Goal: Task Accomplishment & Management: Manage account settings

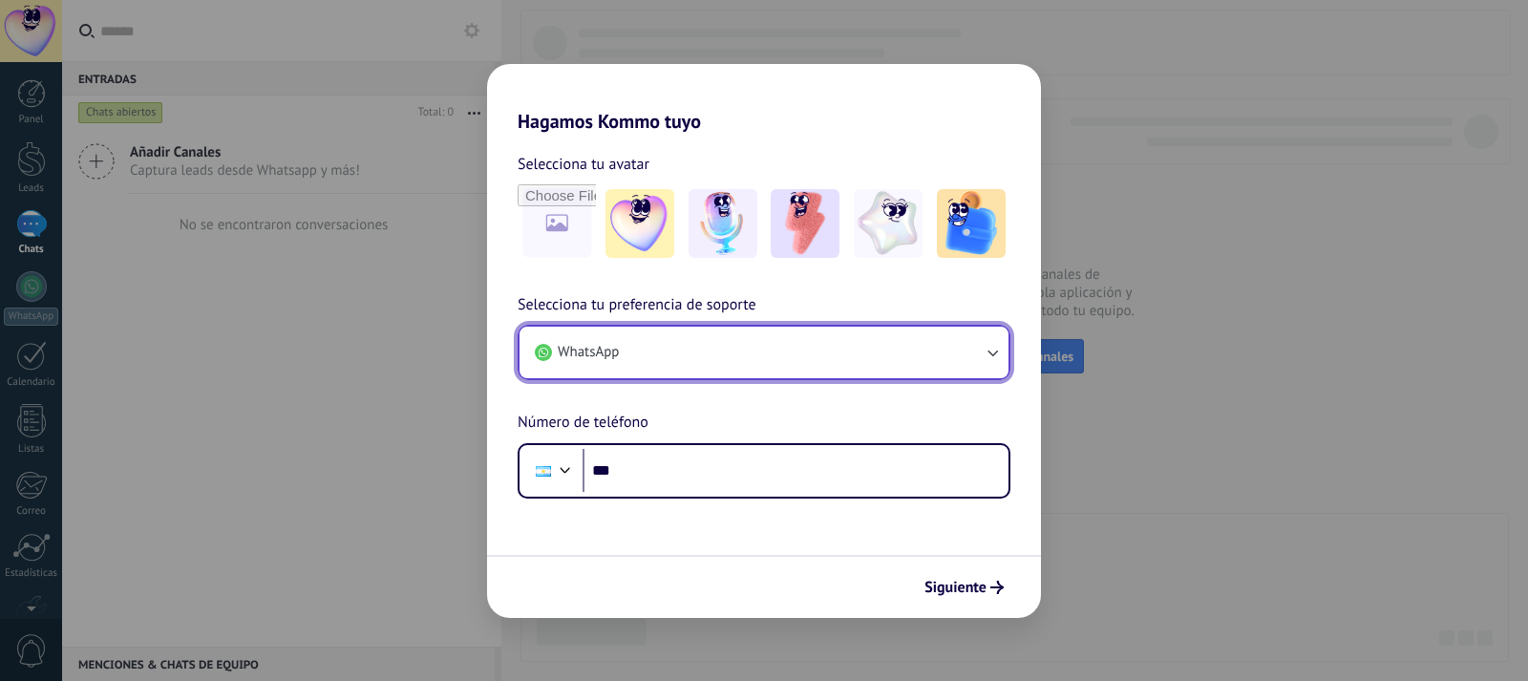
click at [668, 348] on button "WhatsApp" at bounding box center [763, 353] width 489 height 52
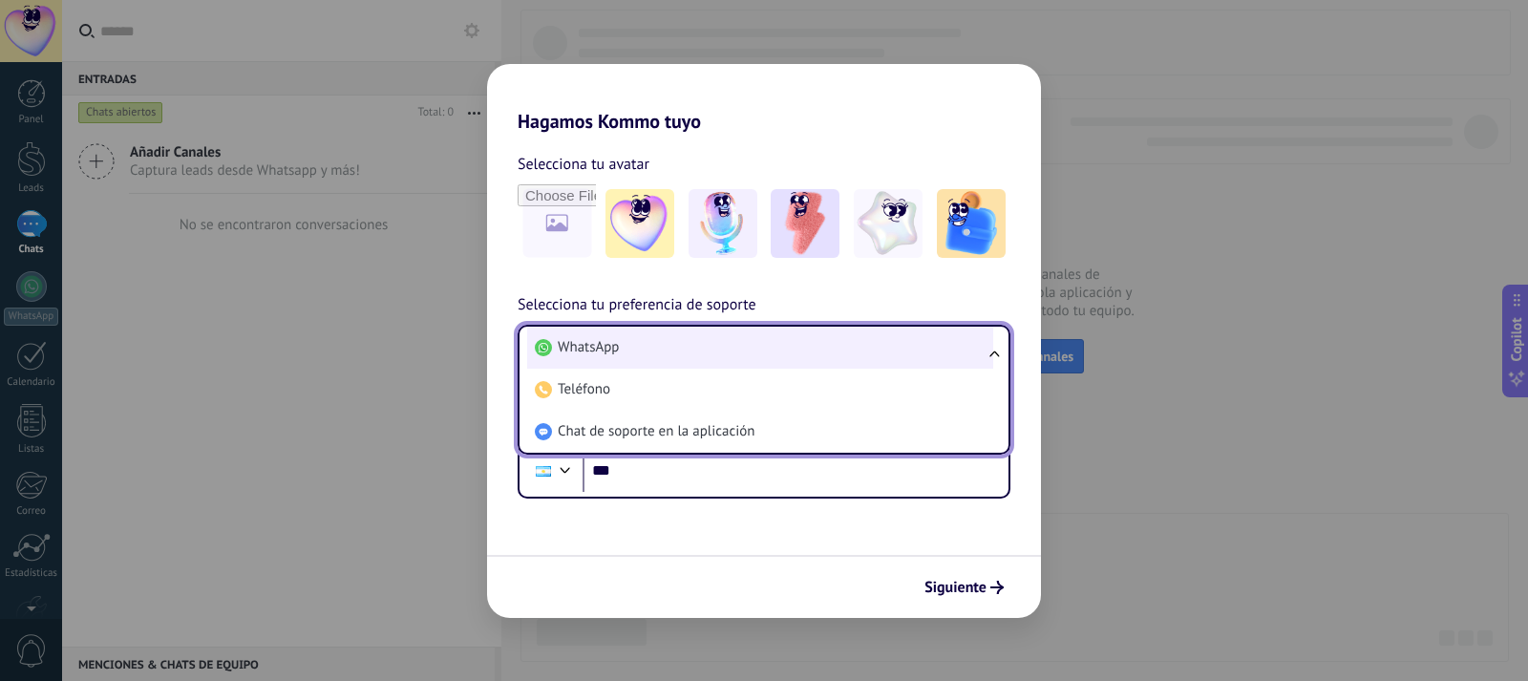
click at [669, 351] on li "WhatsApp" at bounding box center [760, 348] width 466 height 42
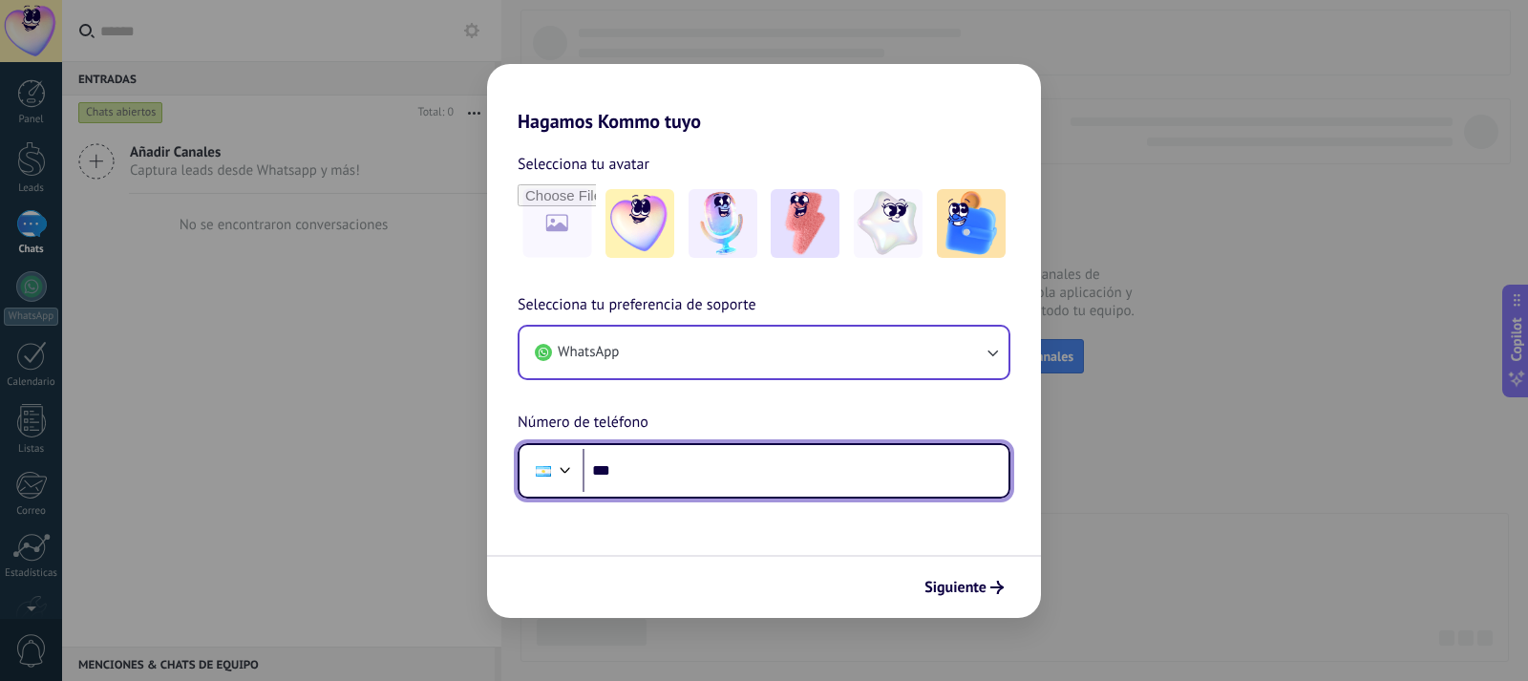
click at [665, 478] on input "***" at bounding box center [795, 471] width 426 height 44
click at [641, 477] on input "**********" at bounding box center [795, 471] width 426 height 44
click at [666, 468] on input "**********" at bounding box center [795, 471] width 426 height 44
click at [641, 476] on input "**********" at bounding box center [795, 471] width 426 height 44
click at [643, 478] on input "**********" at bounding box center [795, 471] width 426 height 44
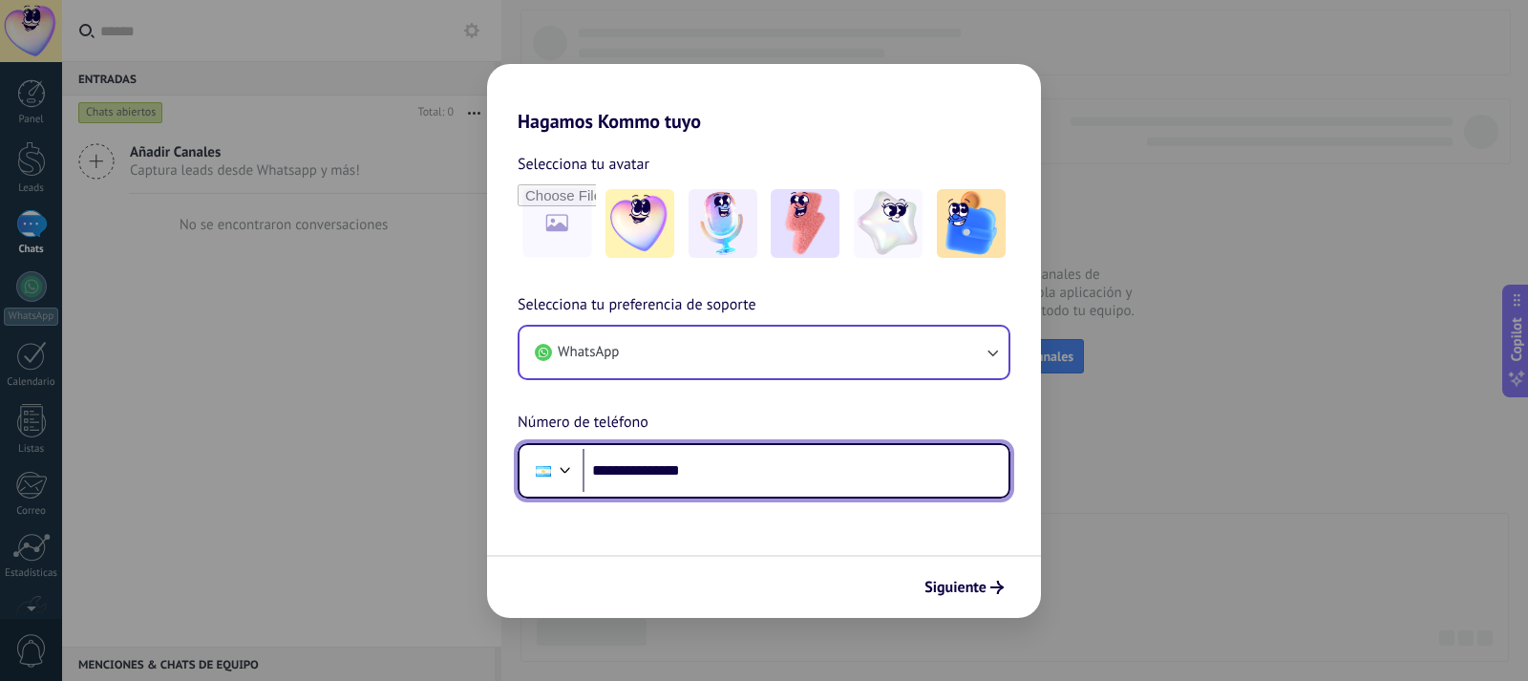
drag, startPoint x: 770, startPoint y: 476, endPoint x: 614, endPoint y: 471, distance: 155.7
click at [614, 471] on input "**********" at bounding box center [795, 471] width 426 height 44
click at [645, 476] on input "**********" at bounding box center [795, 471] width 426 height 44
type input "**********"
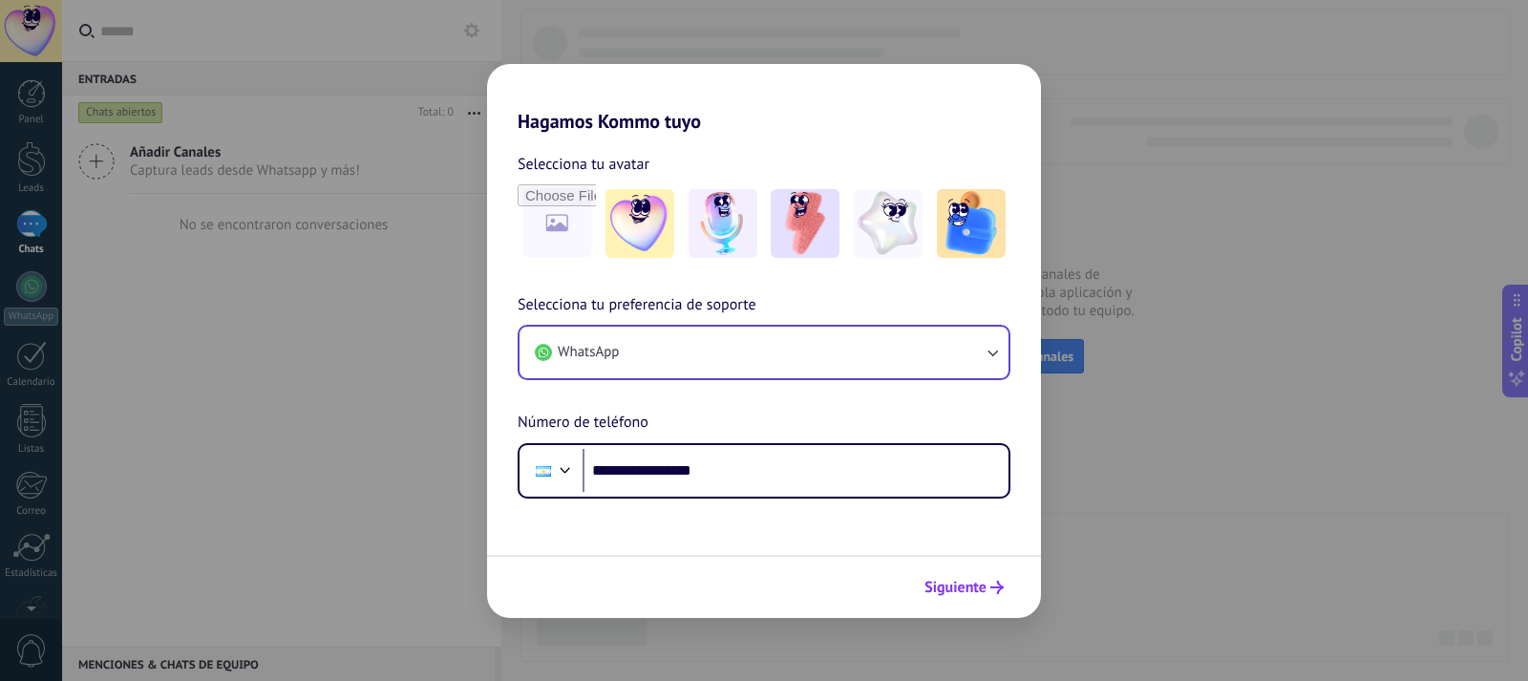
click at [966, 593] on span "Siguiente" at bounding box center [955, 587] width 62 height 13
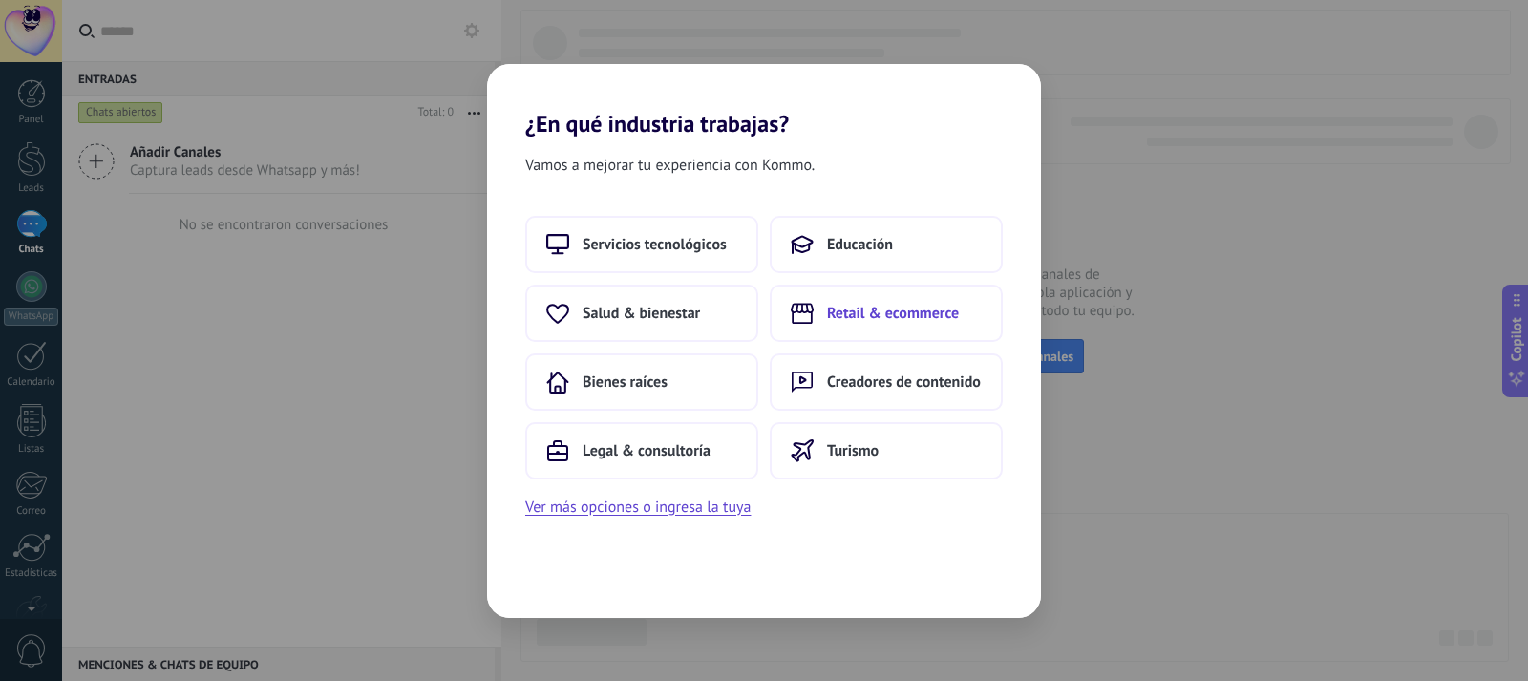
click at [895, 326] on button "Retail & ecommerce" at bounding box center [886, 313] width 233 height 57
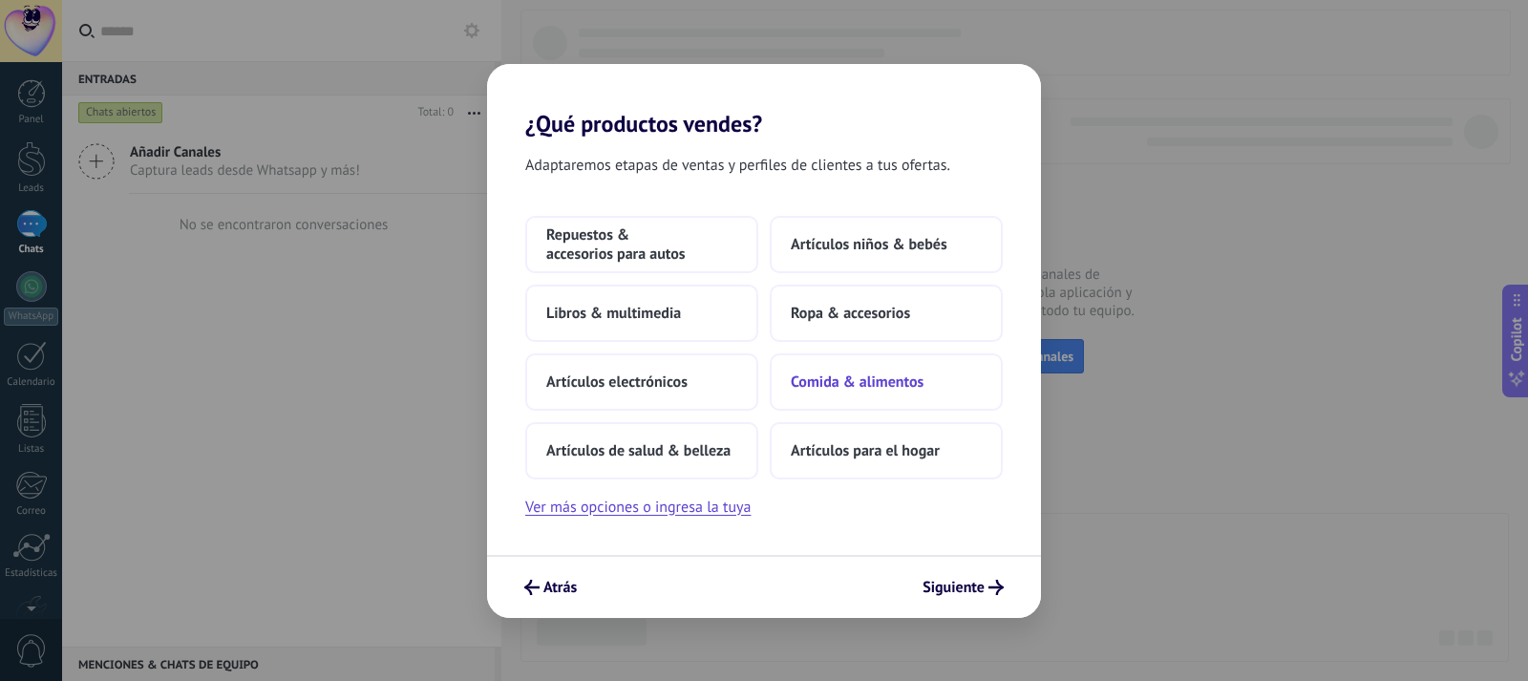
click at [843, 391] on span "Comida & alimentos" at bounding box center [857, 381] width 133 height 19
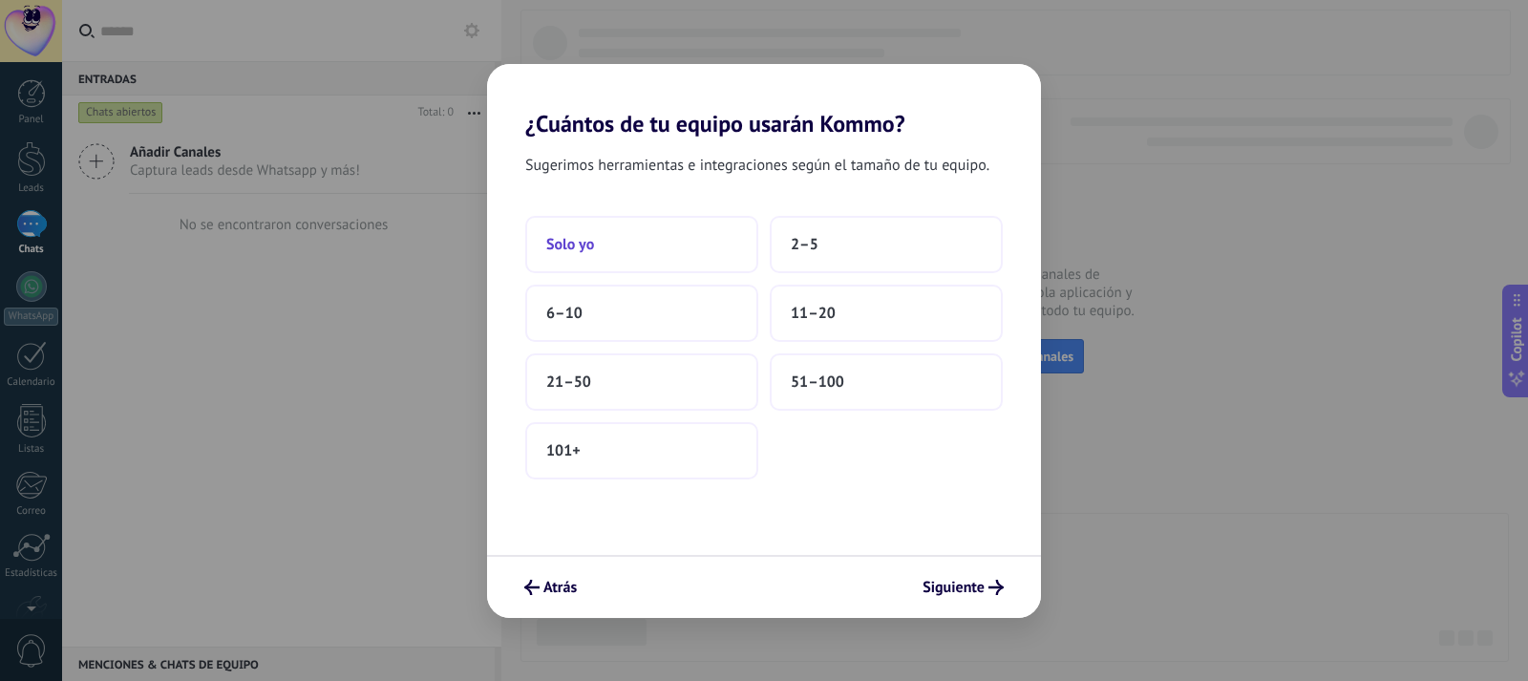
click at [713, 235] on button "Solo yo" at bounding box center [641, 244] width 233 height 57
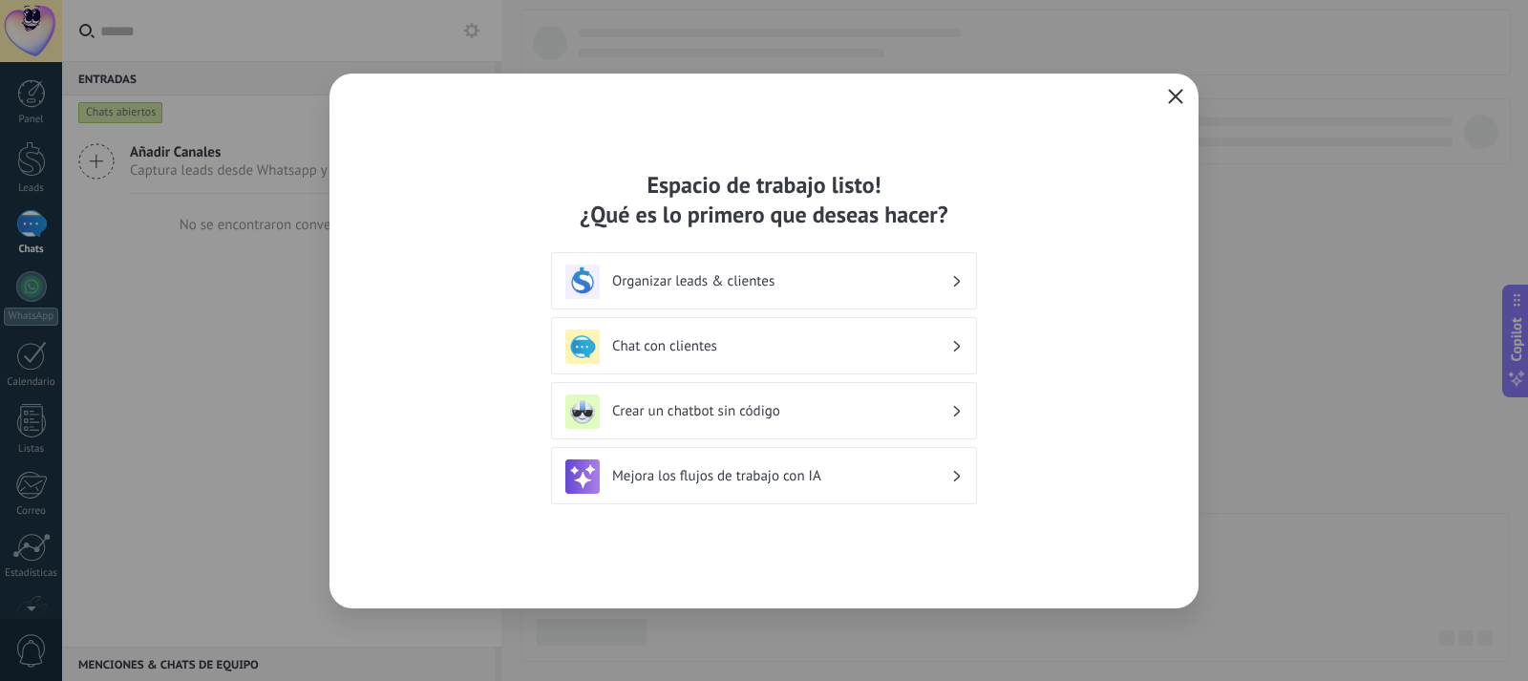
click at [1179, 95] on icon "button" at bounding box center [1175, 96] width 15 height 15
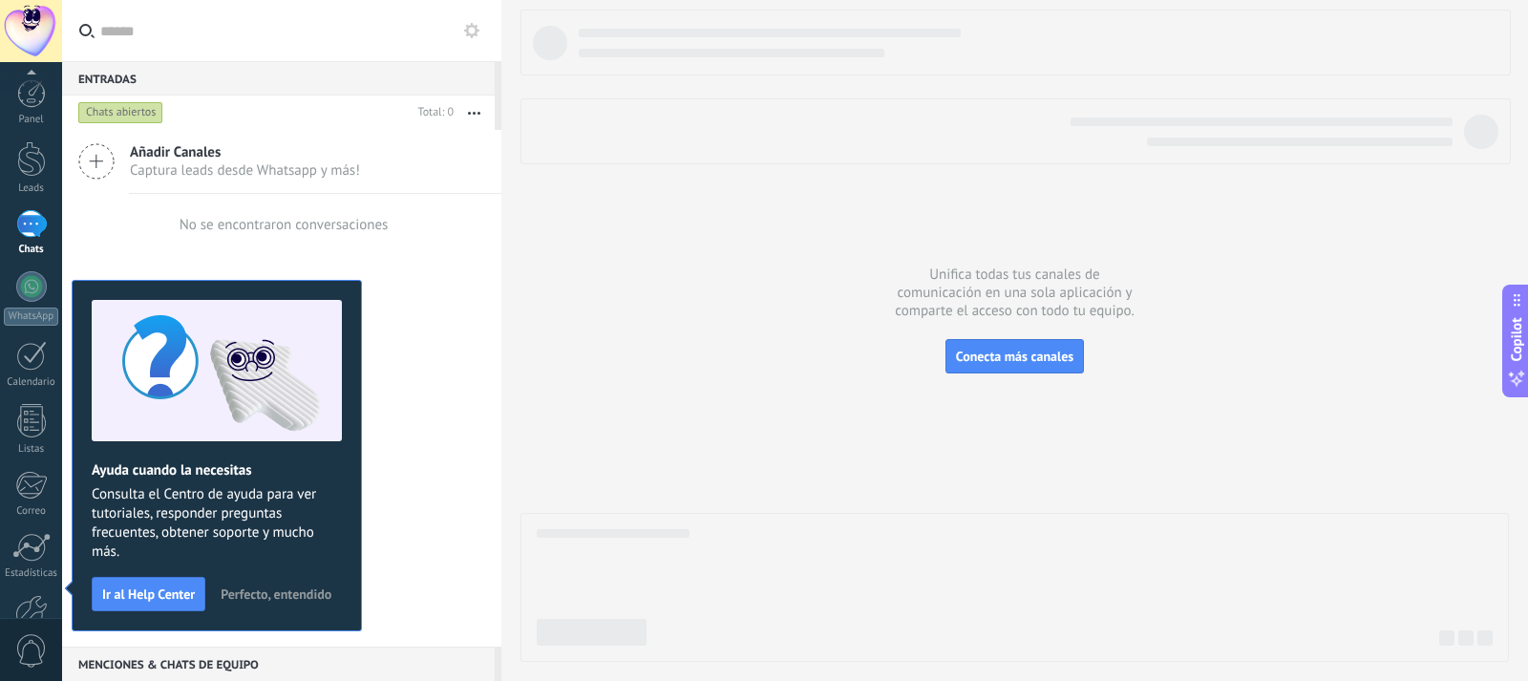
scroll to position [114, 0]
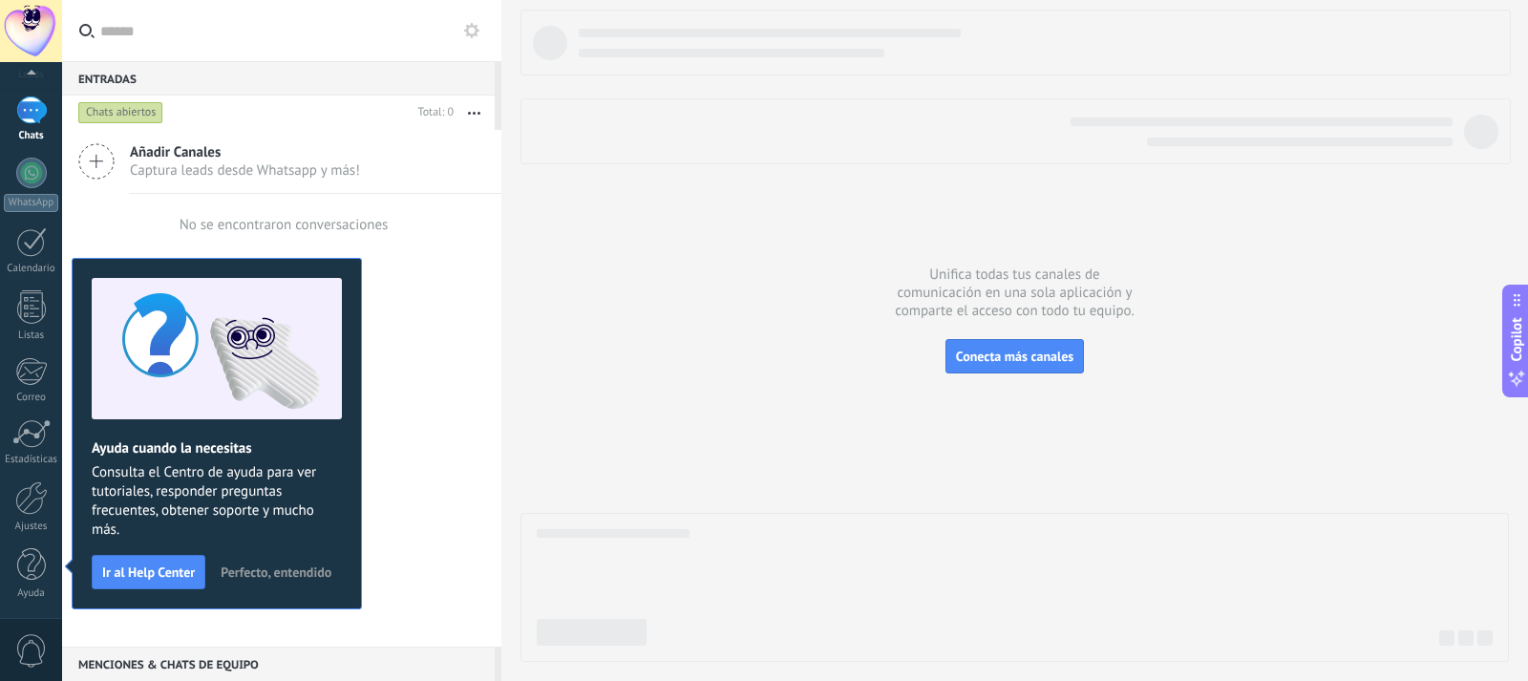
click at [310, 578] on span "Perfecto, entendido" at bounding box center [276, 571] width 111 height 13
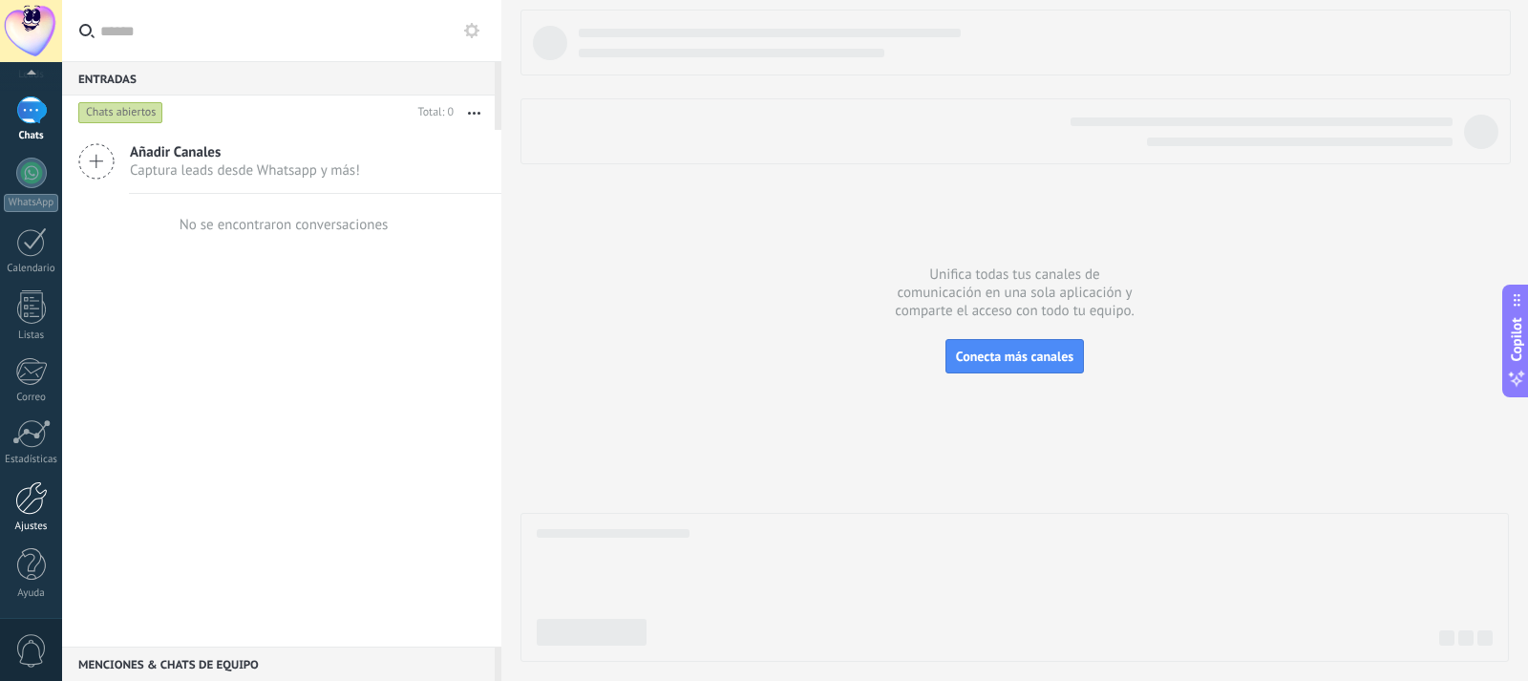
click at [36, 502] on div at bounding box center [31, 497] width 32 height 33
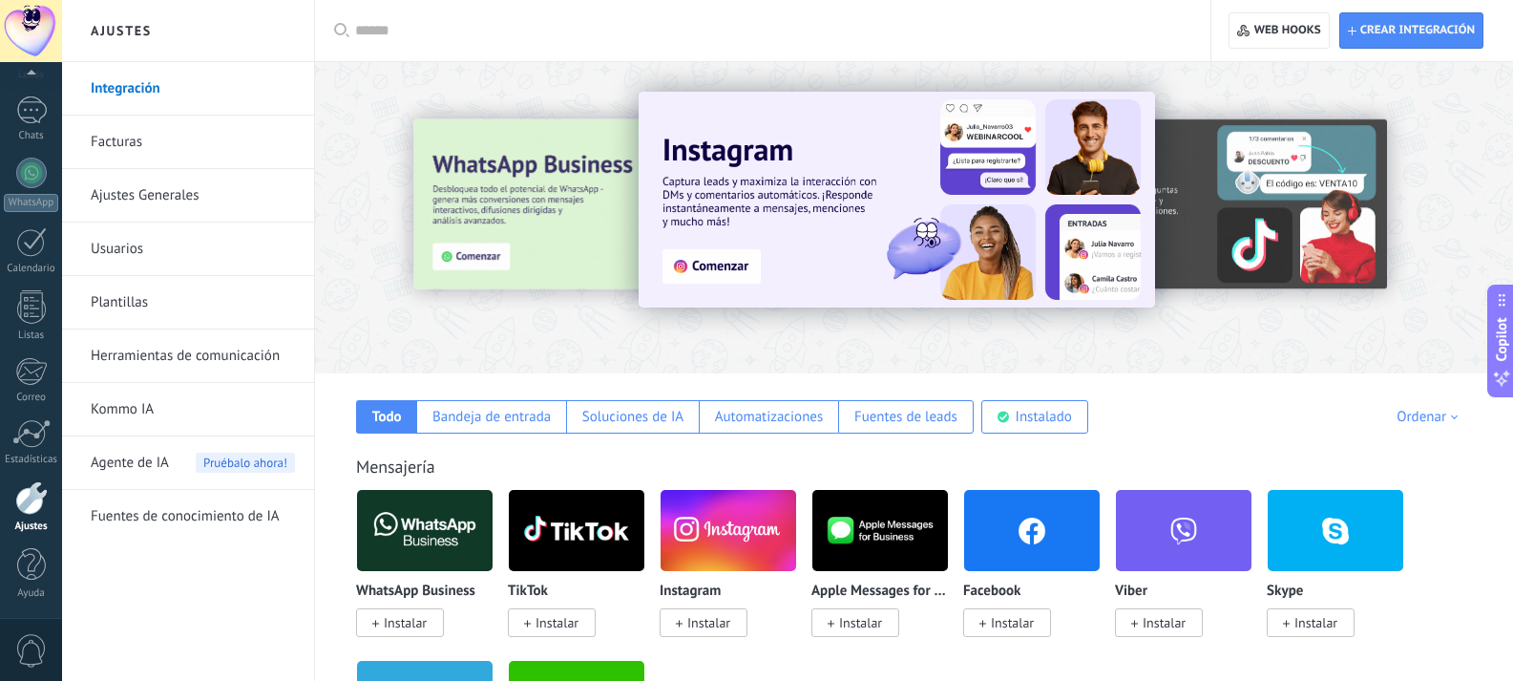
click at [156, 127] on link "Facturas" at bounding box center [193, 142] width 204 height 53
click at [128, 141] on link "Facturas" at bounding box center [193, 142] width 204 height 53
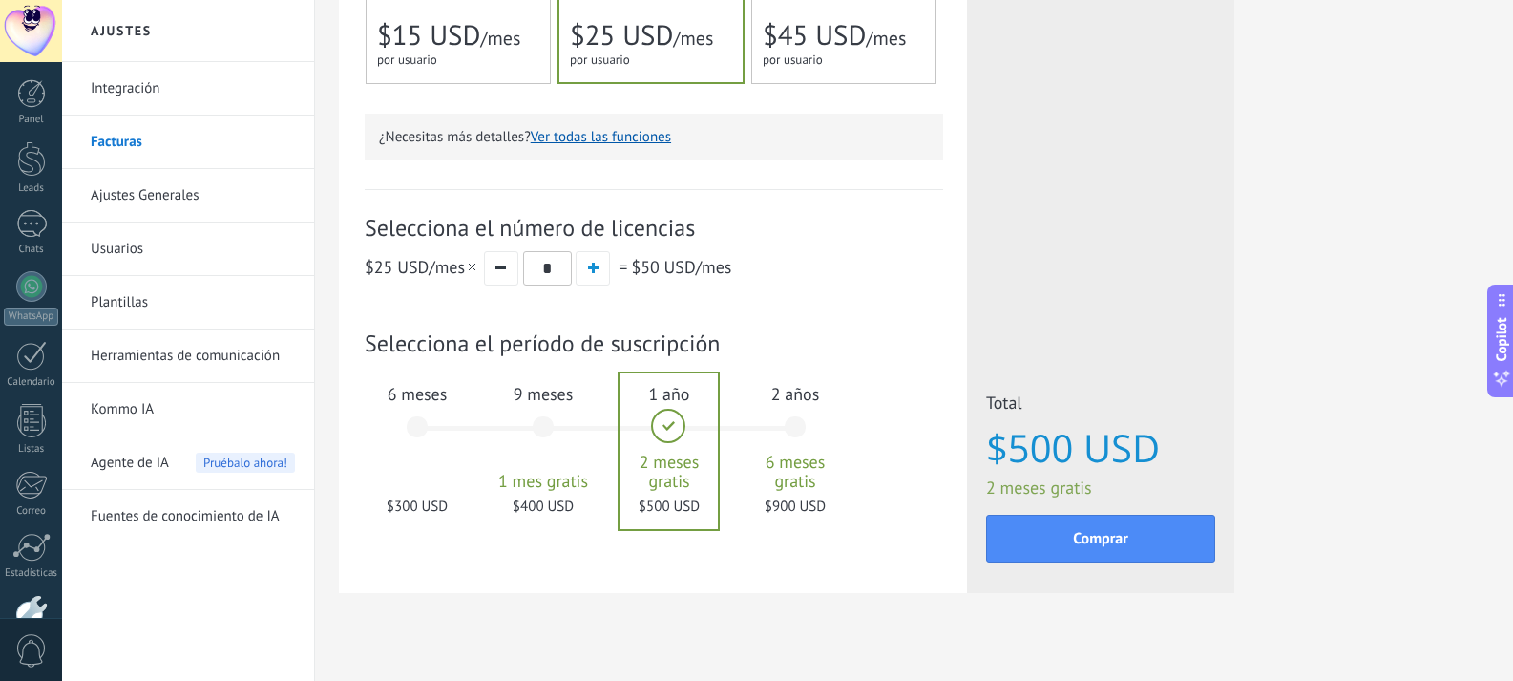
scroll to position [542, 0]
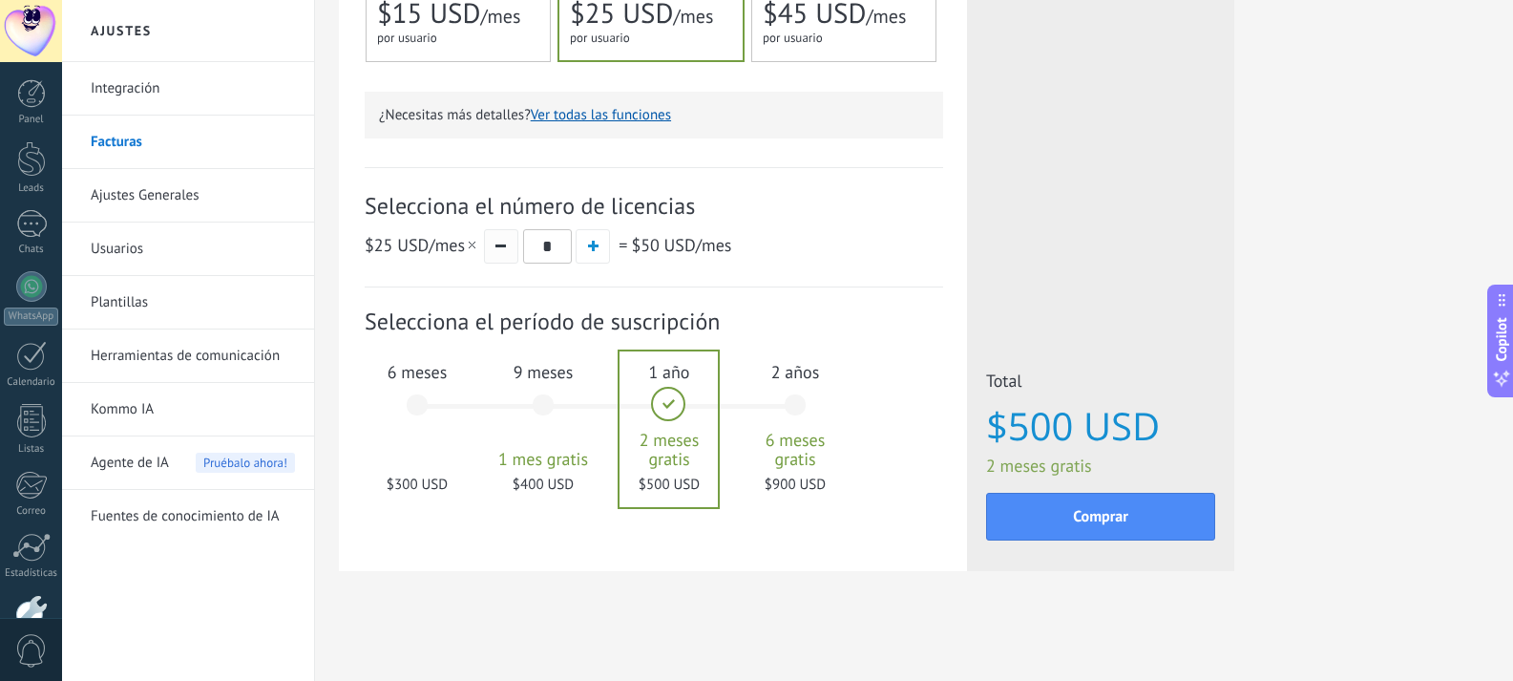
click at [501, 243] on button "button" at bounding box center [501, 246] width 34 height 34
type input "*"
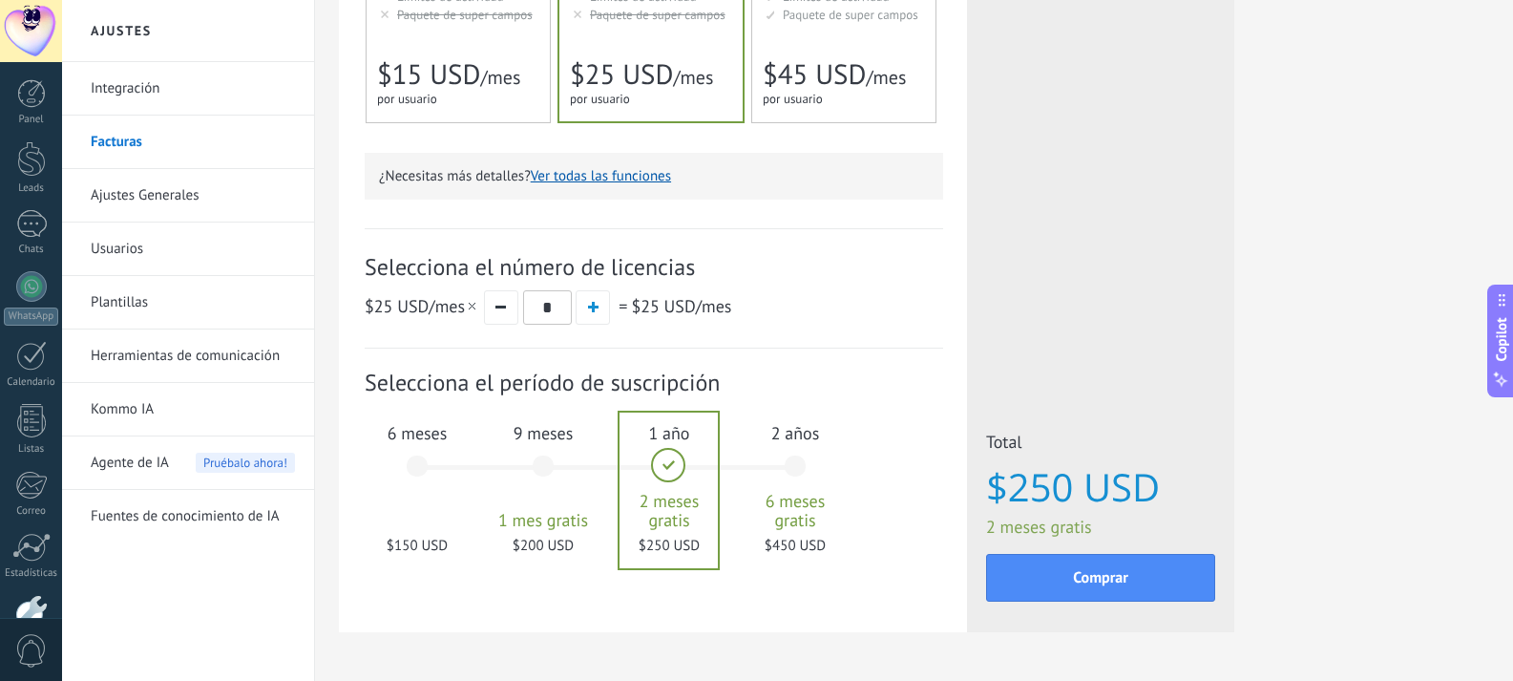
scroll to position [447, 0]
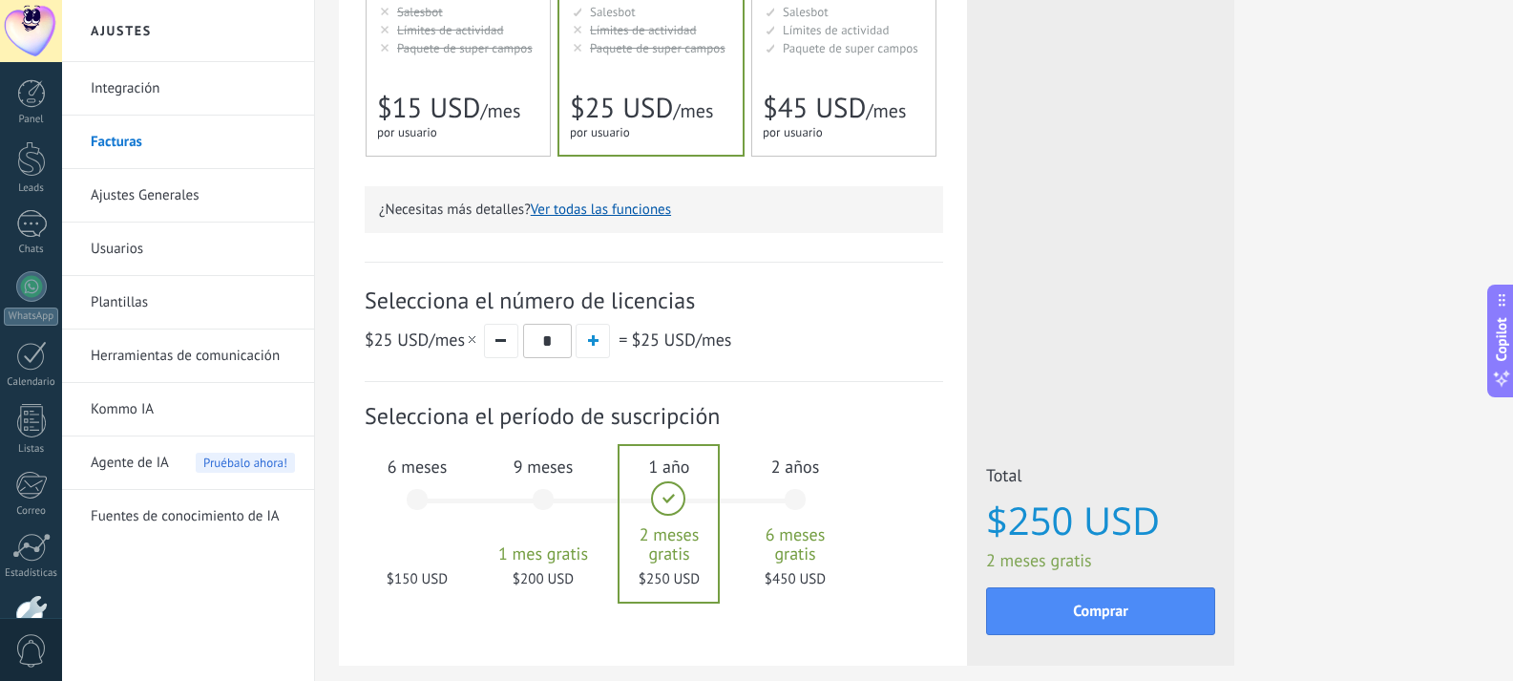
click at [418, 568] on div "$150 USD" at bounding box center [417, 572] width 103 height 18
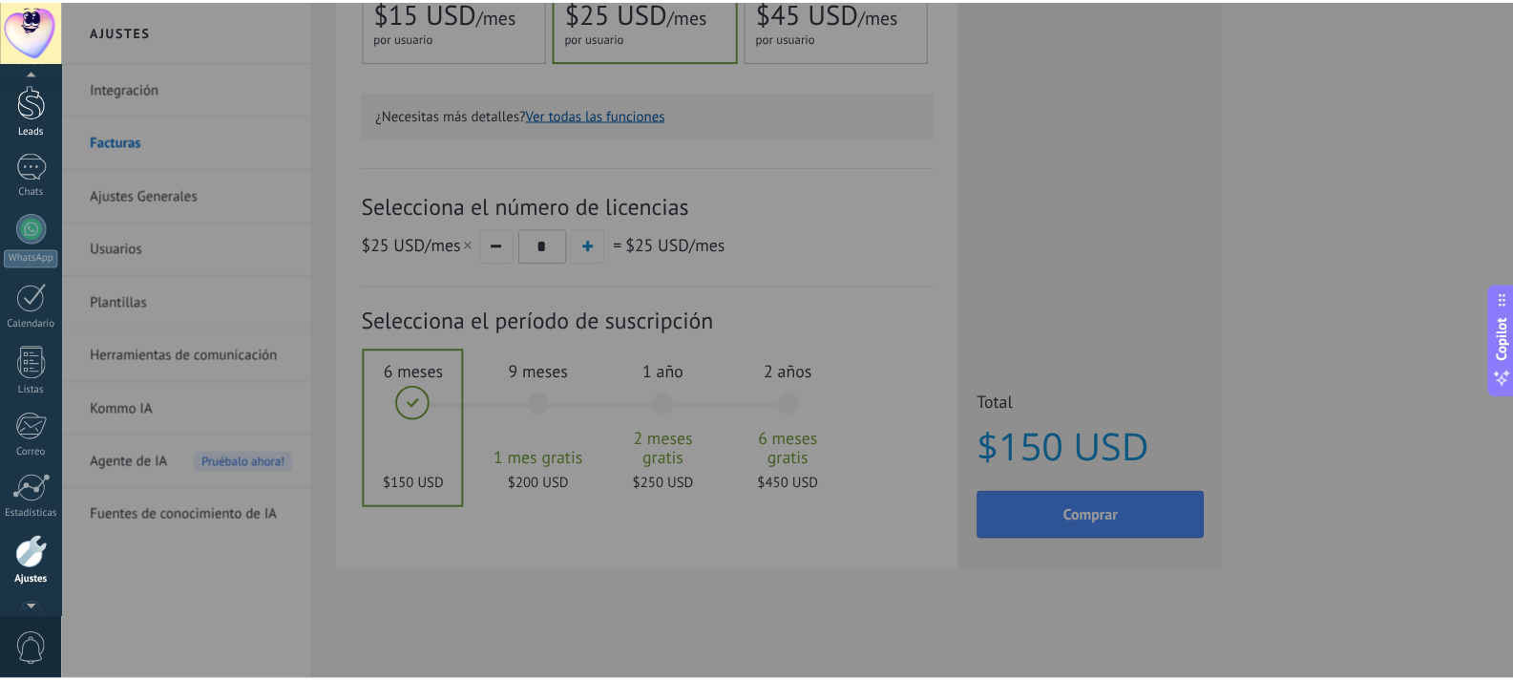
scroll to position [0, 0]
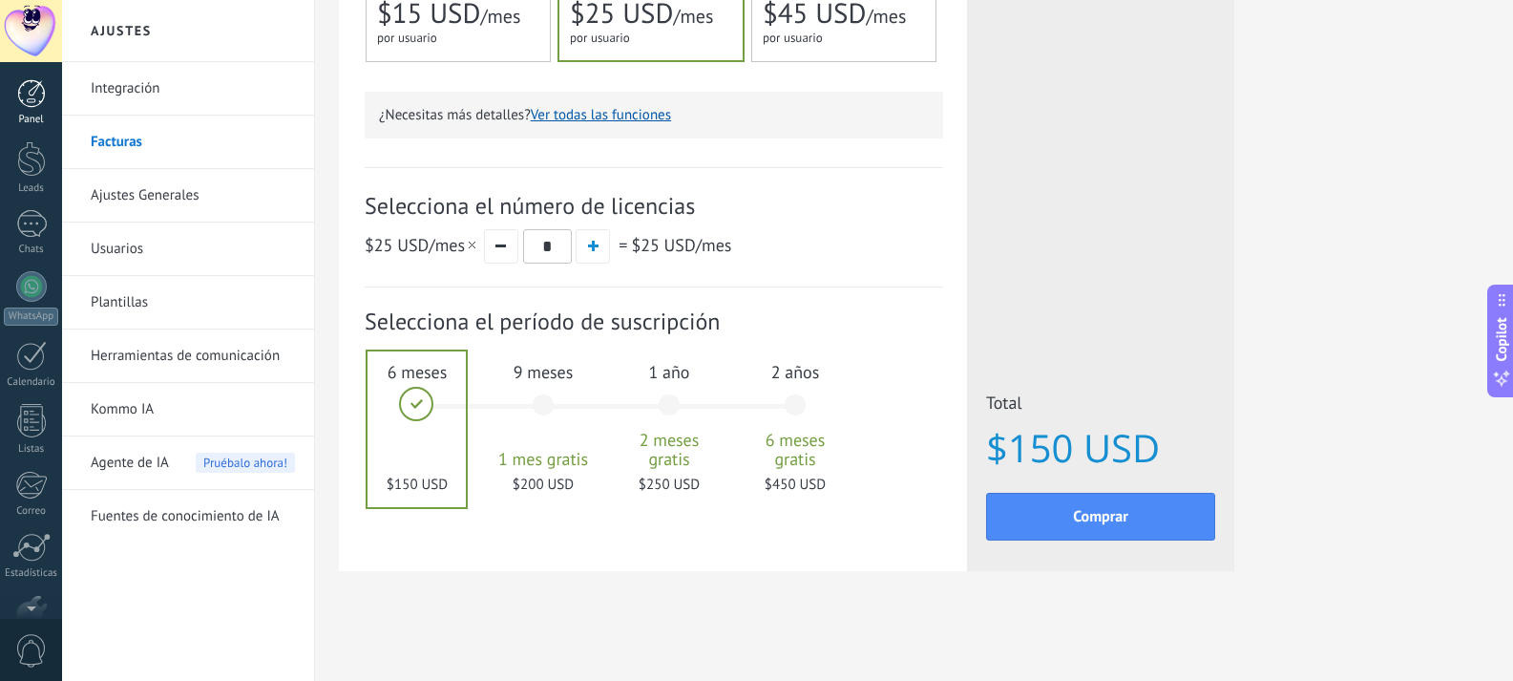
click at [27, 106] on div at bounding box center [31, 93] width 29 height 29
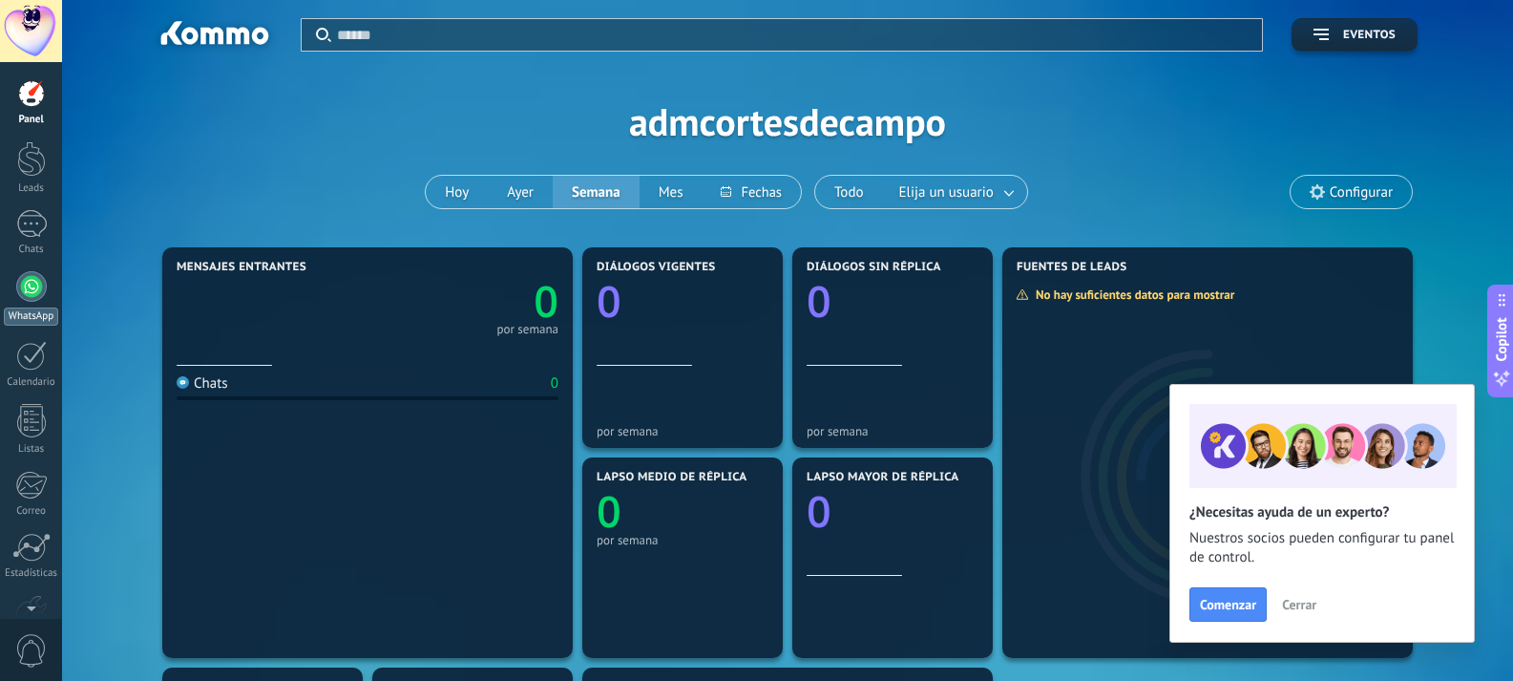
click at [30, 278] on div at bounding box center [31, 286] width 31 height 31
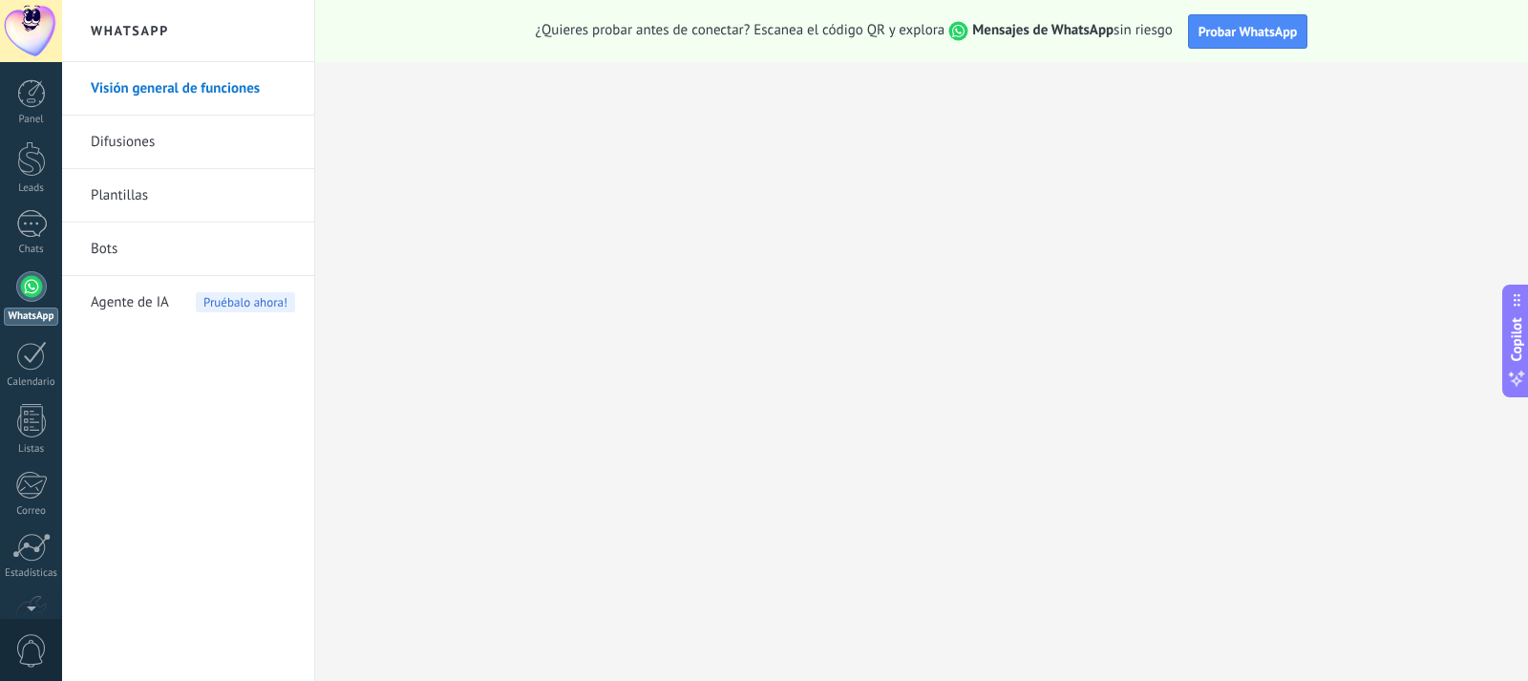
click at [21, 286] on div at bounding box center [31, 286] width 31 height 31
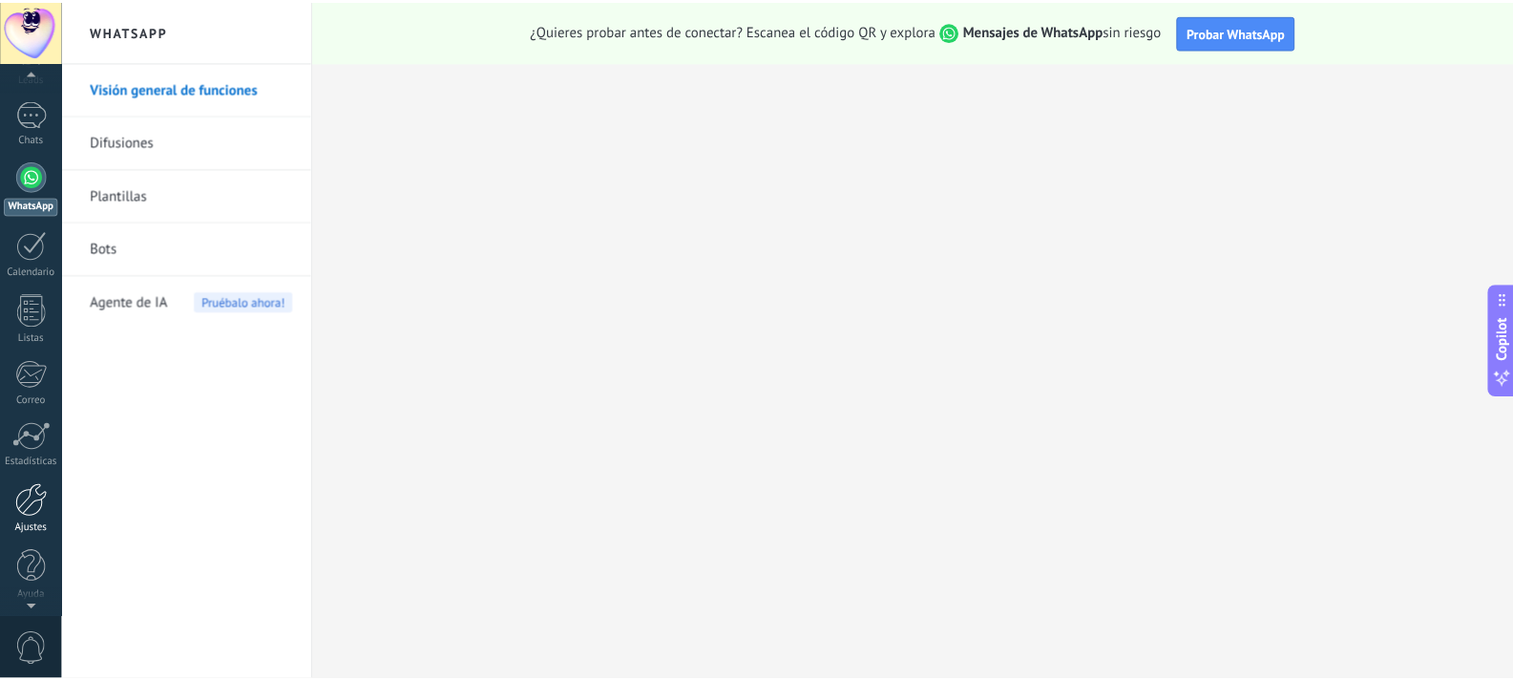
scroll to position [114, 0]
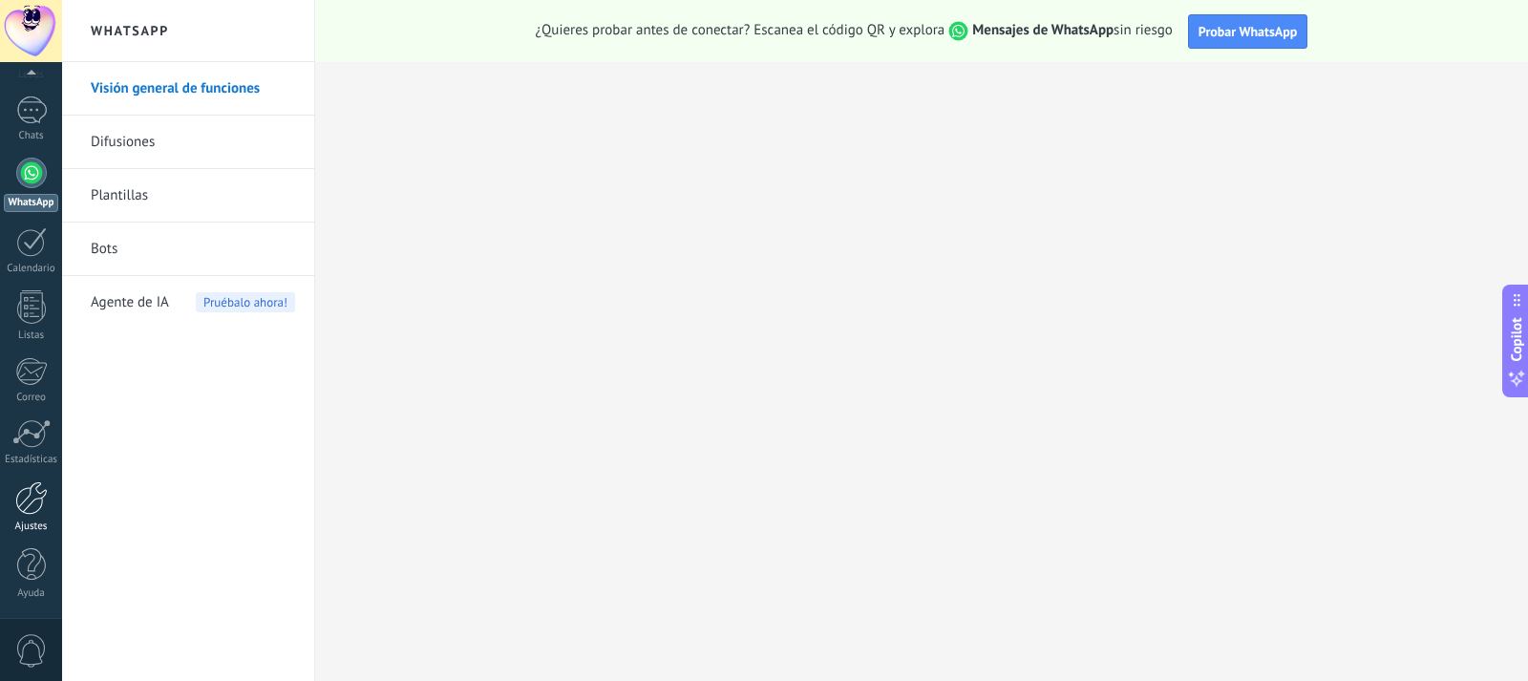
click at [29, 508] on div at bounding box center [31, 497] width 32 height 33
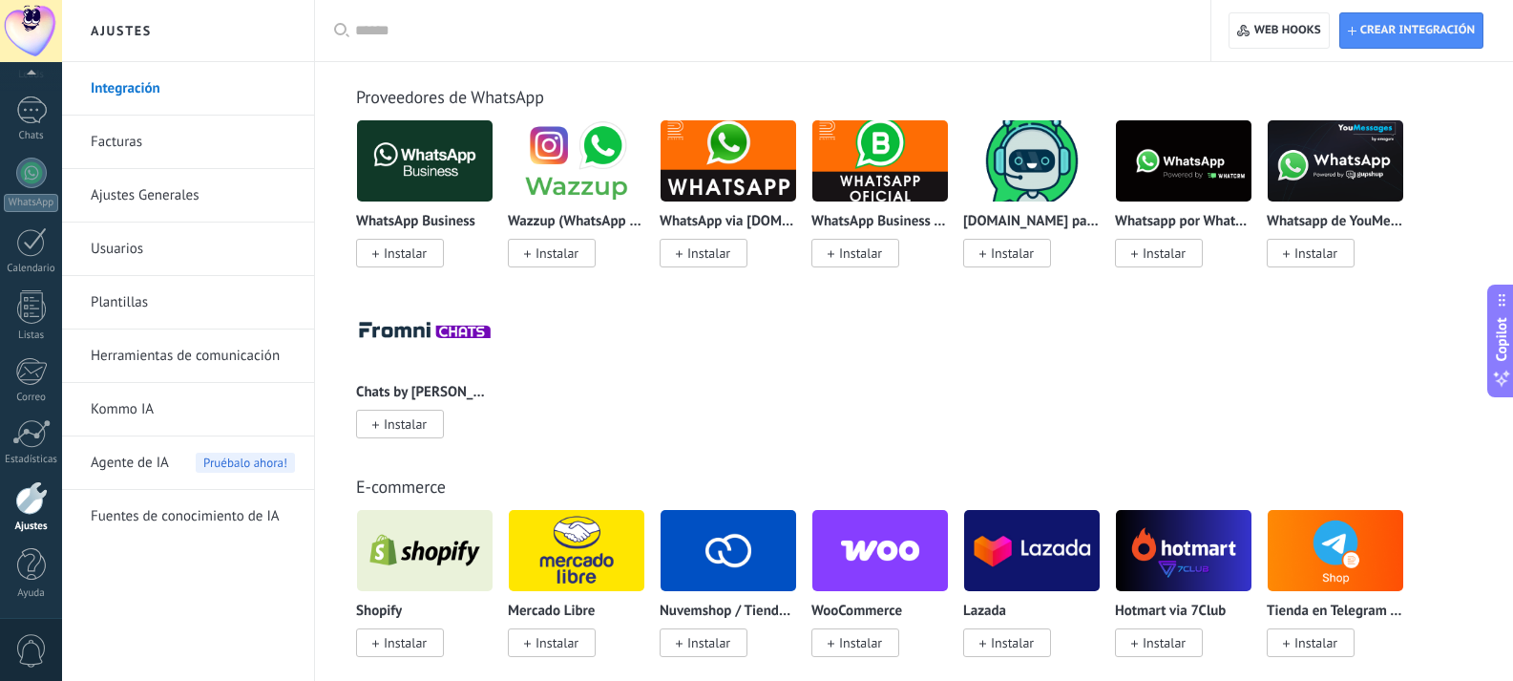
scroll to position [764, 0]
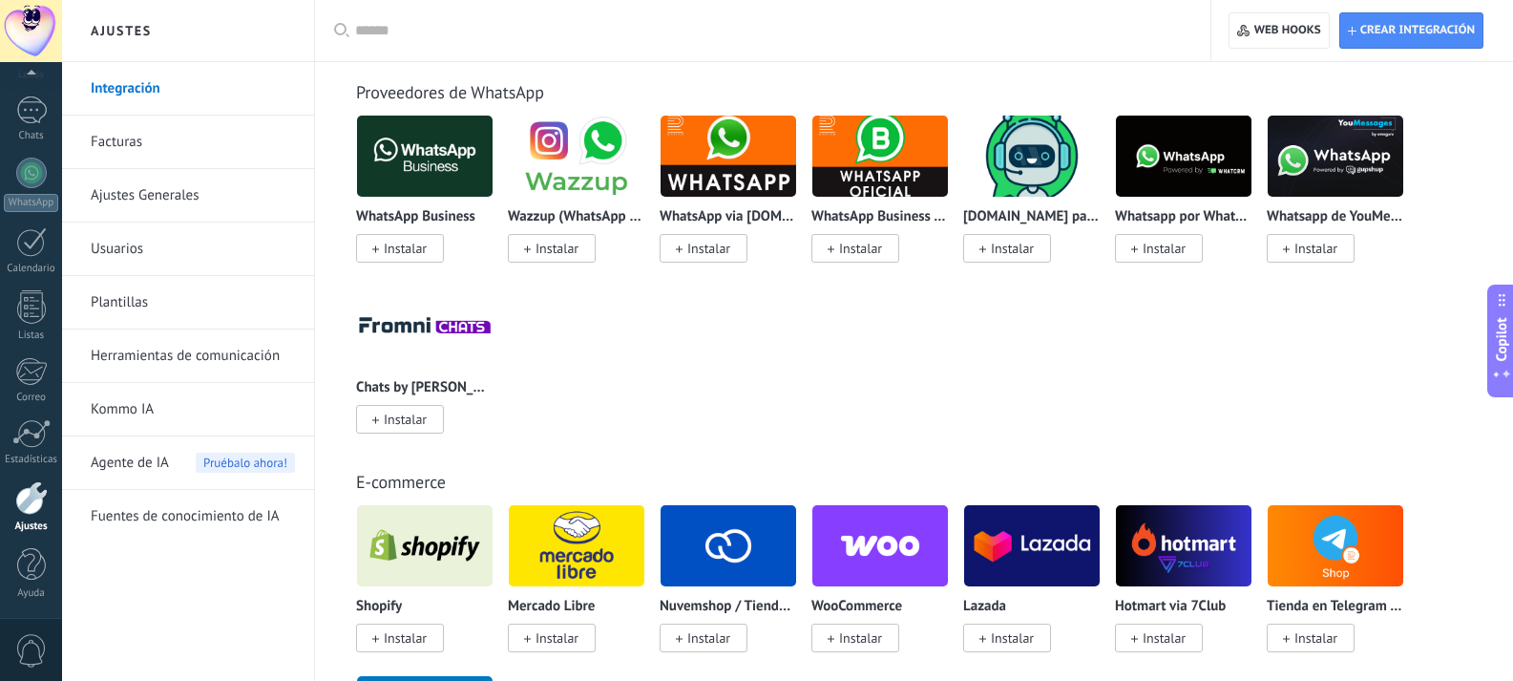
click at [183, 130] on link "Facturas" at bounding box center [193, 142] width 204 height 53
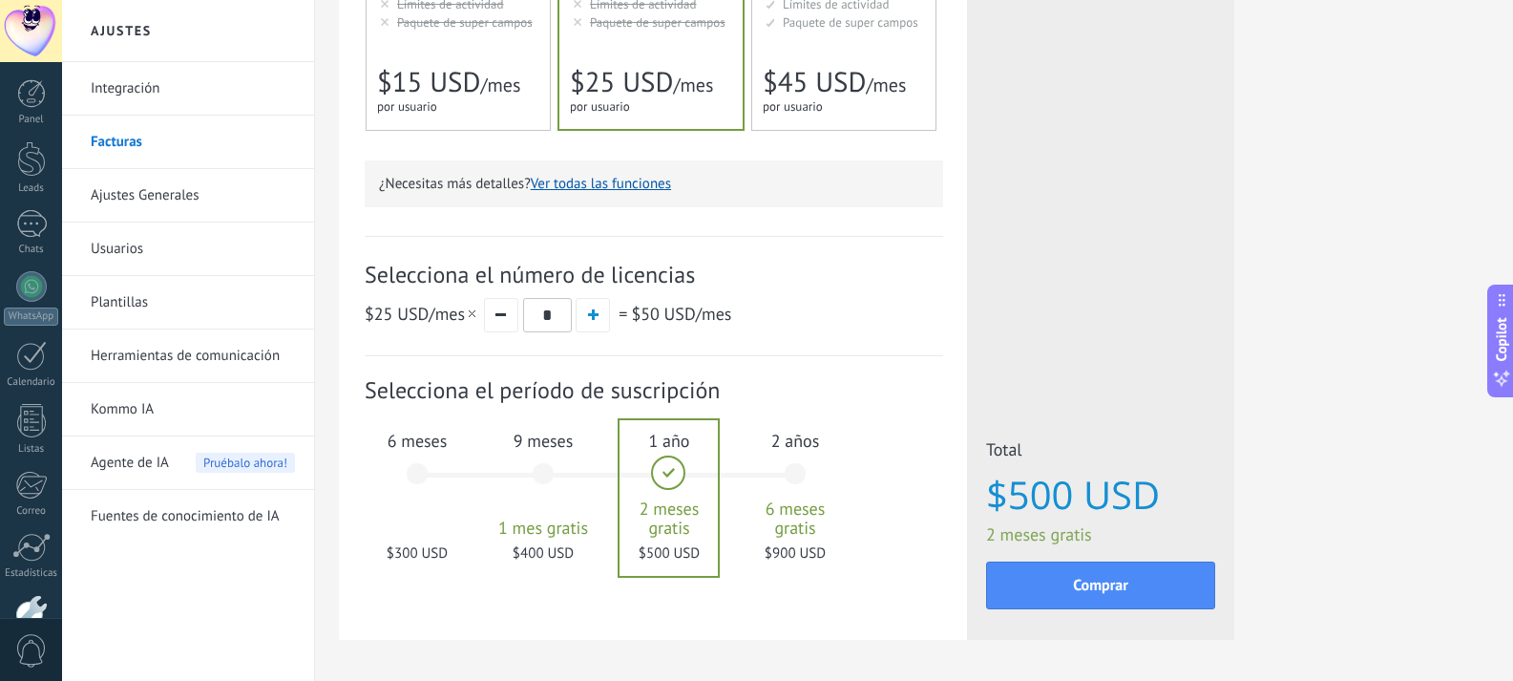
scroll to position [542, 0]
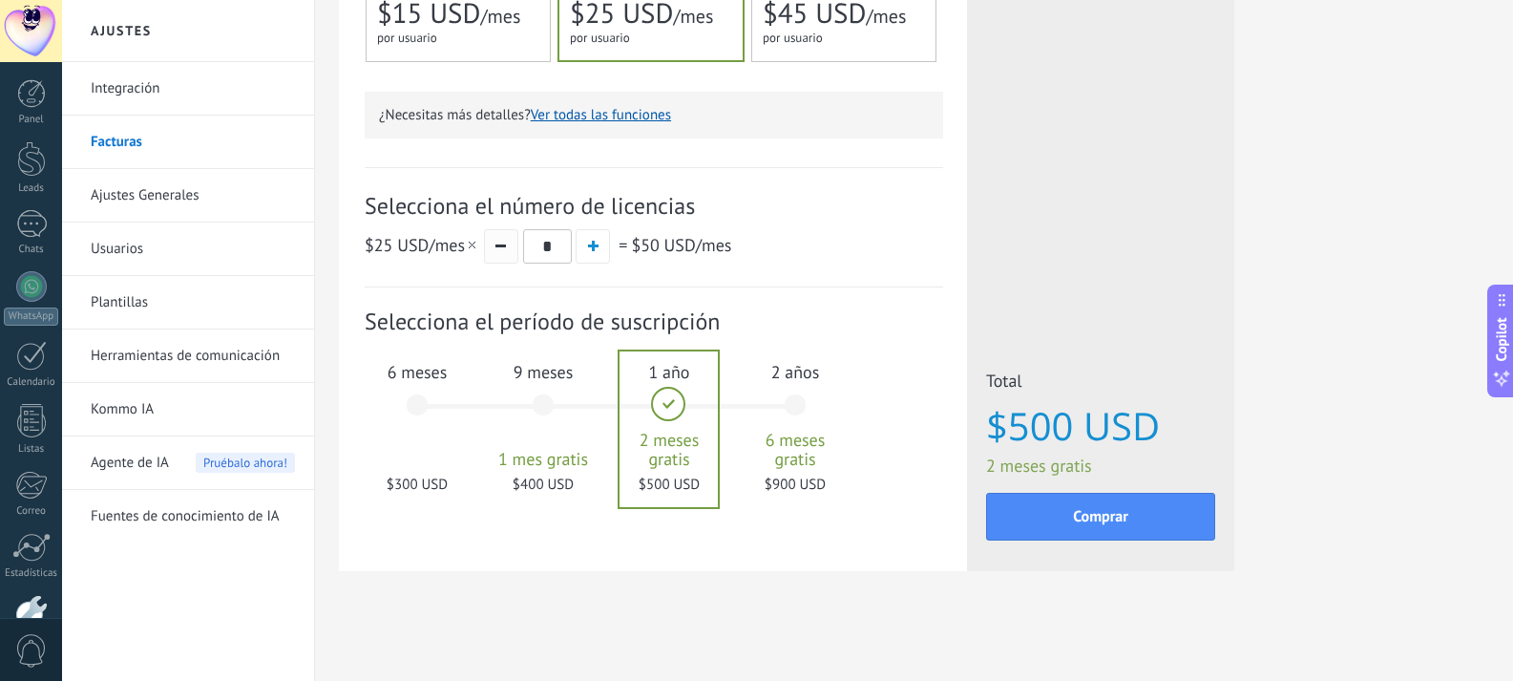
click at [497, 242] on button "button" at bounding box center [501, 246] width 34 height 34
type input "*"
click at [411, 446] on div "6 meses $150 USD" at bounding box center [417, 414] width 103 height 135
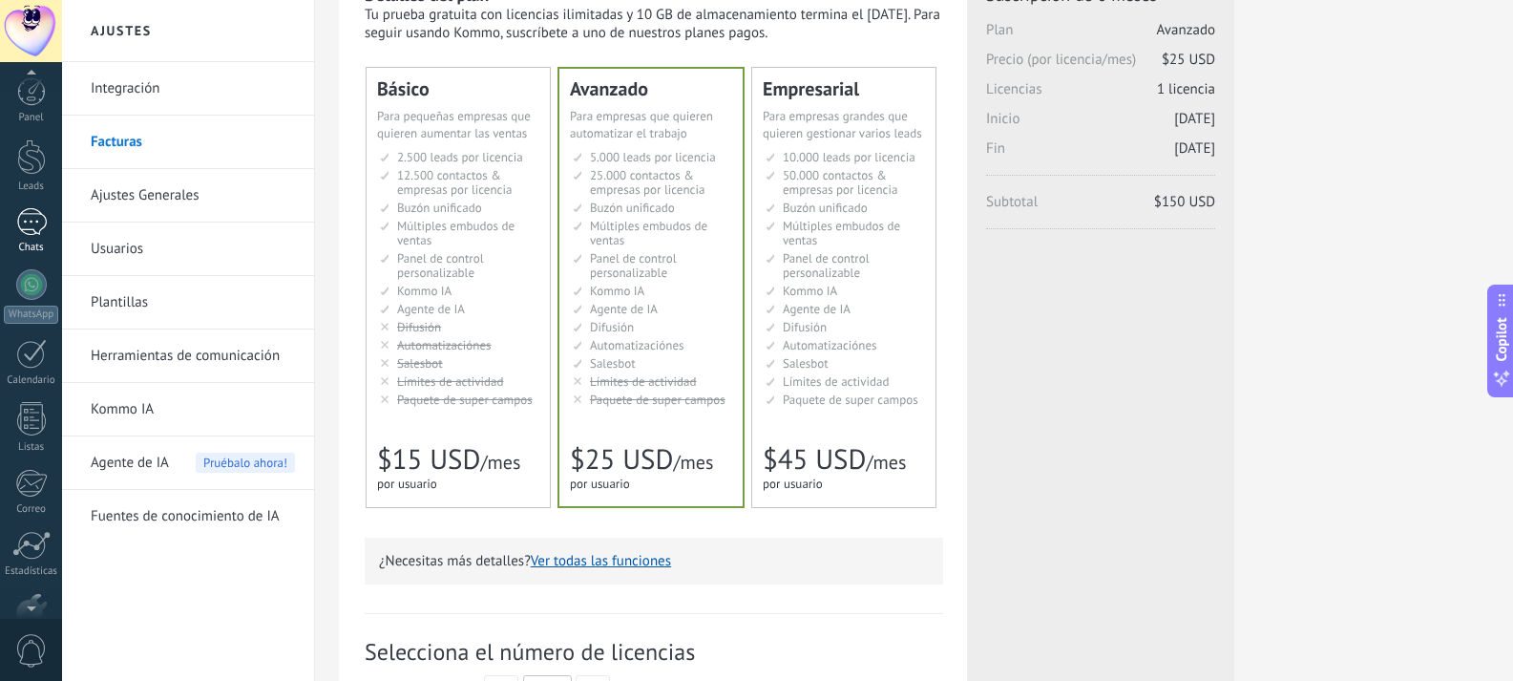
scroll to position [0, 0]
click at [21, 166] on div at bounding box center [31, 158] width 29 height 35
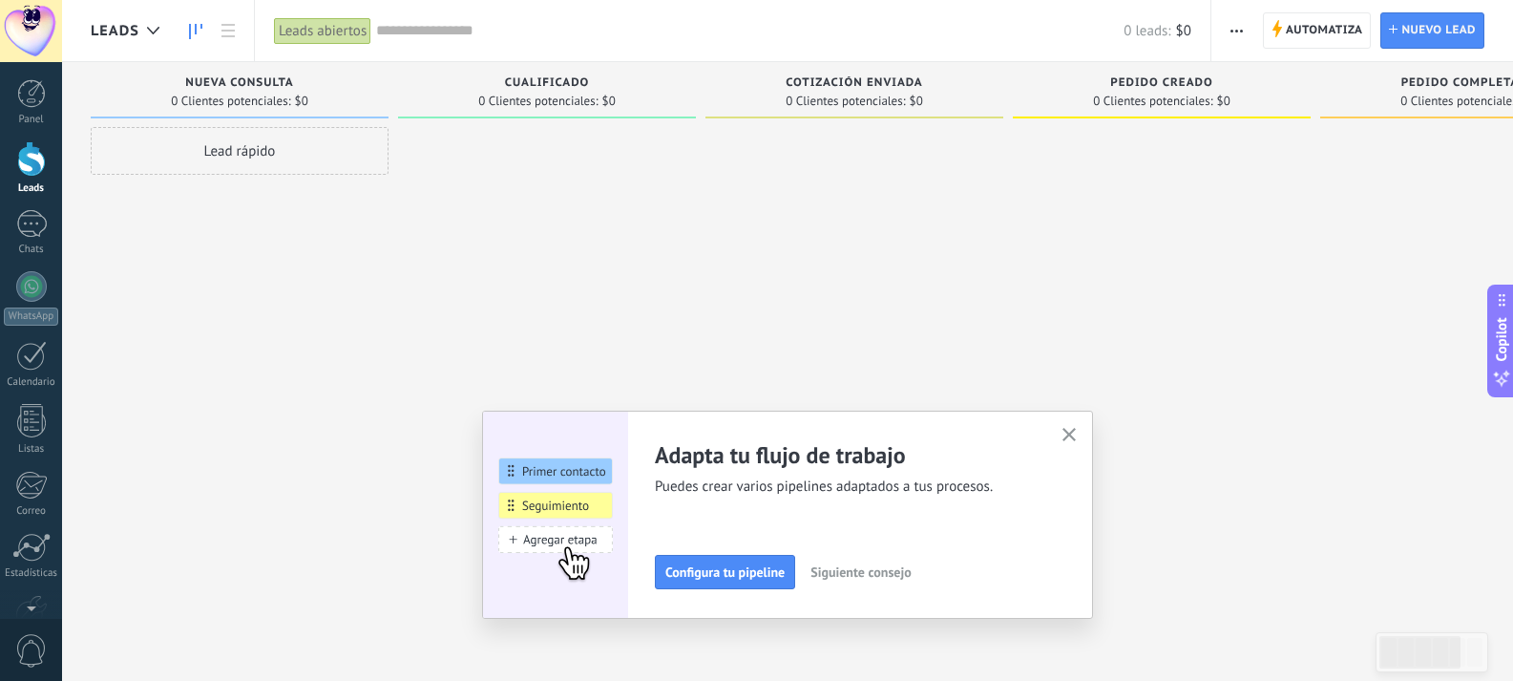
click at [1076, 432] on icon "button" at bounding box center [1070, 435] width 14 height 14
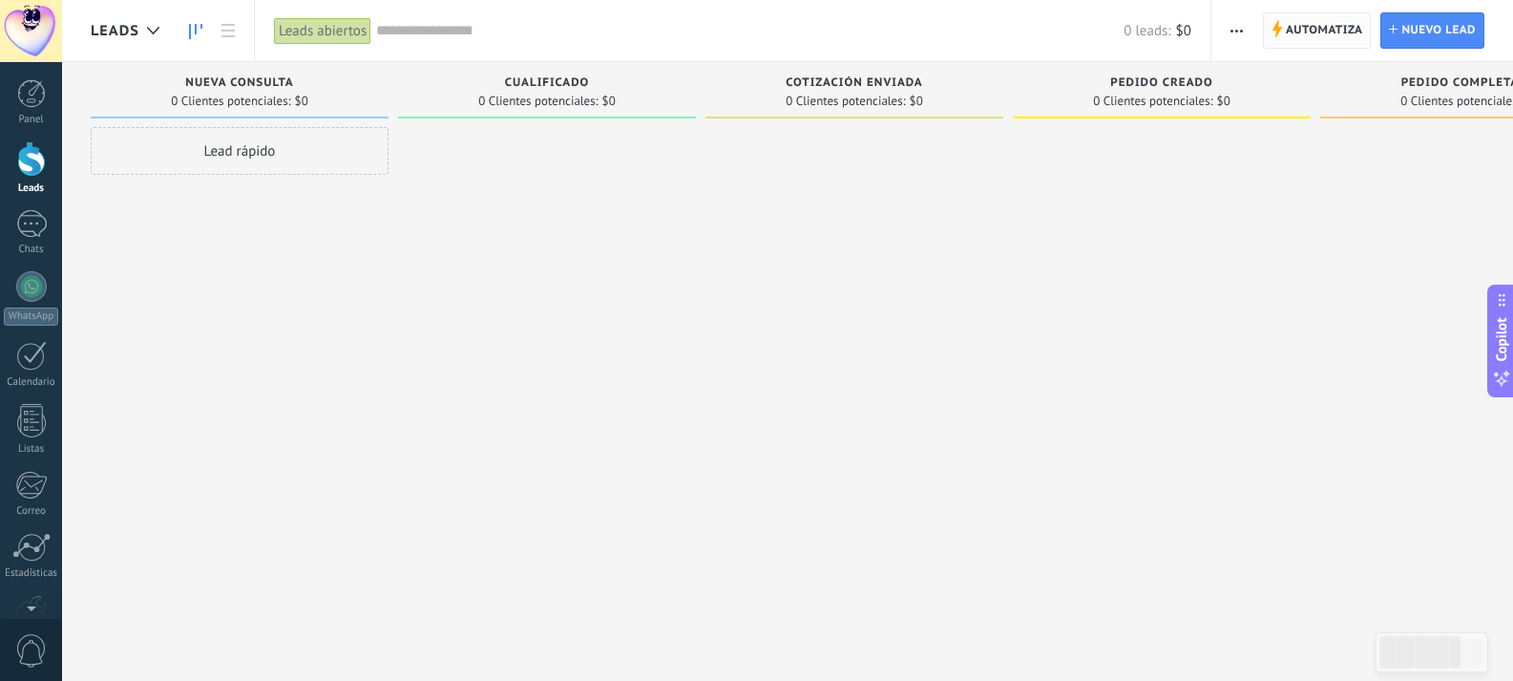
click at [1302, 22] on span "Automatiza" at bounding box center [1324, 30] width 77 height 34
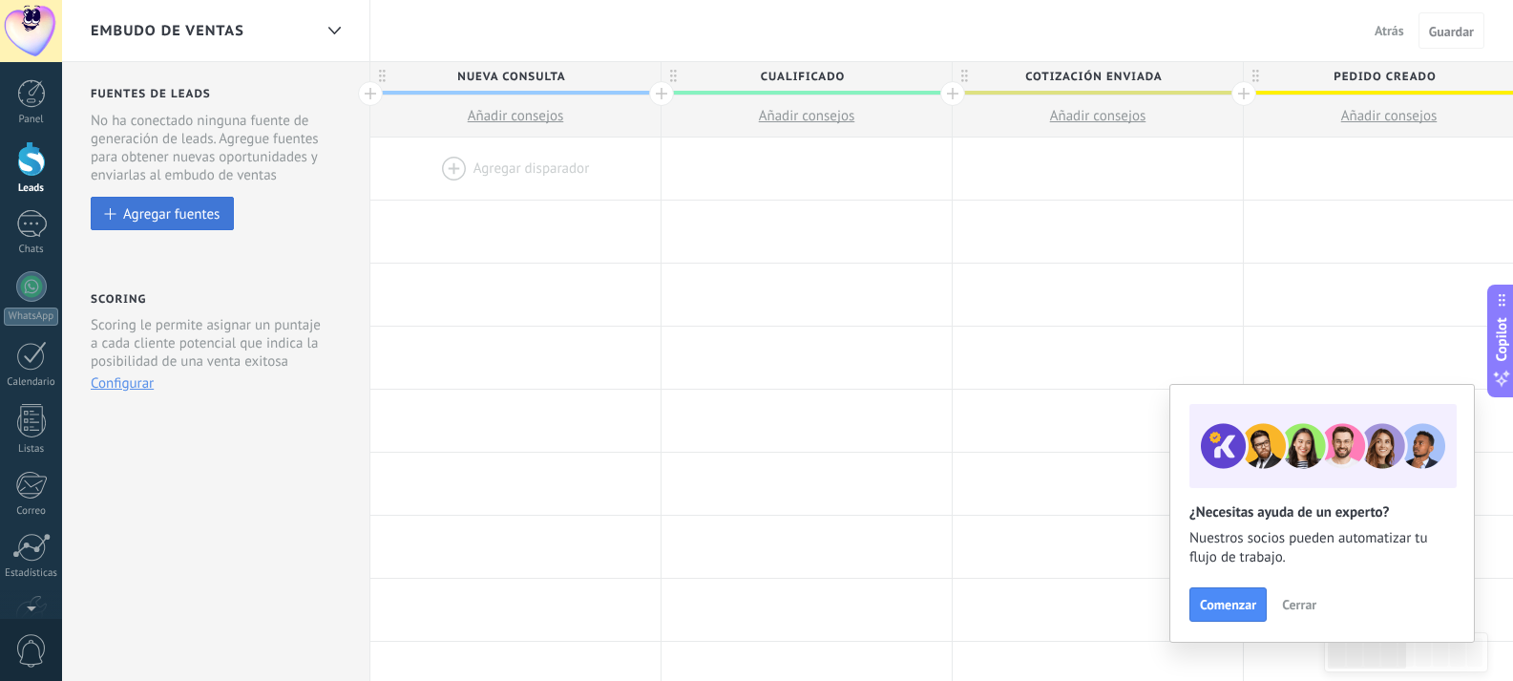
click at [167, 225] on button "Agregar fuentes" at bounding box center [162, 213] width 143 height 33
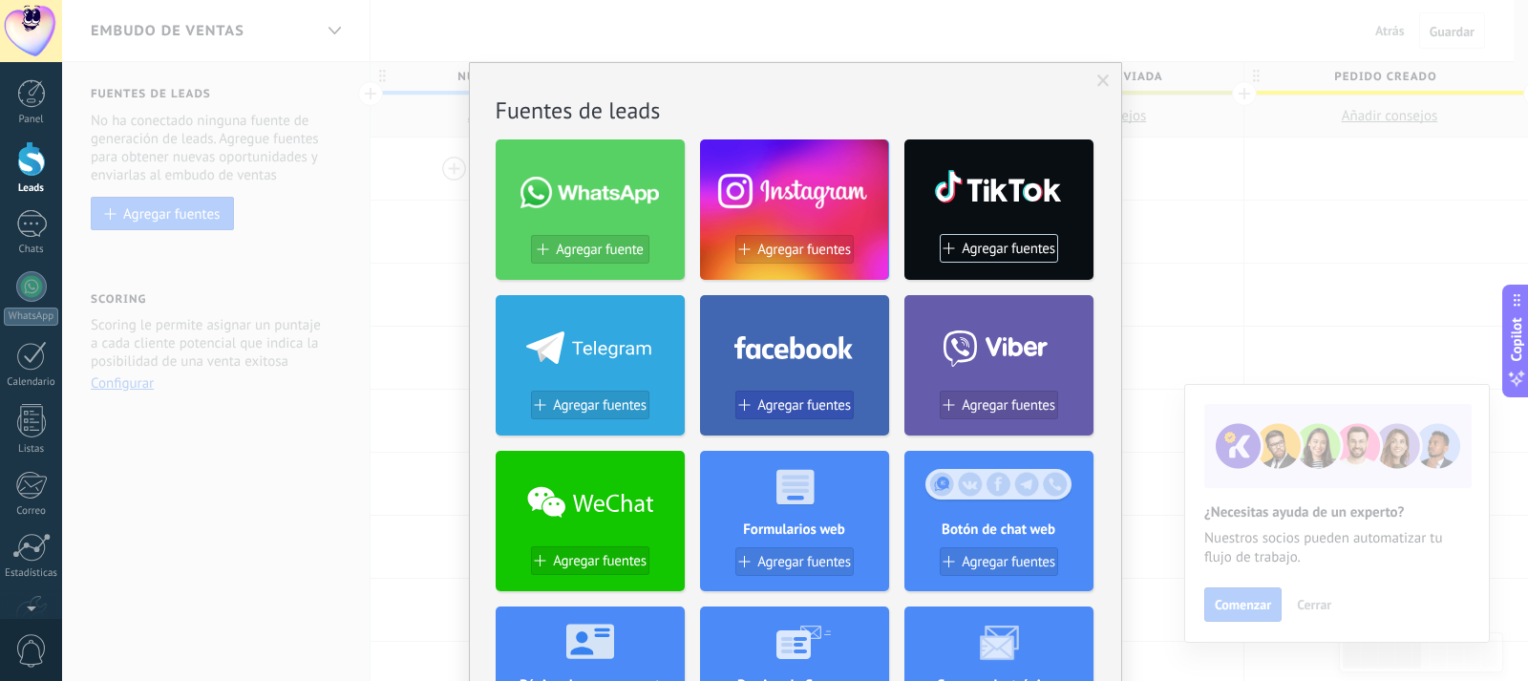
click at [778, 401] on span "Agregar fuentes" at bounding box center [804, 405] width 94 height 16
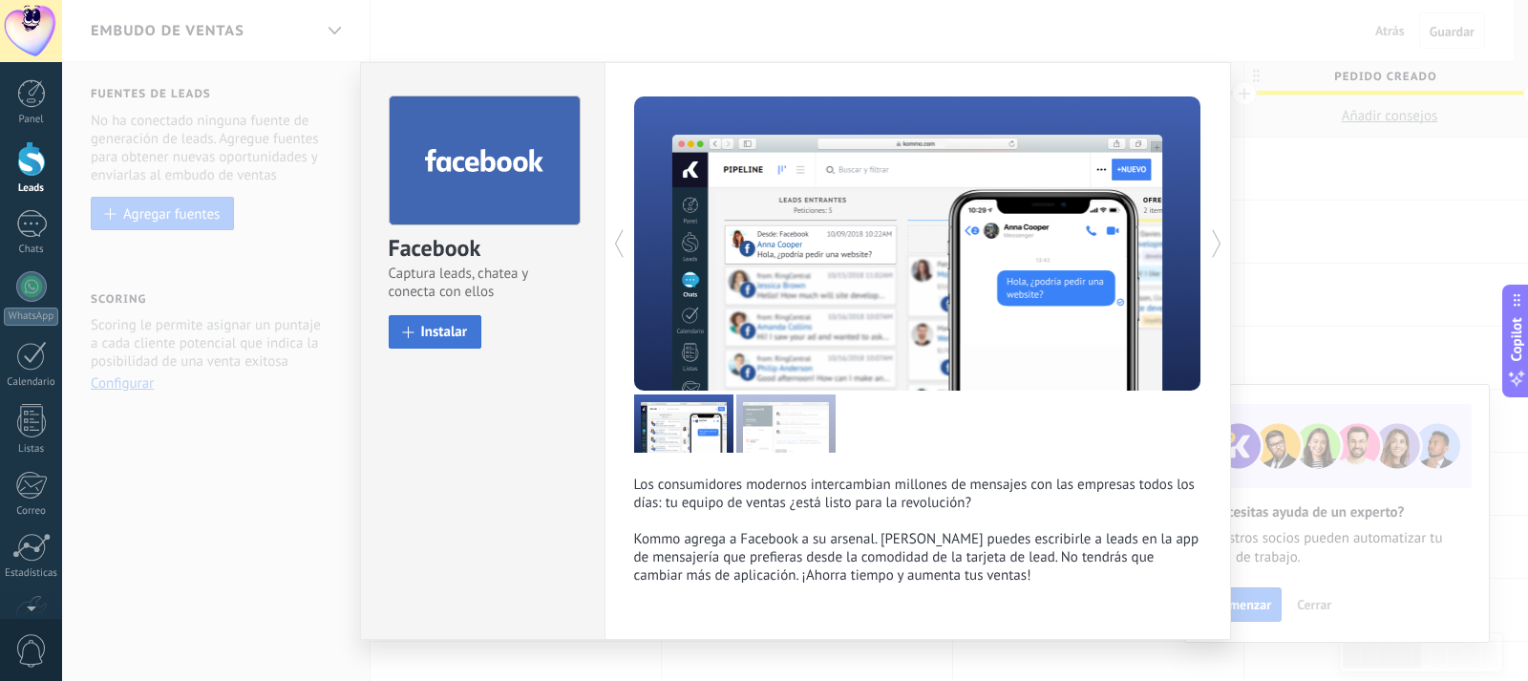
click at [410, 319] on button "Instalar" at bounding box center [436, 331] width 94 height 33
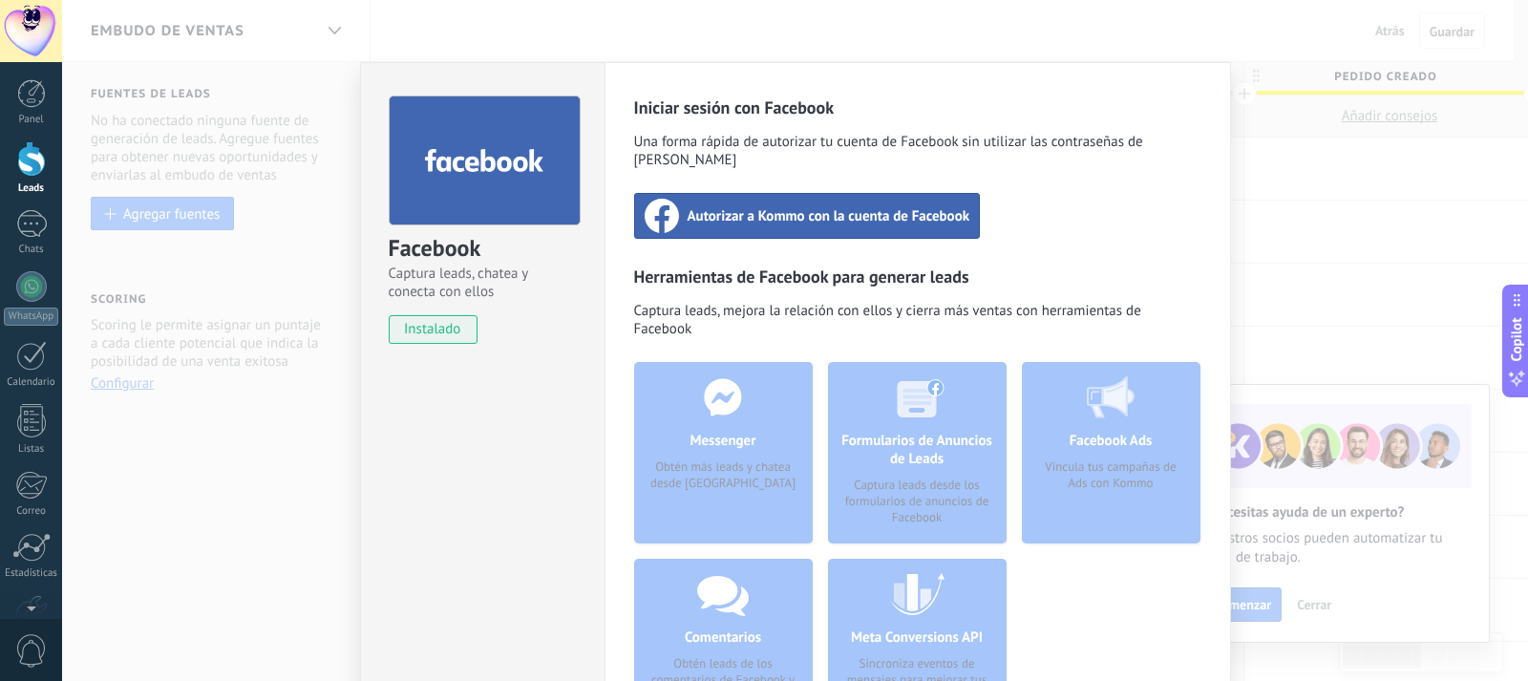
click at [876, 206] on span "Autorizar a Kommo con la cuenta de Facebook" at bounding box center [829, 215] width 283 height 19
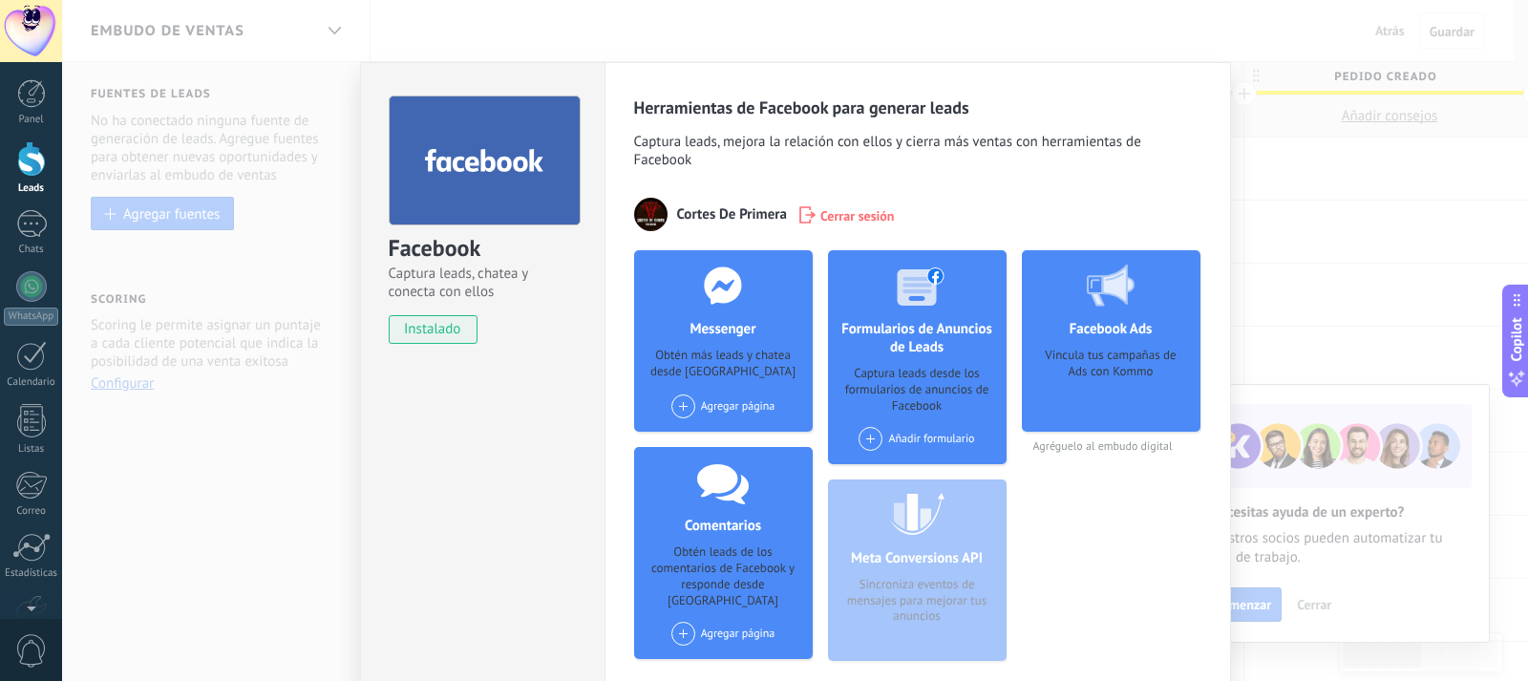
click at [746, 412] on div "Agregar página" at bounding box center [723, 406] width 104 height 24
click at [732, 440] on div "[PERSON_NAME] Premium" at bounding box center [754, 442] width 171 height 42
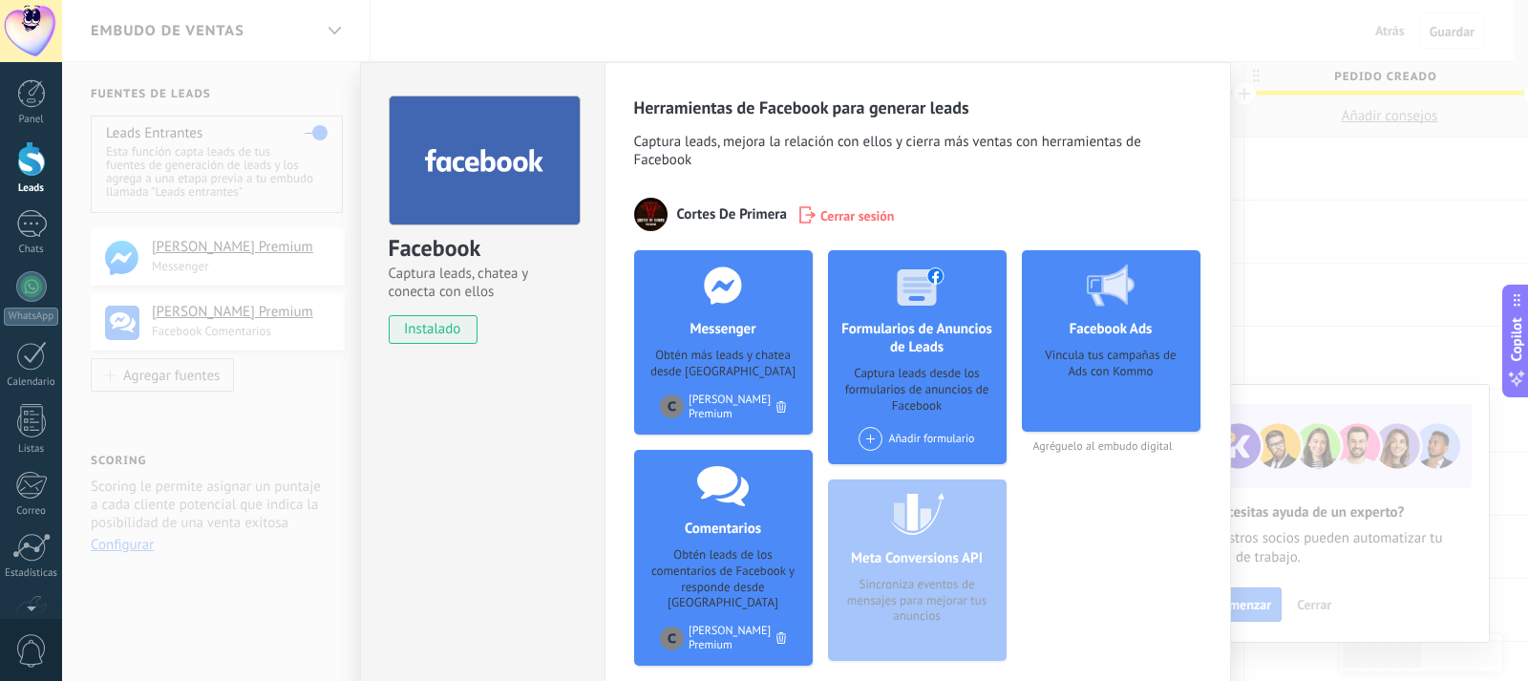
click at [1334, 207] on div "Facebook Captura leads, chatea y conecta con ellos instalado Desinstalar Herram…" at bounding box center [795, 340] width 1466 height 681
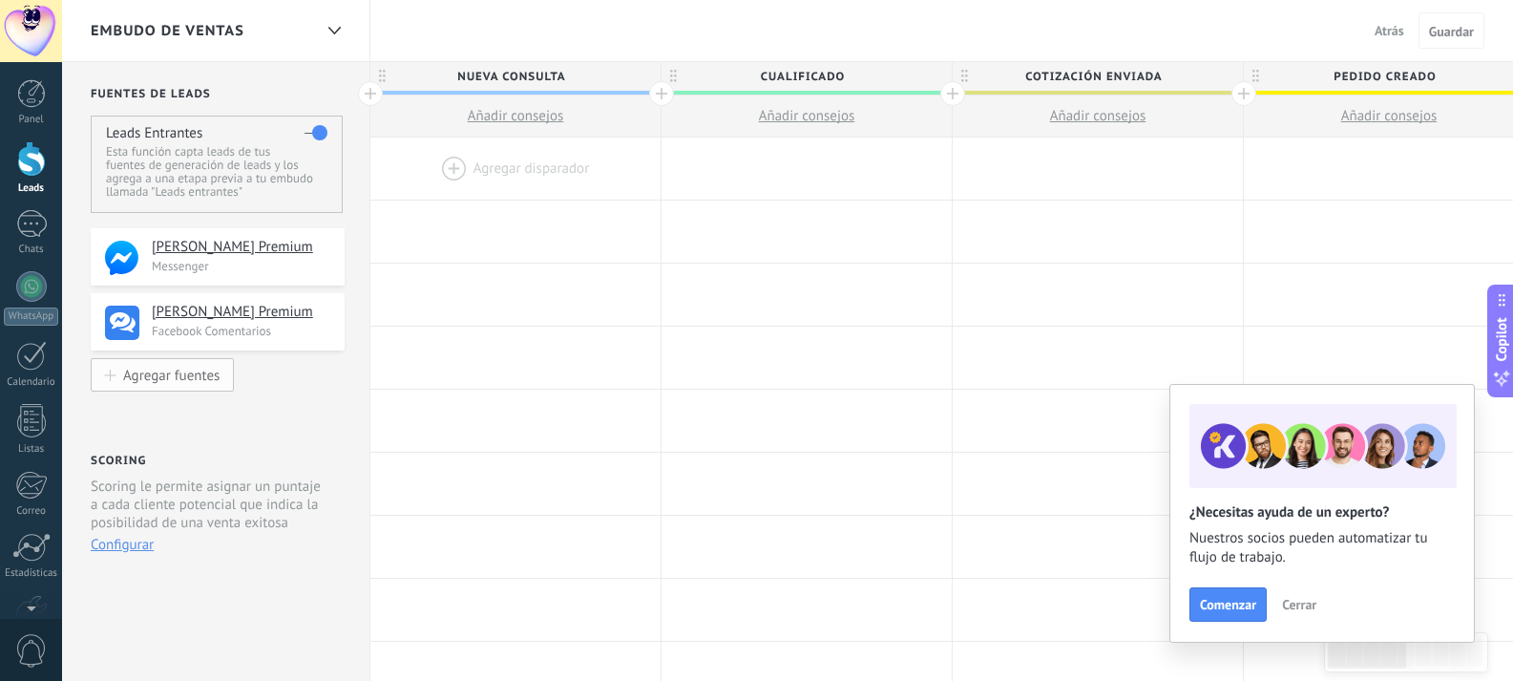
click at [129, 373] on div "Agregar fuentes" at bounding box center [171, 375] width 96 height 16
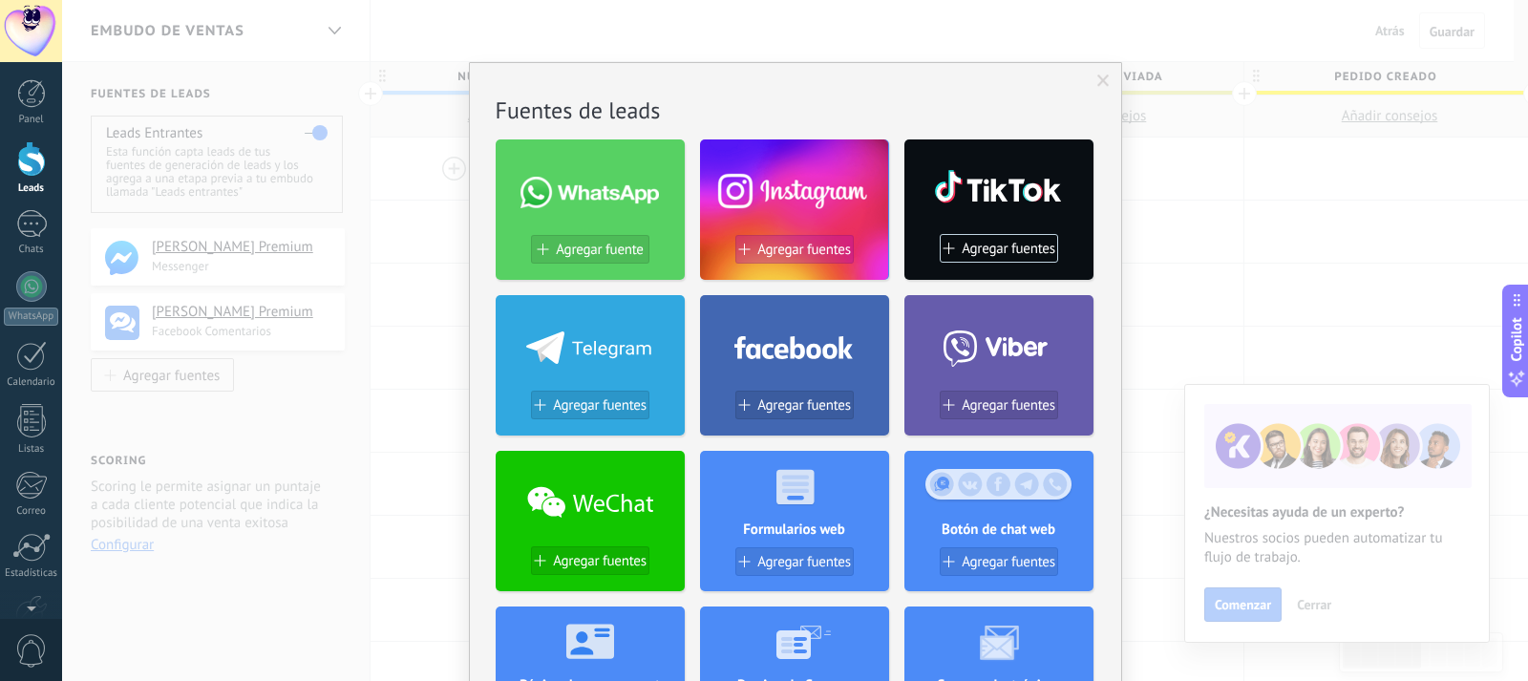
click at [761, 243] on span "Agregar fuentes" at bounding box center [804, 250] width 94 height 16
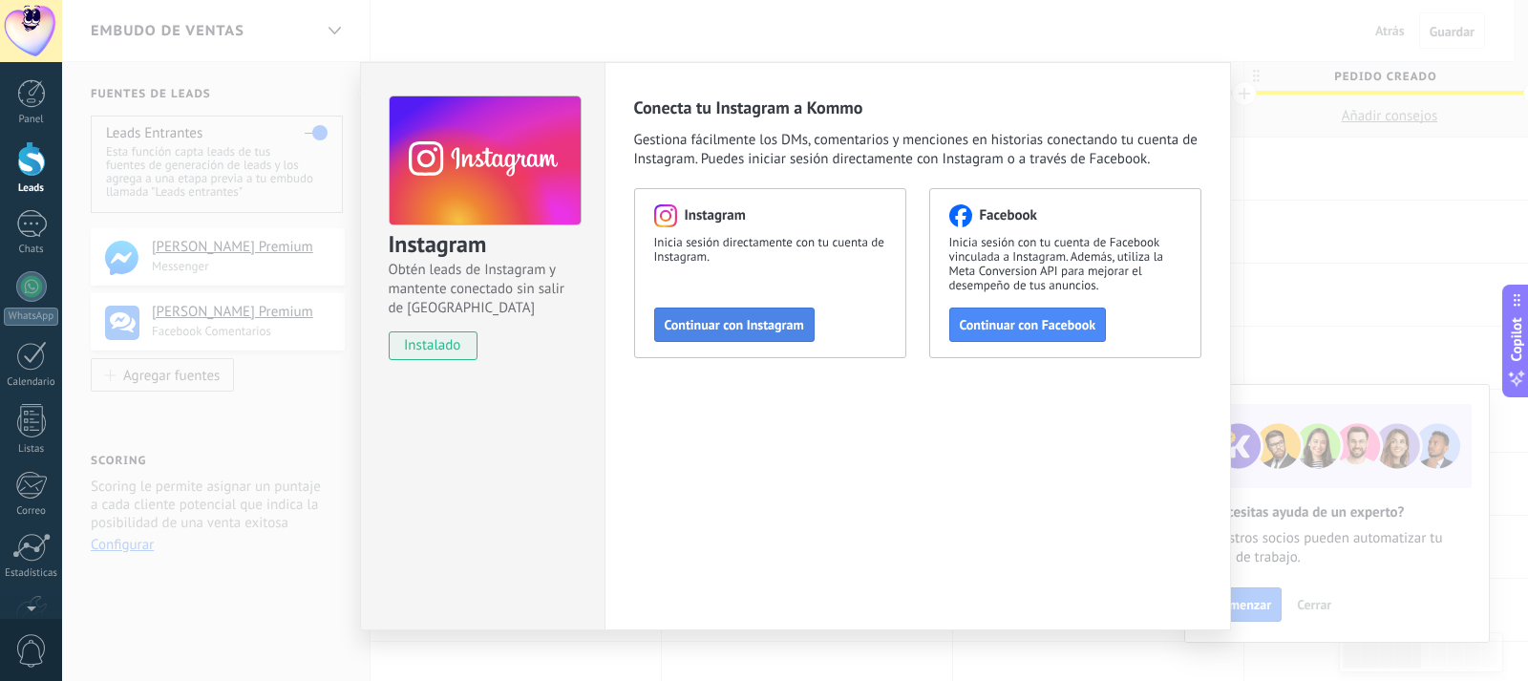
click at [708, 328] on span "Continuar con Instagram" at bounding box center [734, 324] width 139 height 13
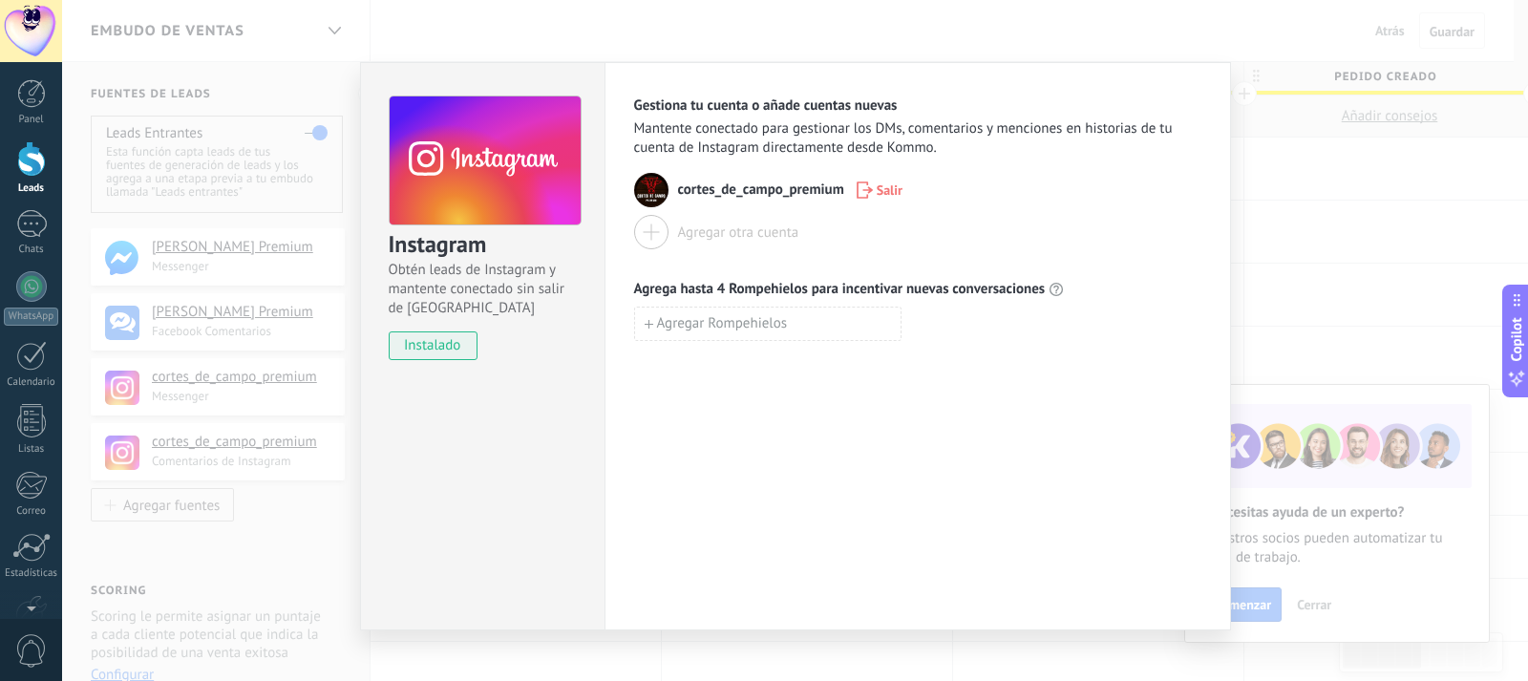
click at [1215, 26] on div "Instagram Obtén leads de Instagram y mantente conectado sin salir de Kommo inst…" at bounding box center [795, 340] width 1466 height 681
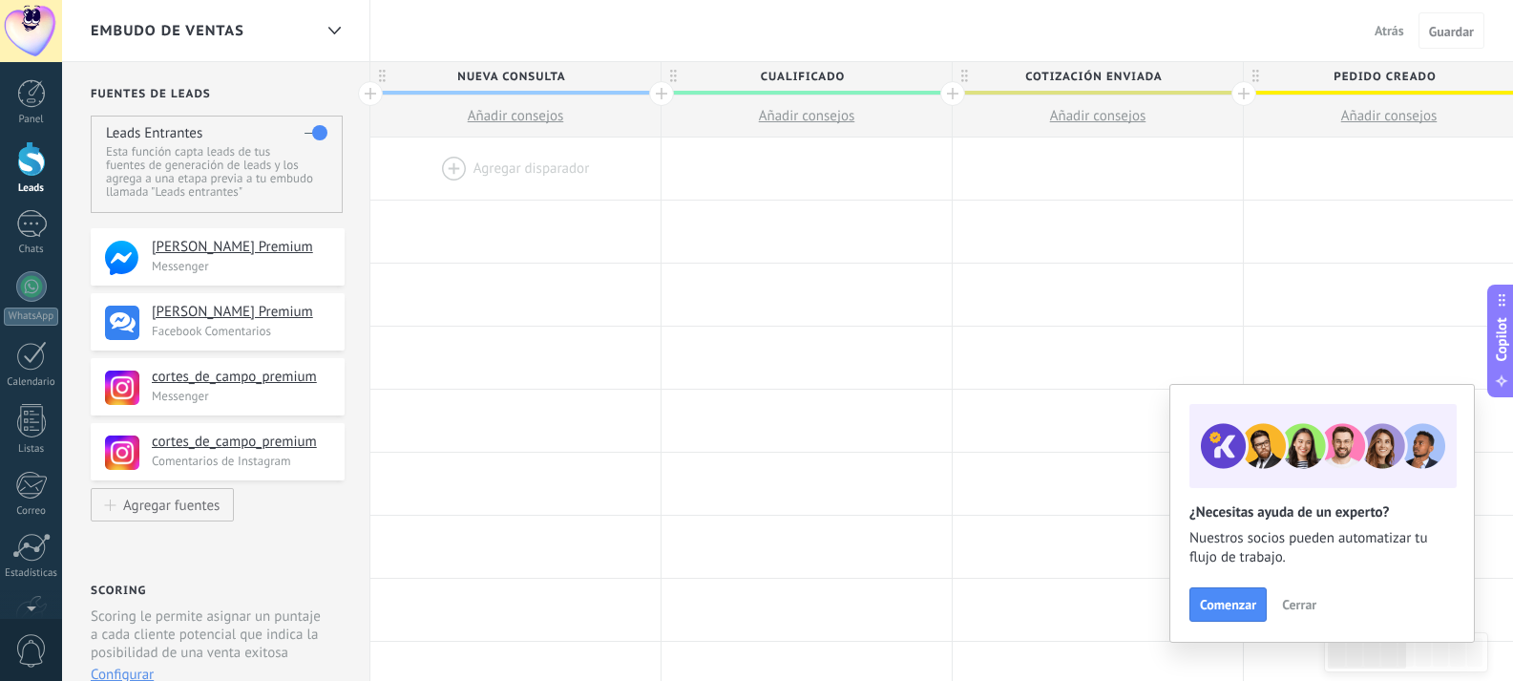
click at [31, 146] on div at bounding box center [31, 158] width 29 height 35
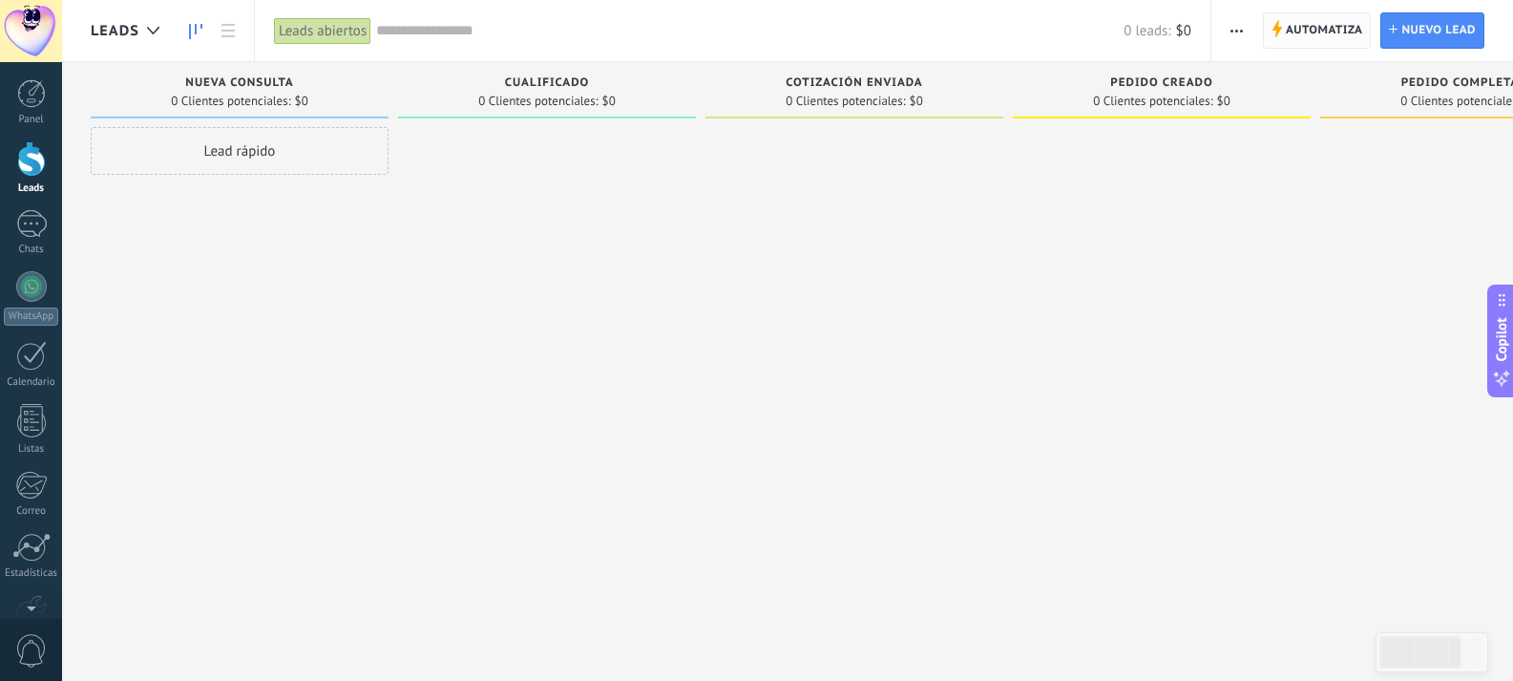
click at [1322, 31] on span "Automatiza" at bounding box center [1324, 30] width 77 height 34
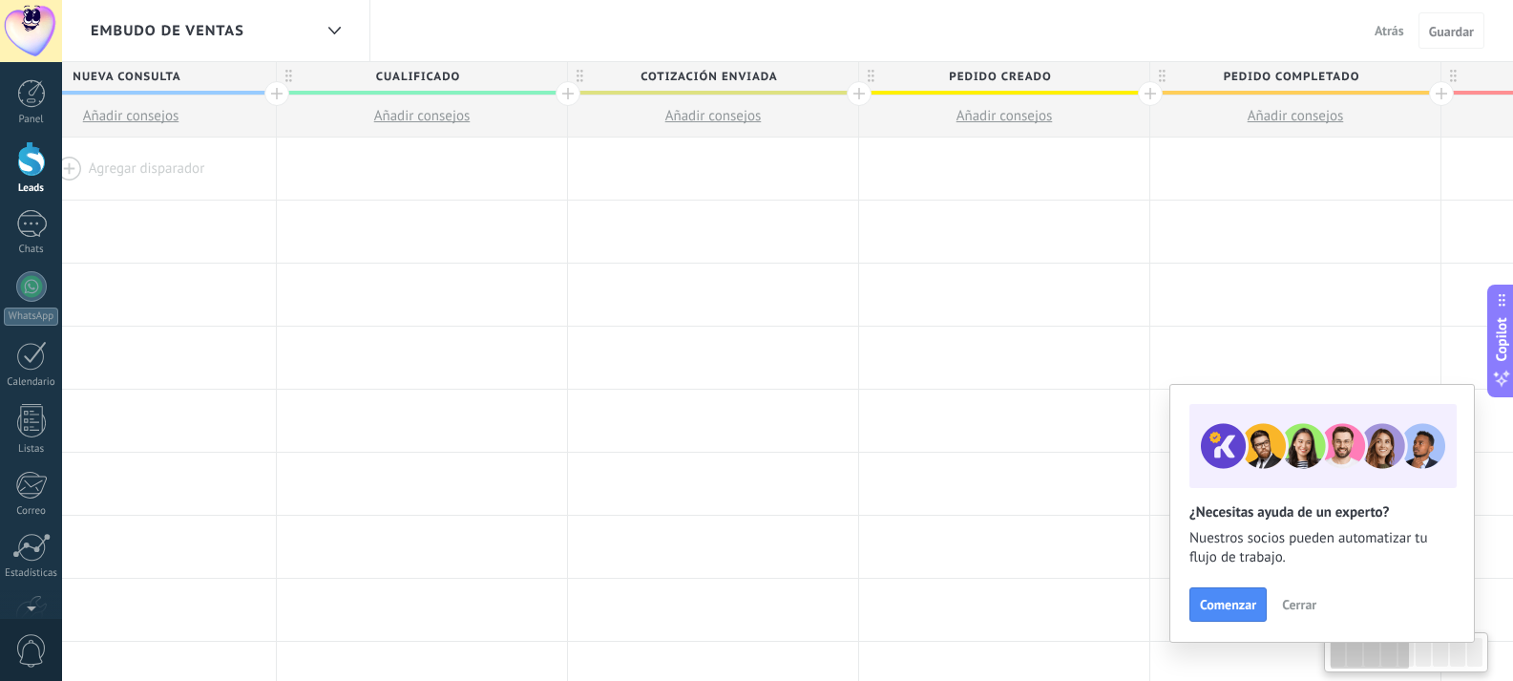
scroll to position [0, 1478]
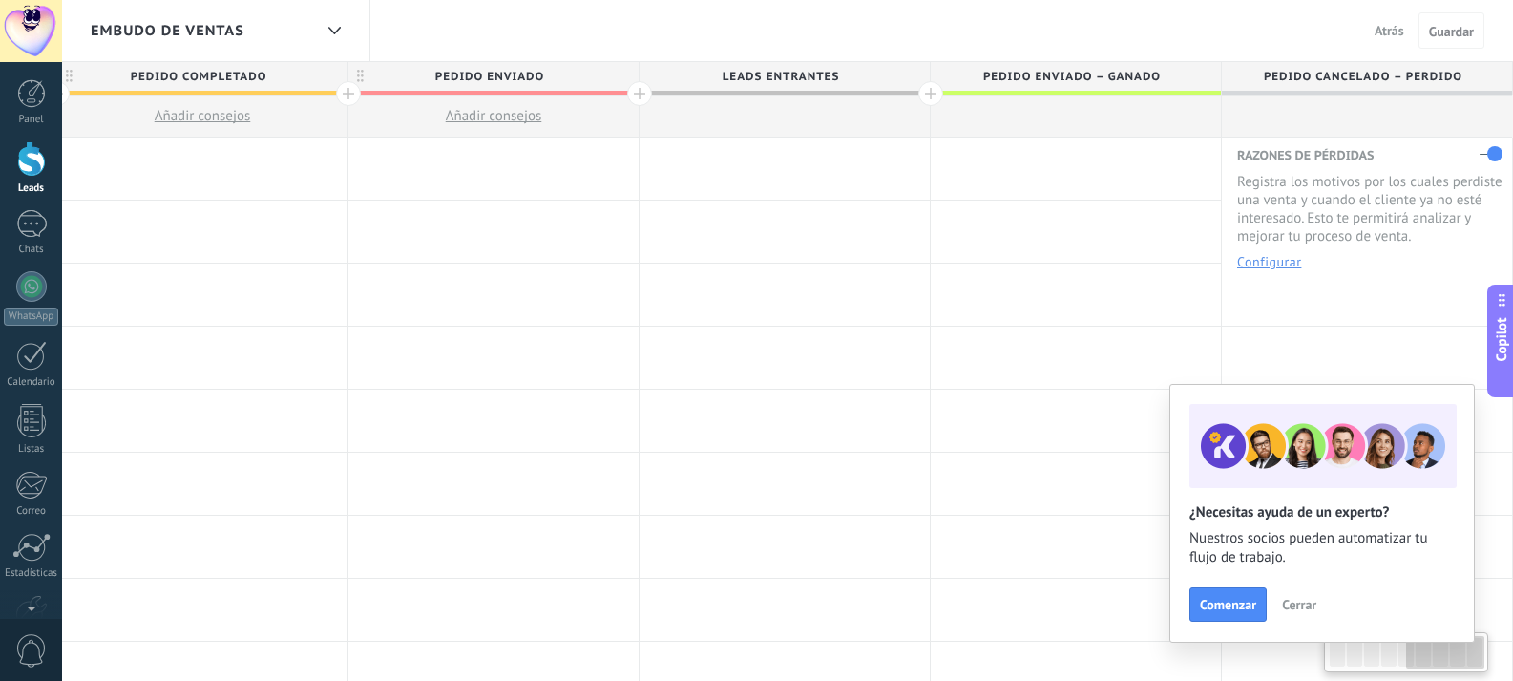
drag, startPoint x: 1353, startPoint y: 654, endPoint x: 1482, endPoint y: 670, distance: 129.9
click at [1482, 670] on div at bounding box center [1406, 652] width 164 height 40
click at [1305, 603] on span "Cerrar" at bounding box center [1299, 604] width 34 height 13
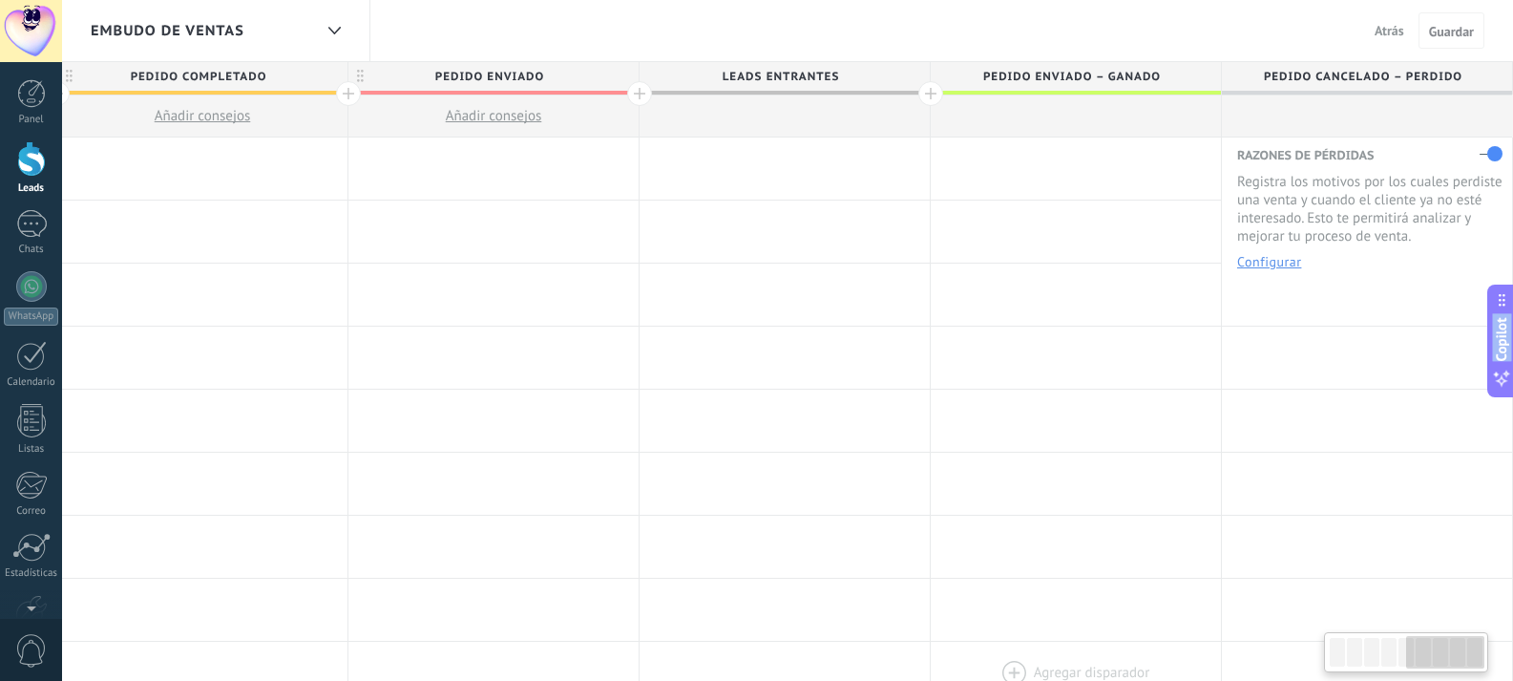
drag, startPoint x: 1422, startPoint y: 646, endPoint x: 1190, endPoint y: 646, distance: 232.0
click at [1190, 646] on body ".abecls-1,.abecls-2{fill-rule:evenodd}.abecls-2{fill:#fff} .abhcls-1{fill:none}…" at bounding box center [756, 340] width 1513 height 681
click at [1346, 651] on div at bounding box center [1406, 652] width 157 height 32
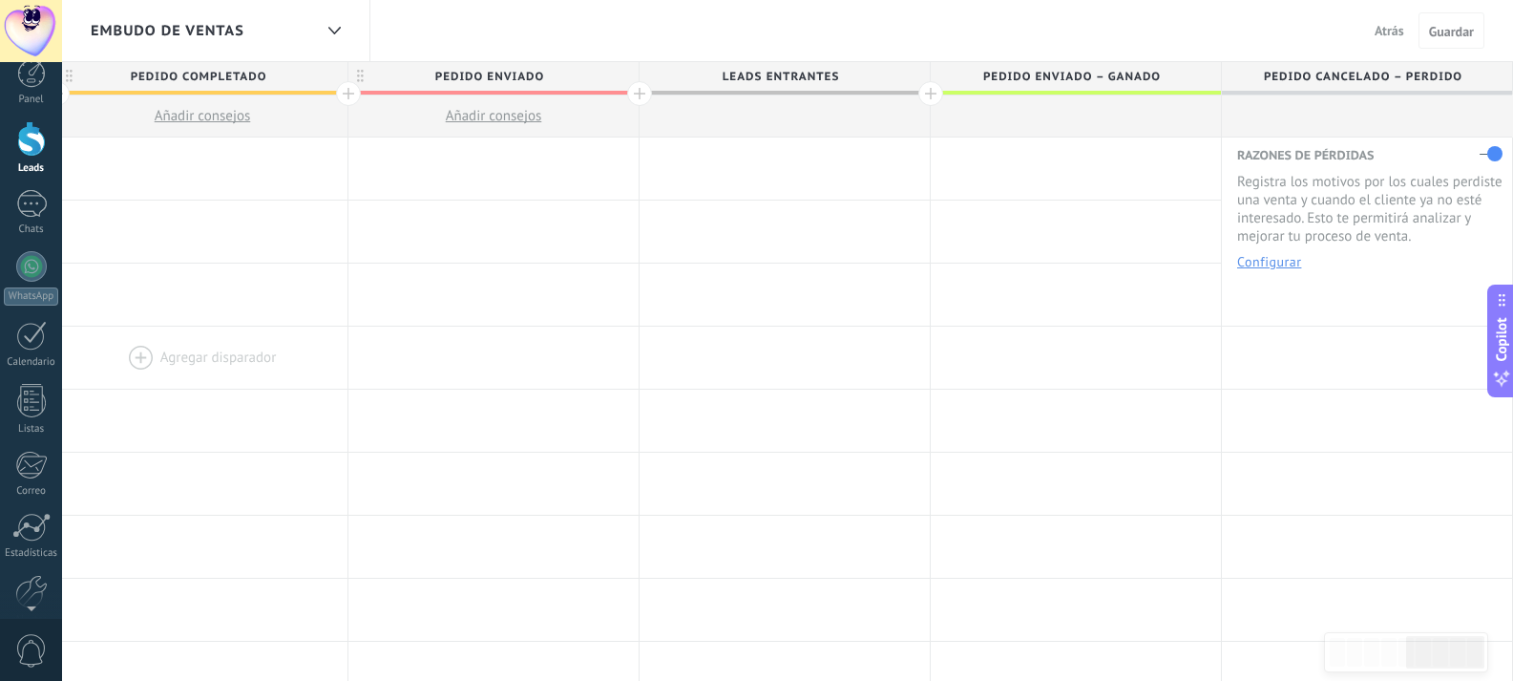
scroll to position [0, 0]
click at [34, 227] on div at bounding box center [31, 224] width 31 height 28
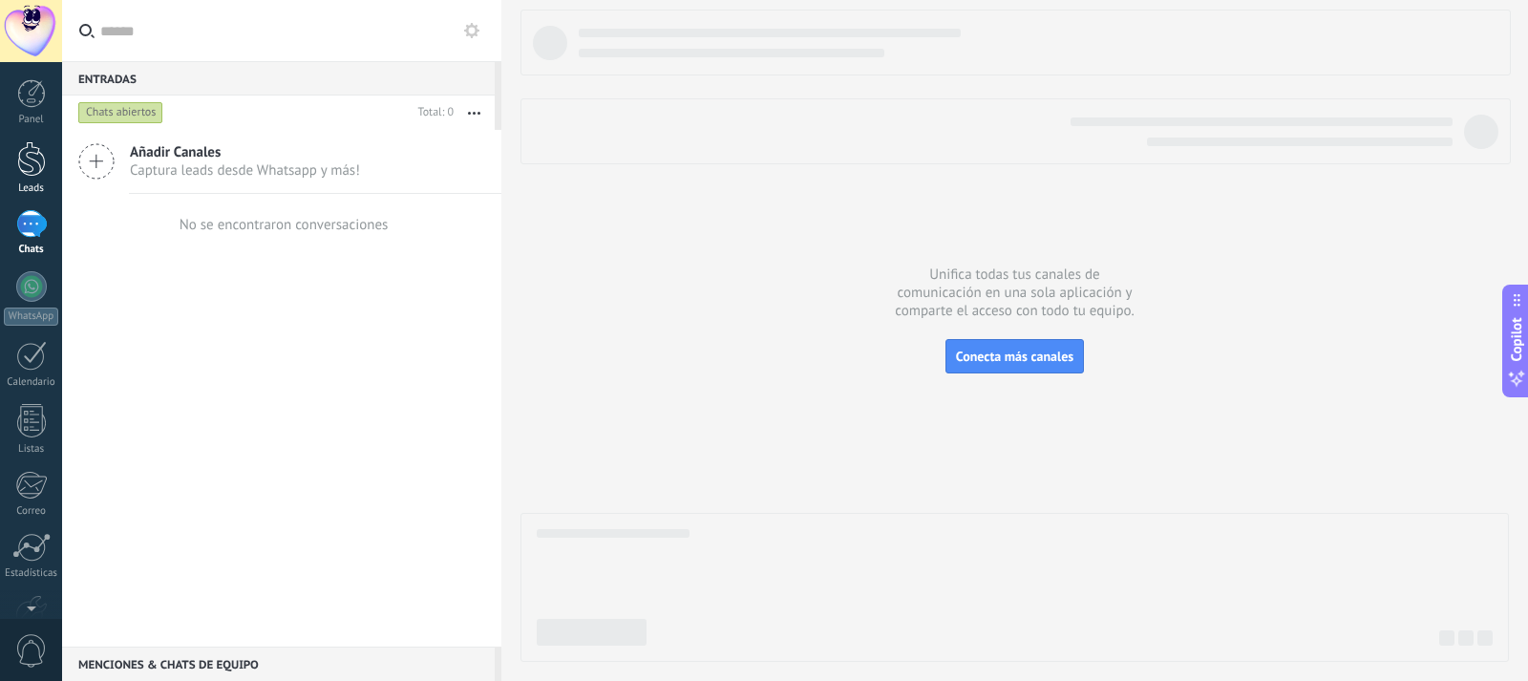
click at [20, 147] on div at bounding box center [31, 158] width 29 height 35
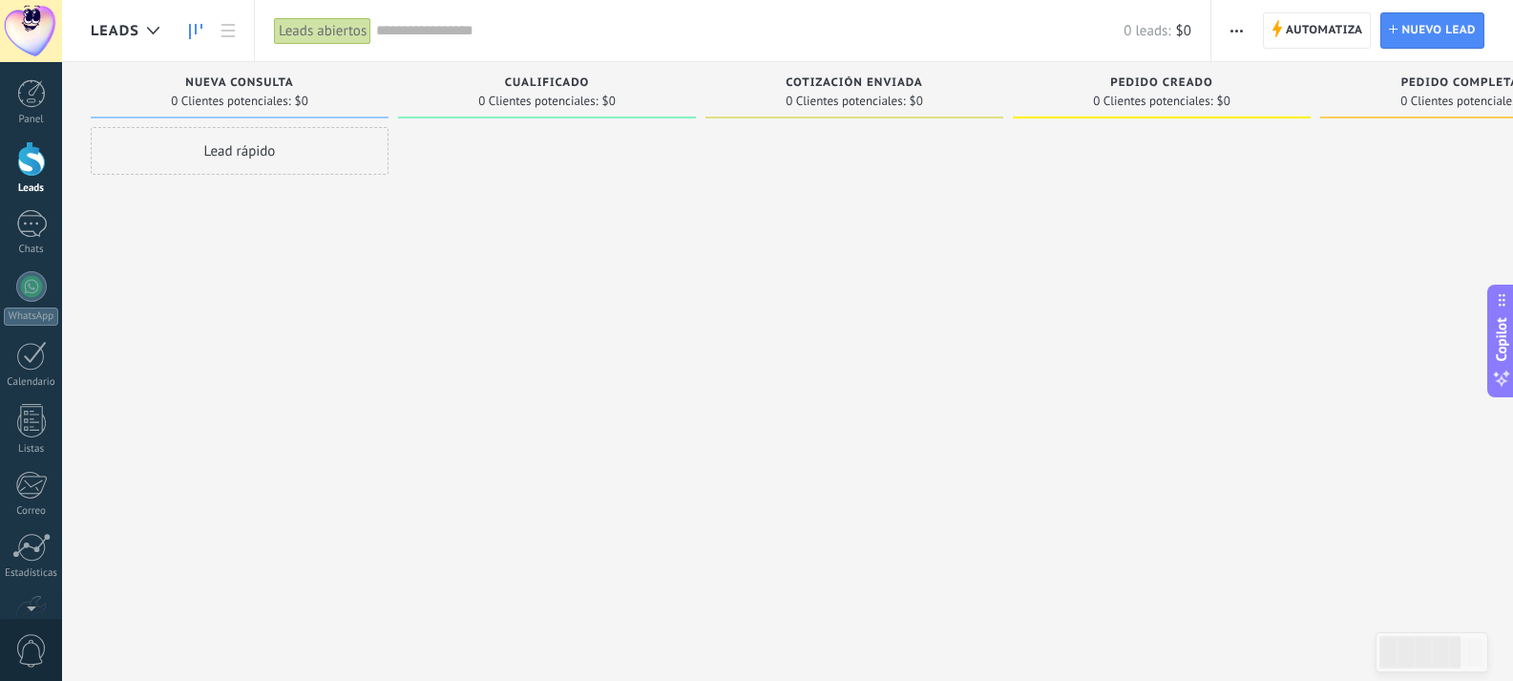
click at [263, 88] on span "Nueva consulta" at bounding box center [239, 82] width 108 height 13
drag, startPoint x: 1399, startPoint y: 660, endPoint x: 1343, endPoint y: 677, distance: 58.0
click at [1343, 677] on body ".abecls-1,.abecls-2{fill-rule:evenodd}.abecls-2{fill:#fff} .abhcls-1{fill:none}…" at bounding box center [756, 340] width 1513 height 681
click at [227, 32] on icon at bounding box center [228, 30] width 13 height 13
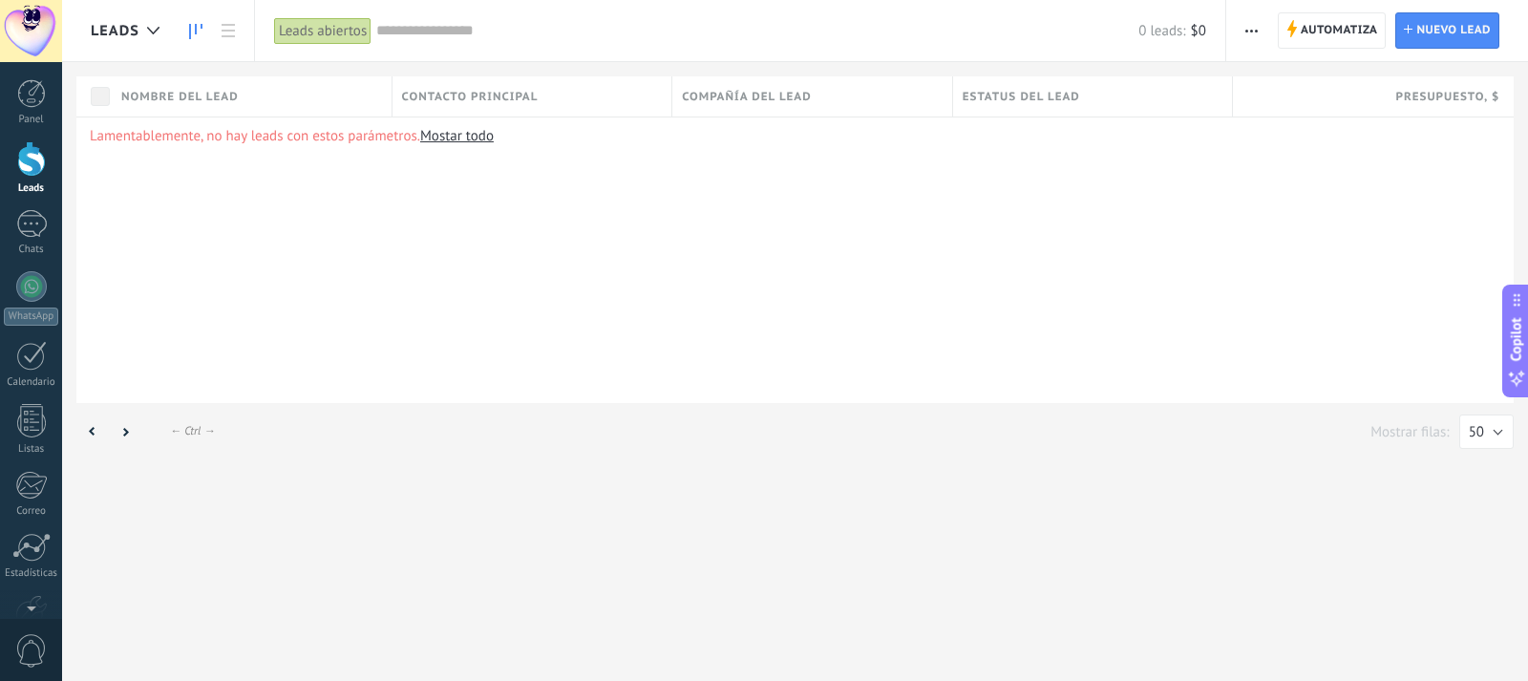
click at [199, 39] on link at bounding box center [196, 30] width 32 height 37
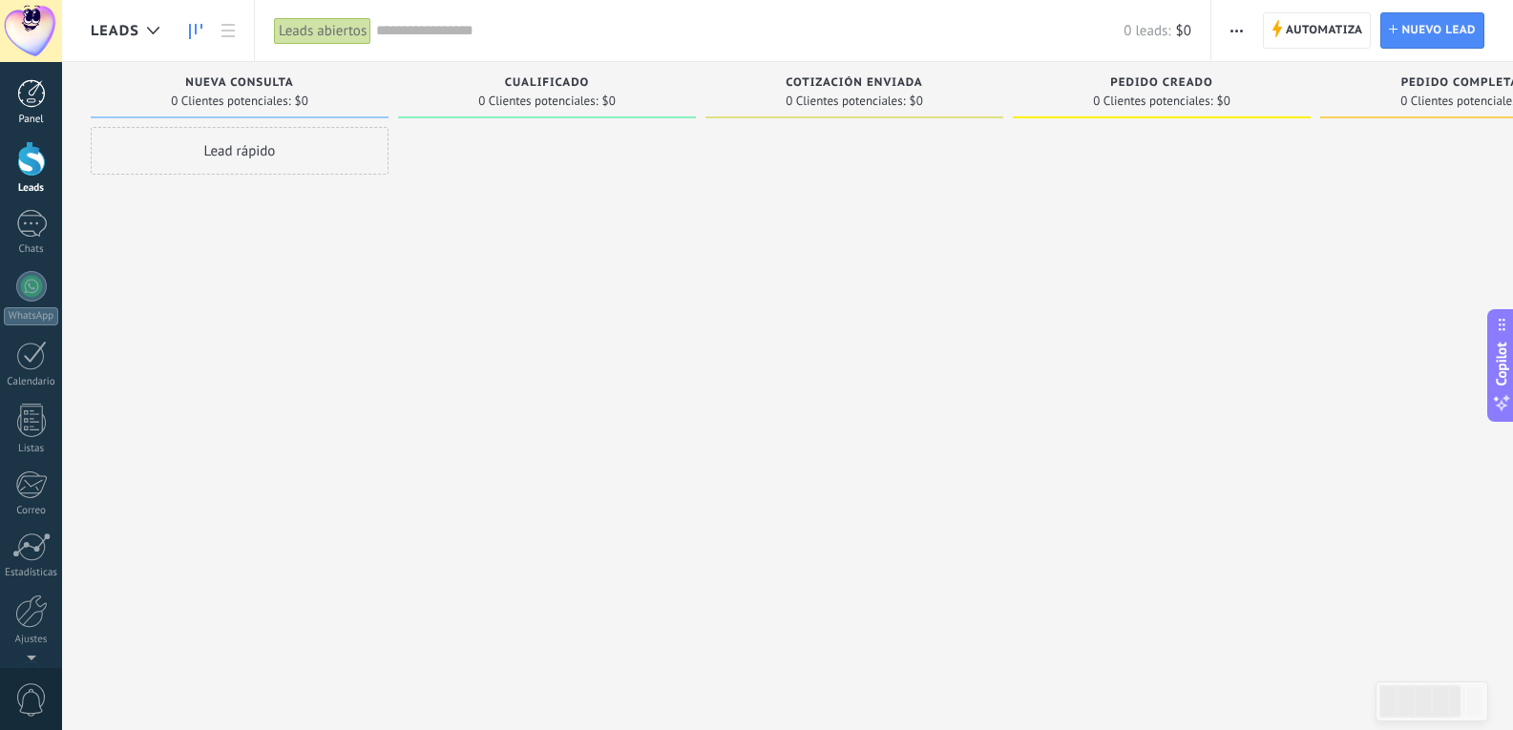
click at [28, 105] on div at bounding box center [31, 93] width 29 height 29
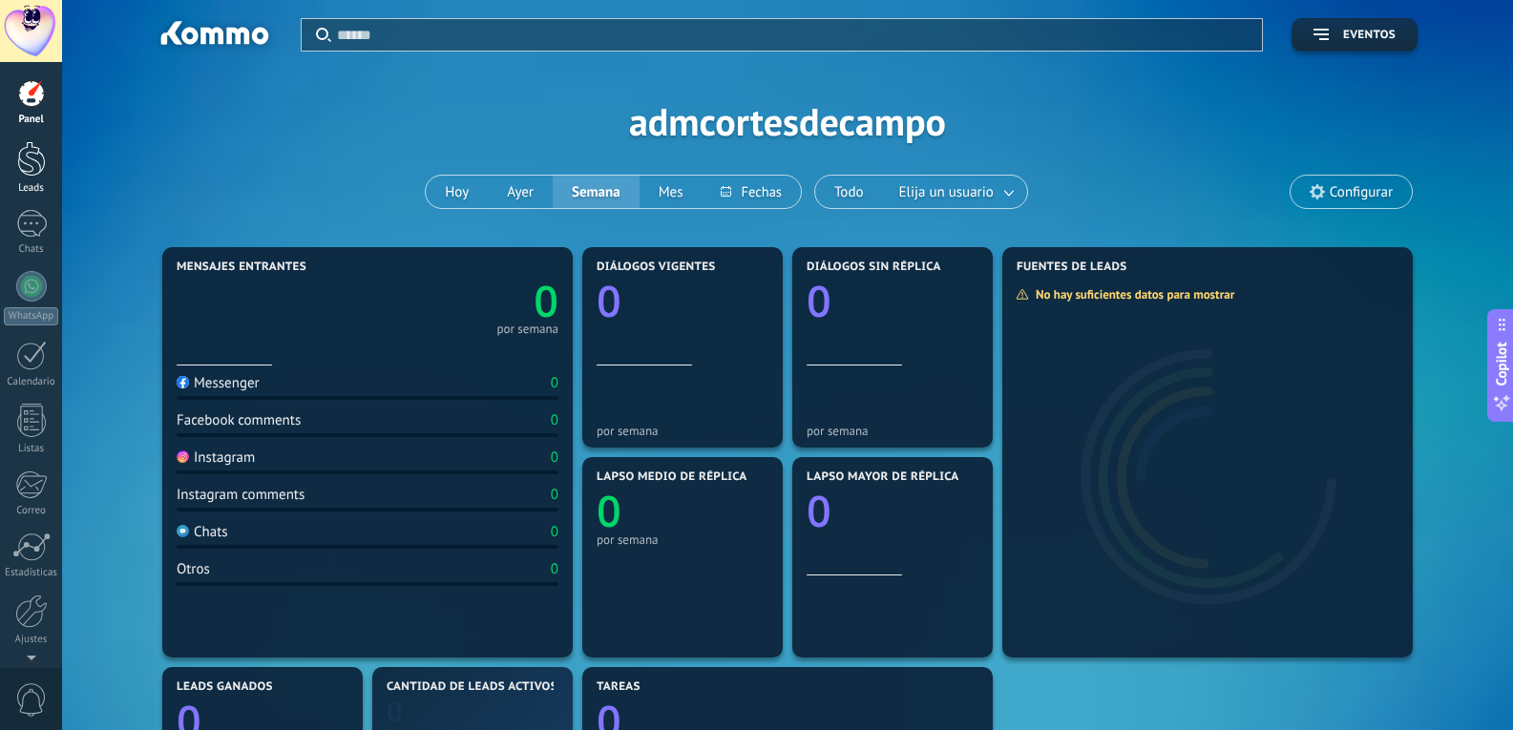
click at [30, 158] on div at bounding box center [31, 158] width 29 height 35
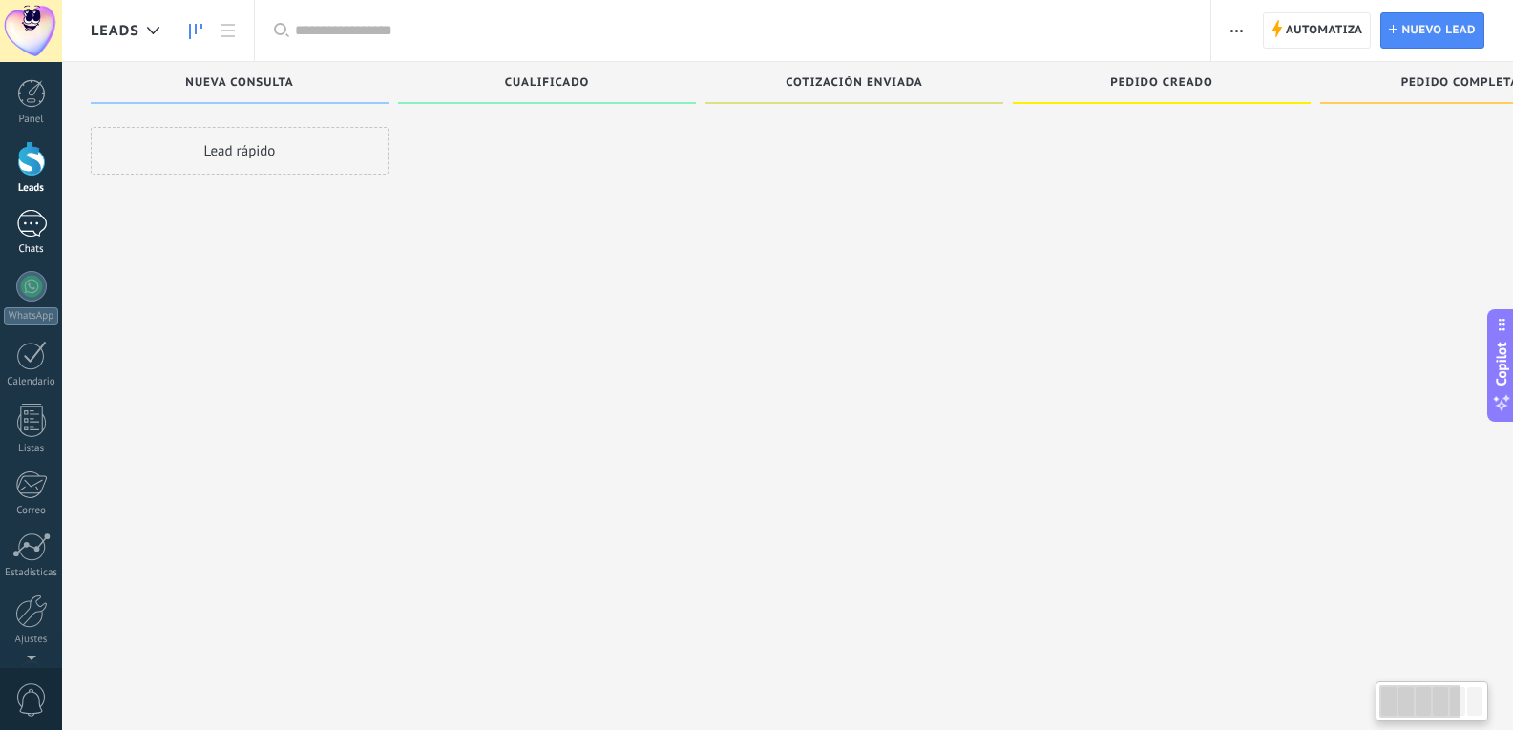
click at [36, 226] on div at bounding box center [31, 224] width 31 height 28
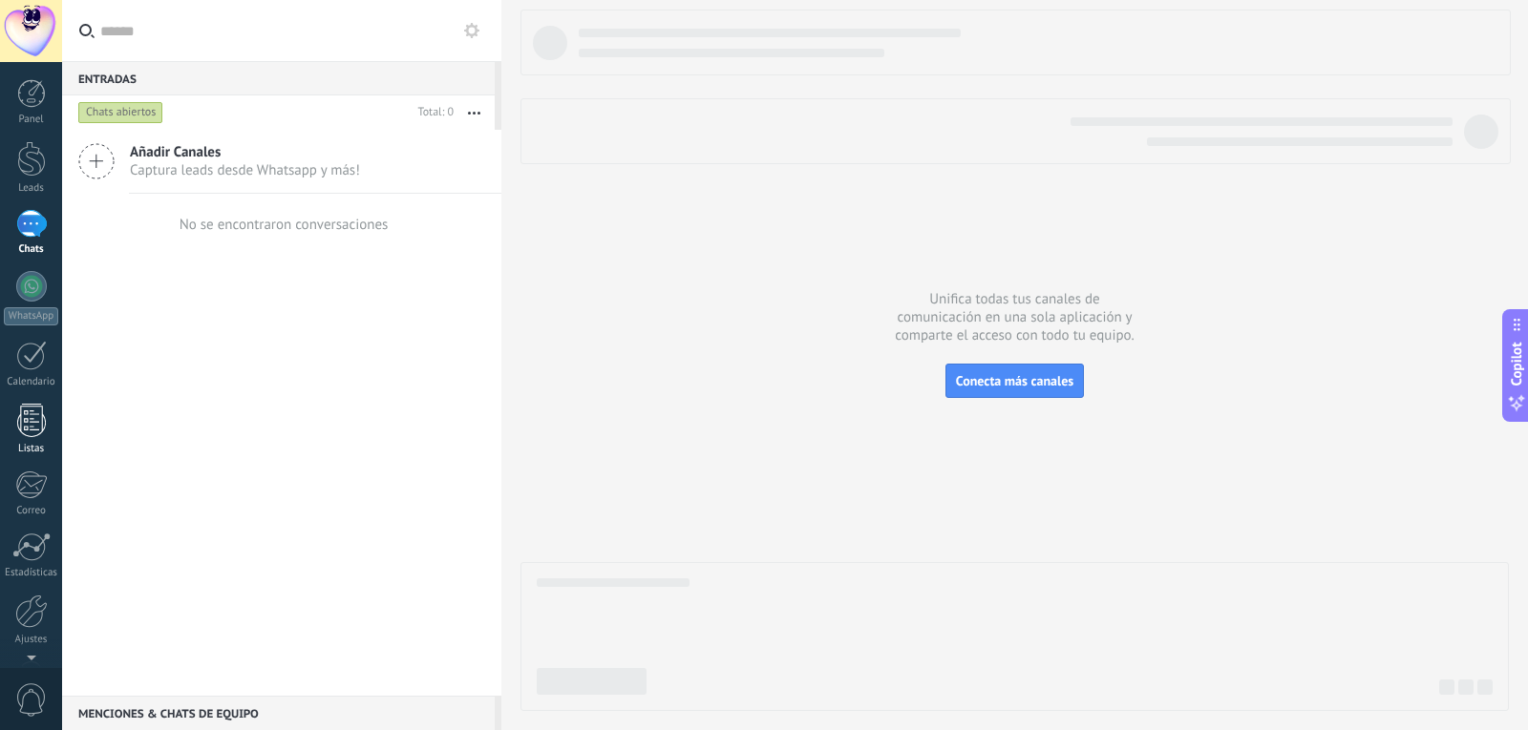
click at [23, 434] on div at bounding box center [31, 420] width 29 height 33
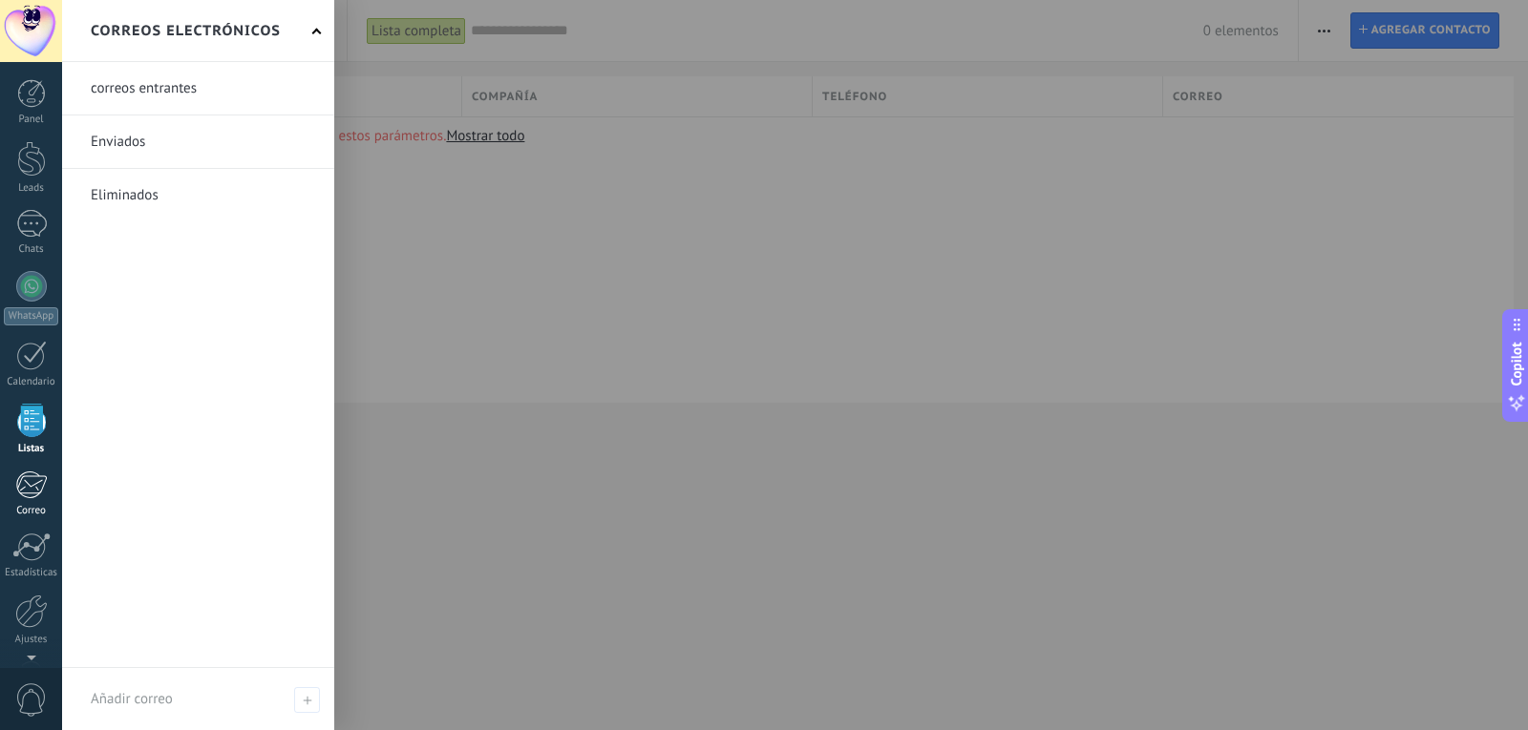
click at [29, 489] on div at bounding box center [31, 485] width 32 height 29
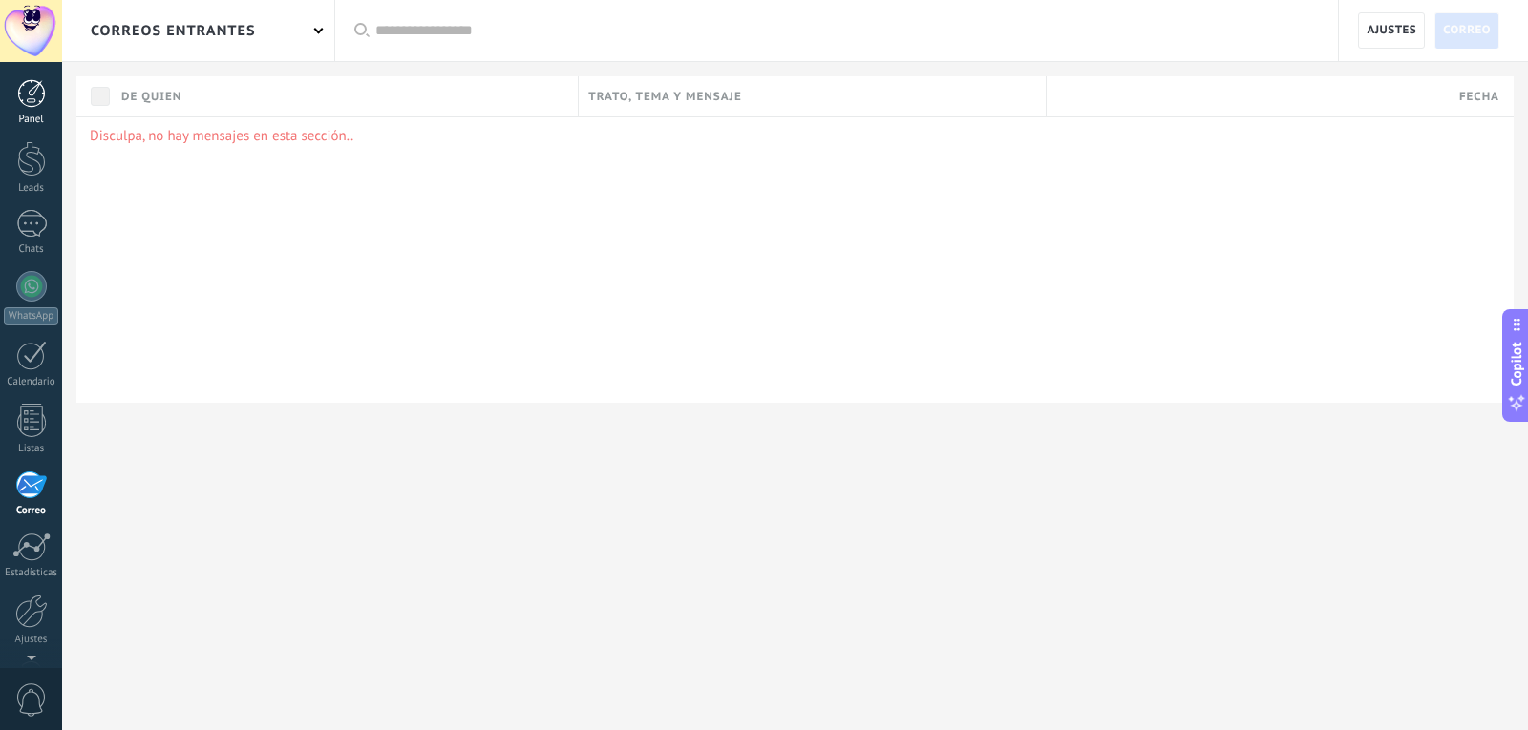
click at [27, 104] on div at bounding box center [31, 93] width 29 height 29
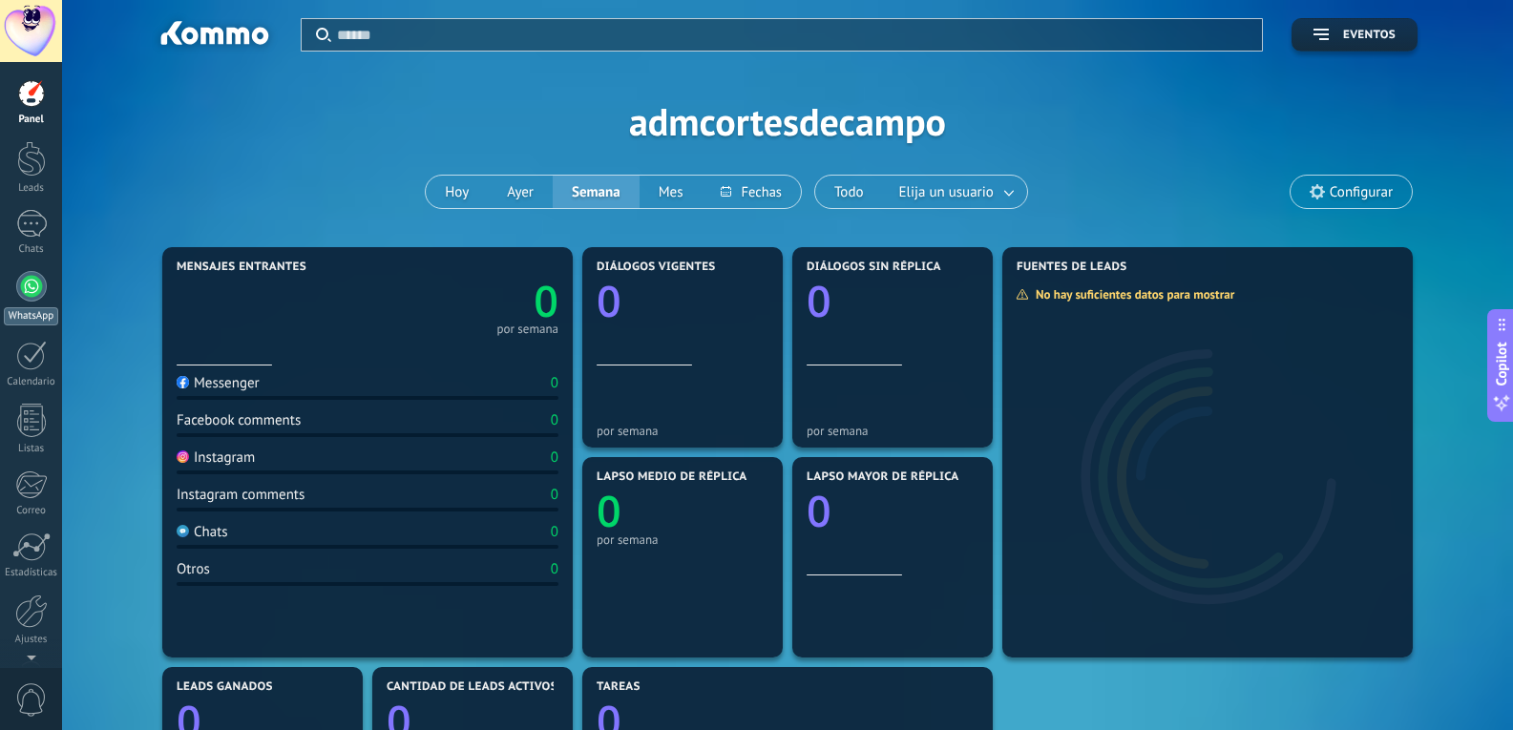
click at [32, 285] on div at bounding box center [31, 286] width 31 height 31
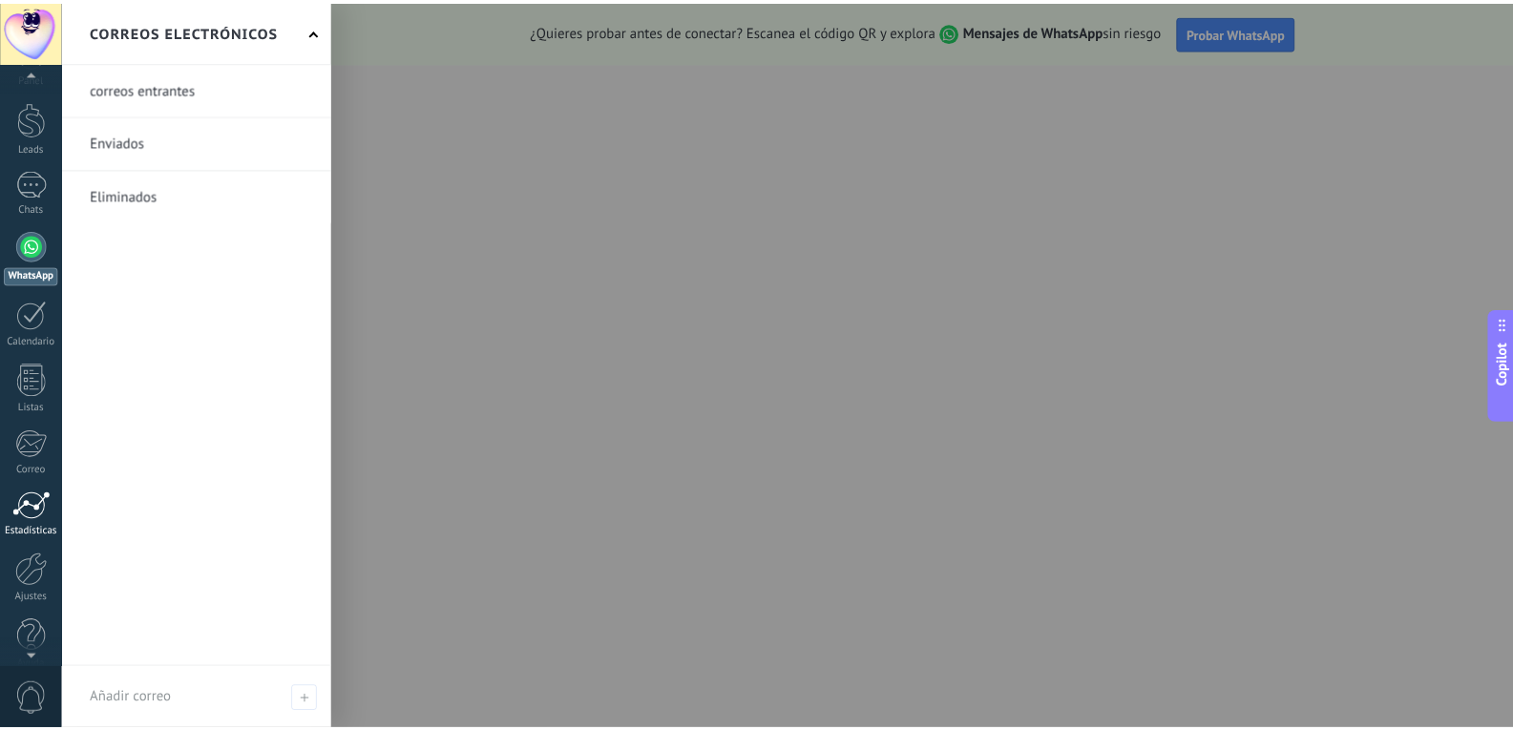
scroll to position [64, 0]
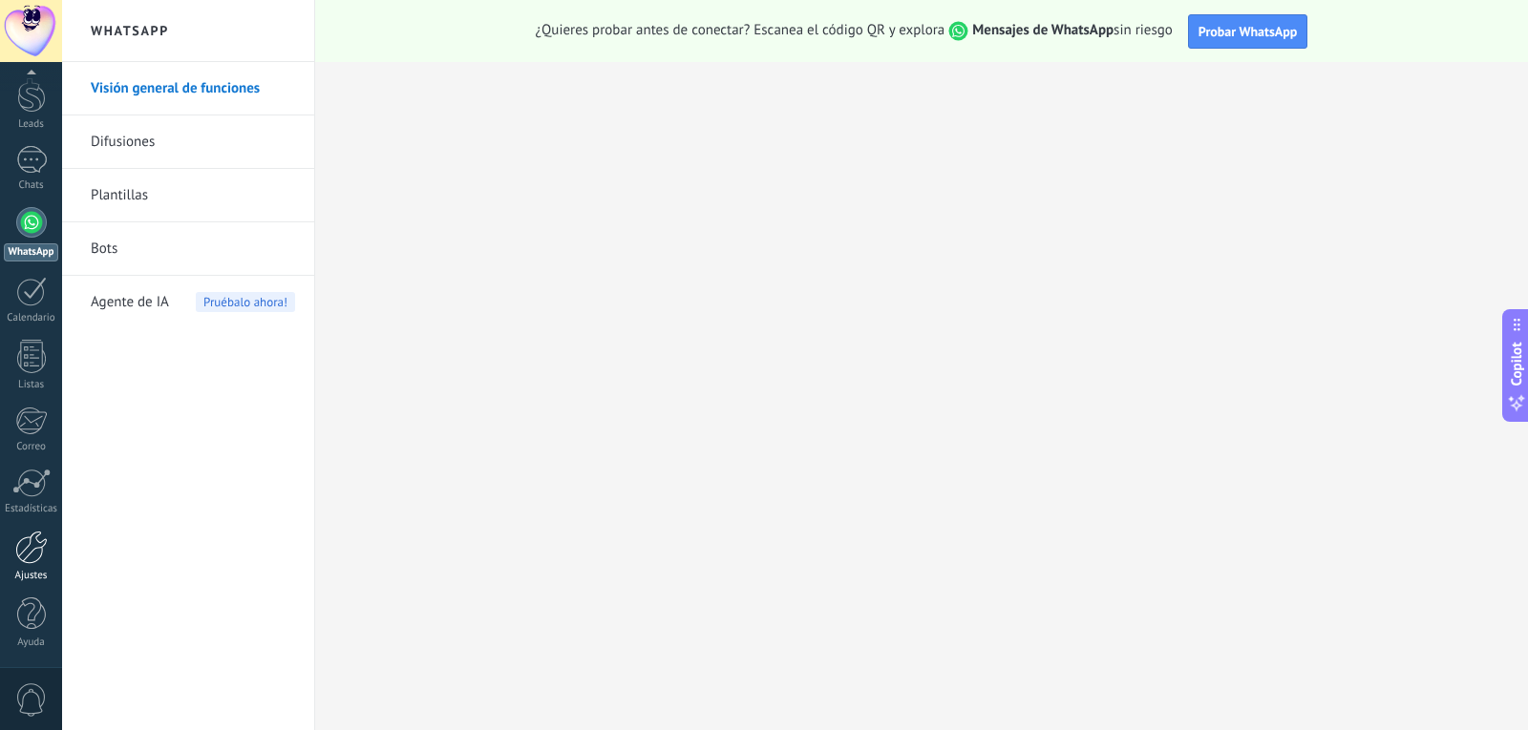
click at [35, 555] on div at bounding box center [31, 547] width 32 height 33
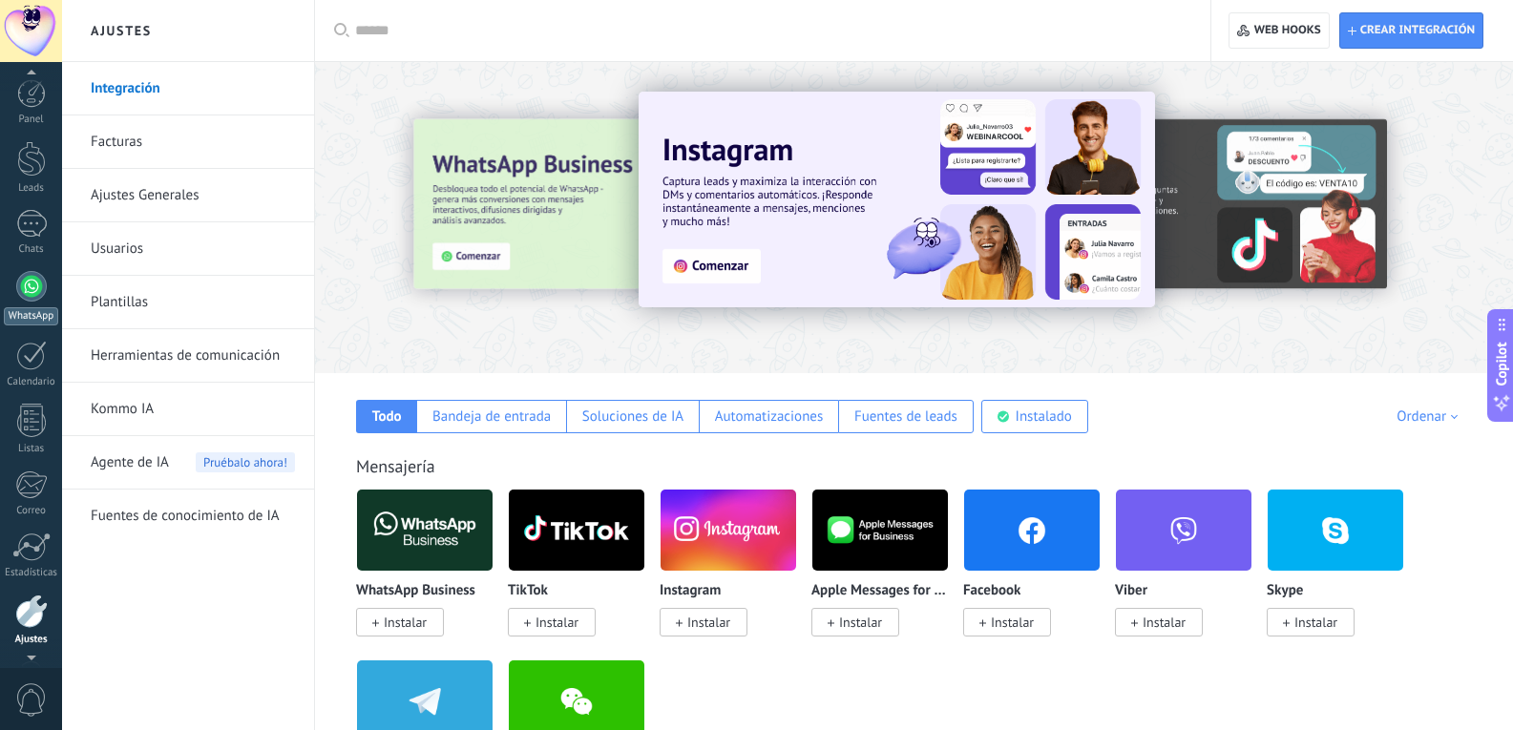
click at [19, 290] on div at bounding box center [31, 286] width 31 height 31
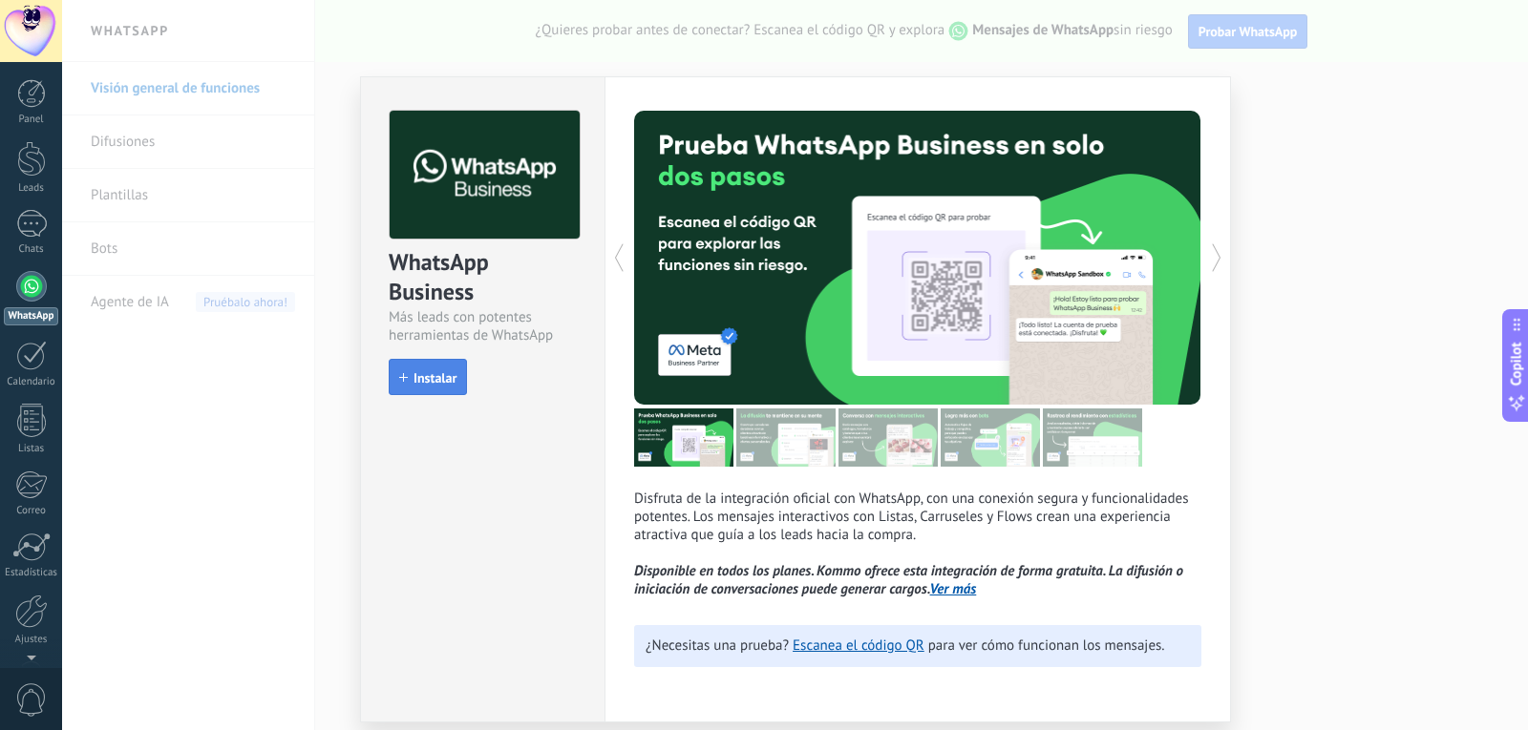
click at [426, 375] on span "Instalar" at bounding box center [434, 377] width 43 height 13
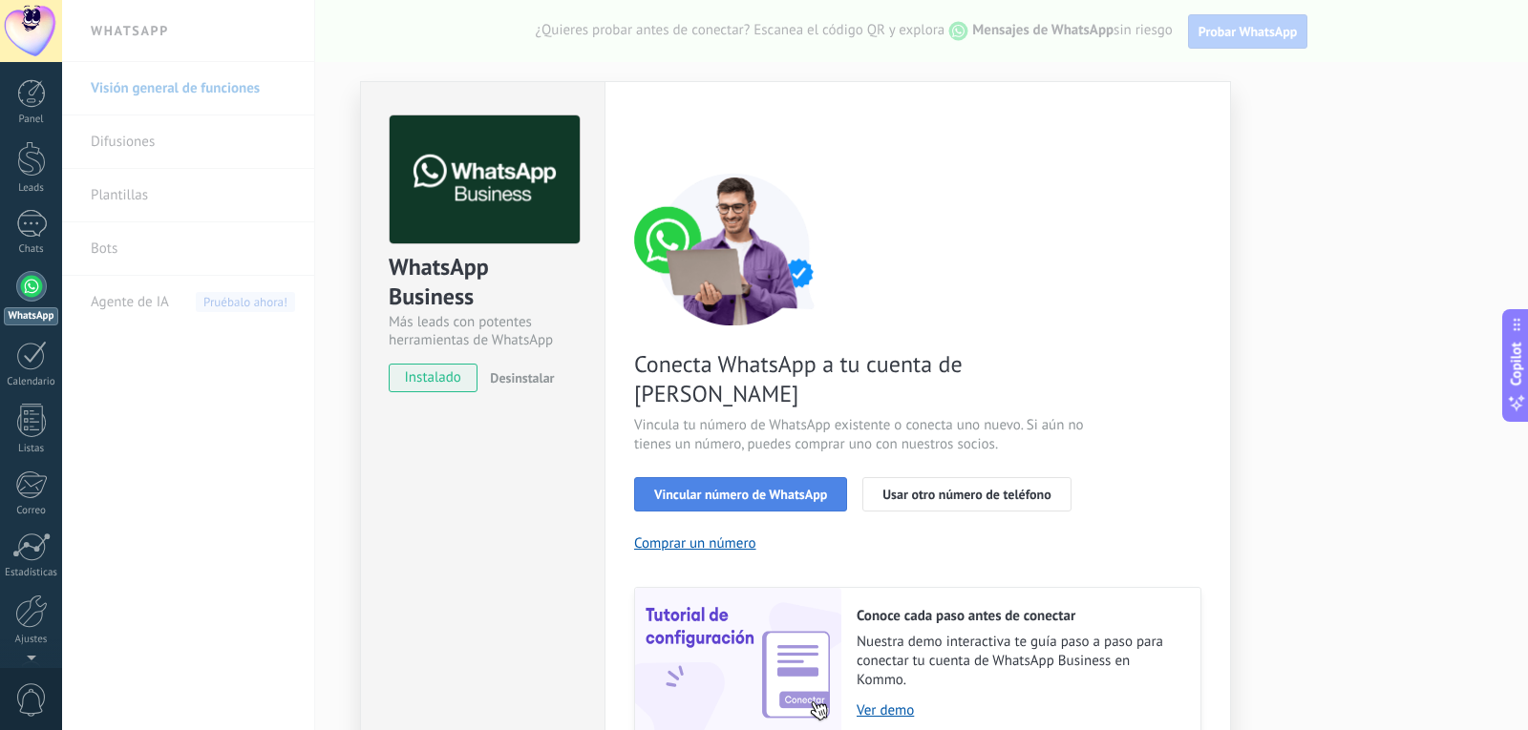
click at [749, 477] on button "Vincular número de WhatsApp" at bounding box center [740, 494] width 213 height 34
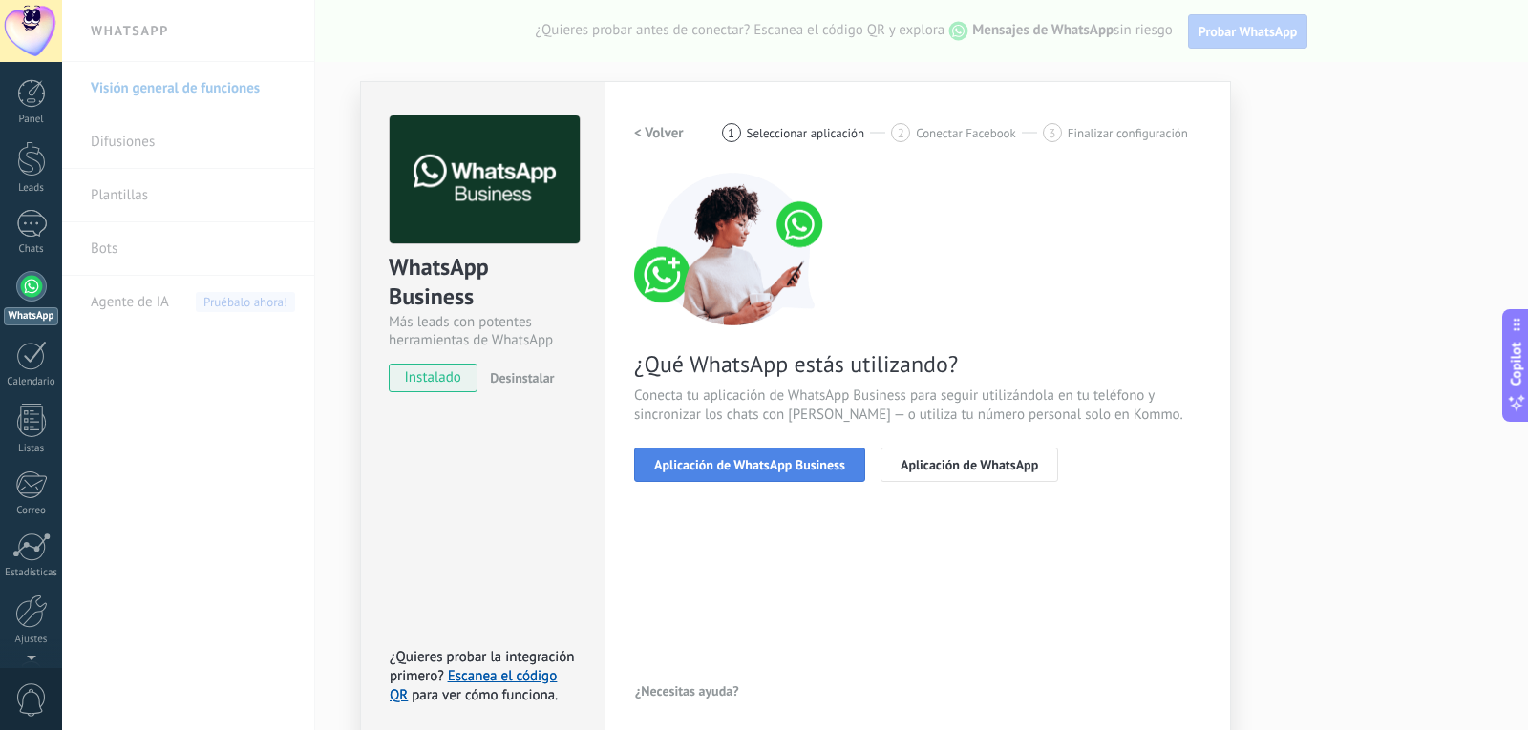
click at [739, 469] on span "Aplicación de WhatsApp Business" at bounding box center [749, 464] width 191 height 13
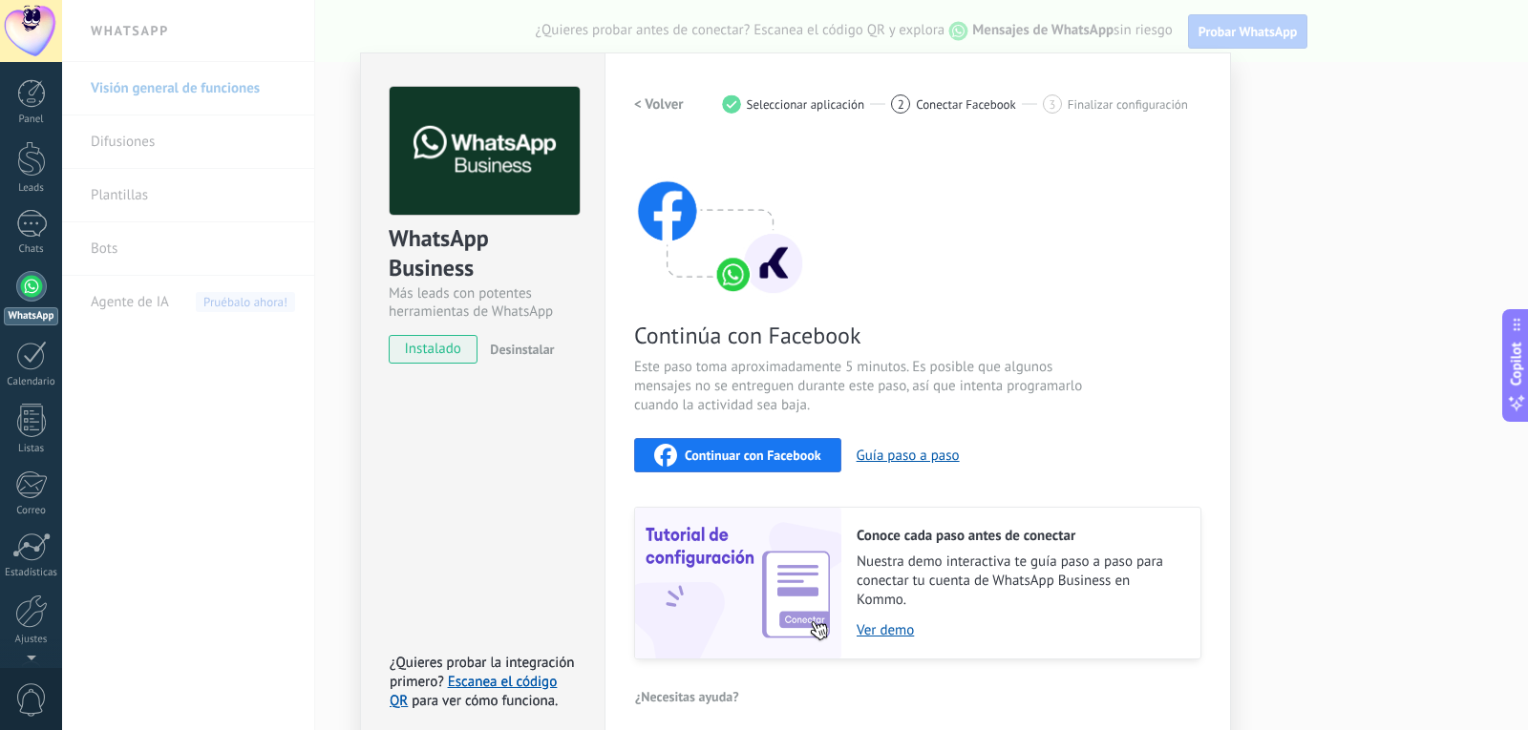
scroll to position [43, 0]
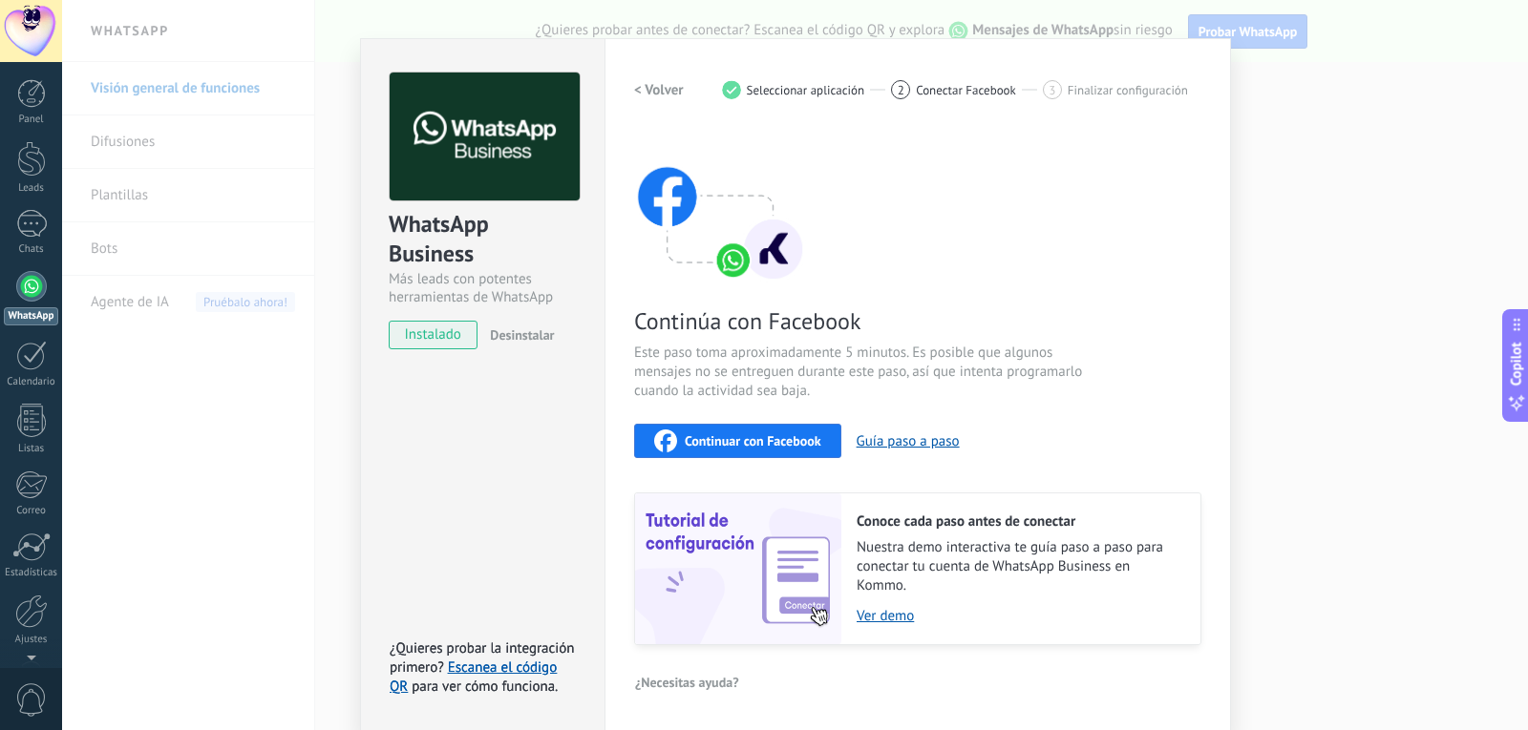
click at [751, 434] on span "Continuar con Facebook" at bounding box center [753, 440] width 137 height 13
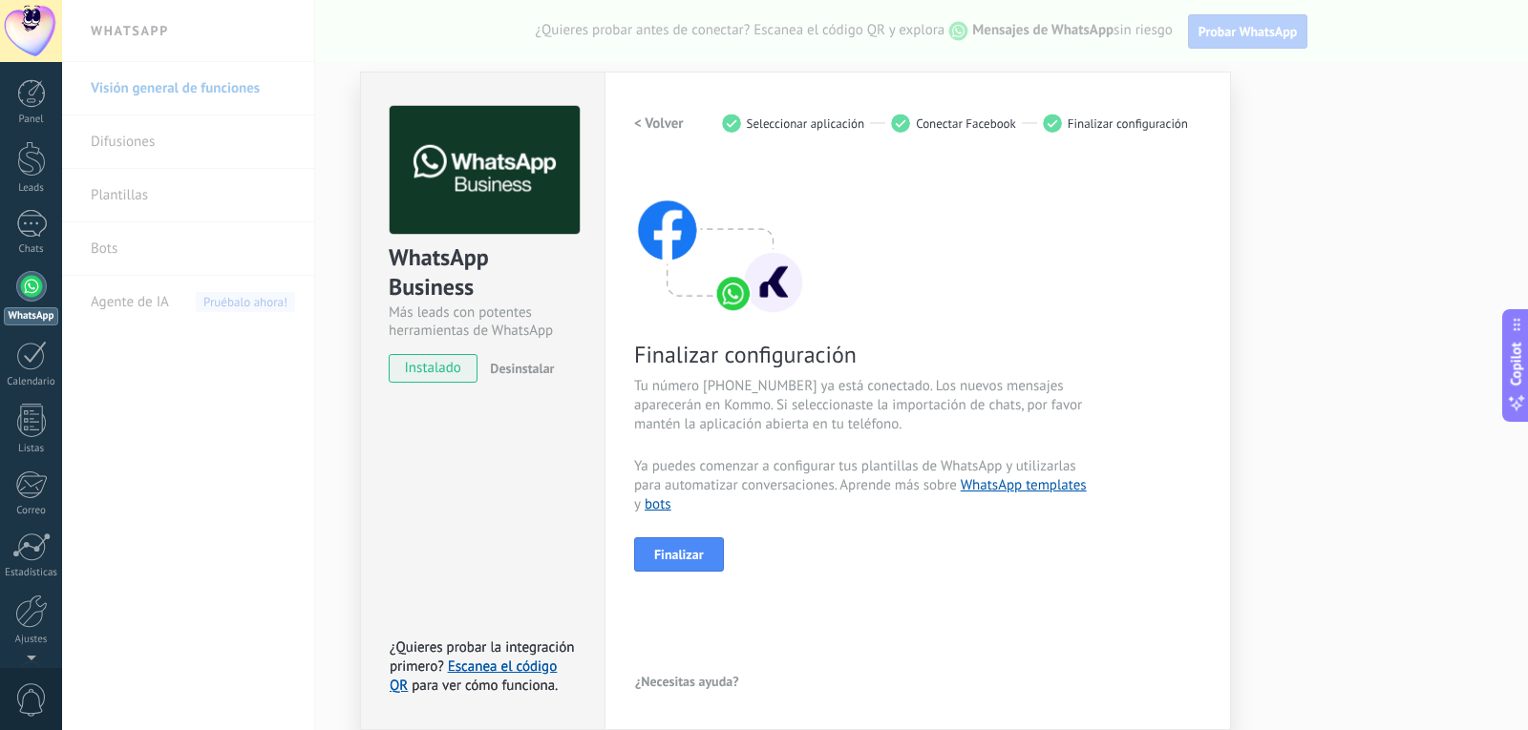
scroll to position [10, 0]
click at [683, 561] on span "Finalizar" at bounding box center [679, 554] width 50 height 13
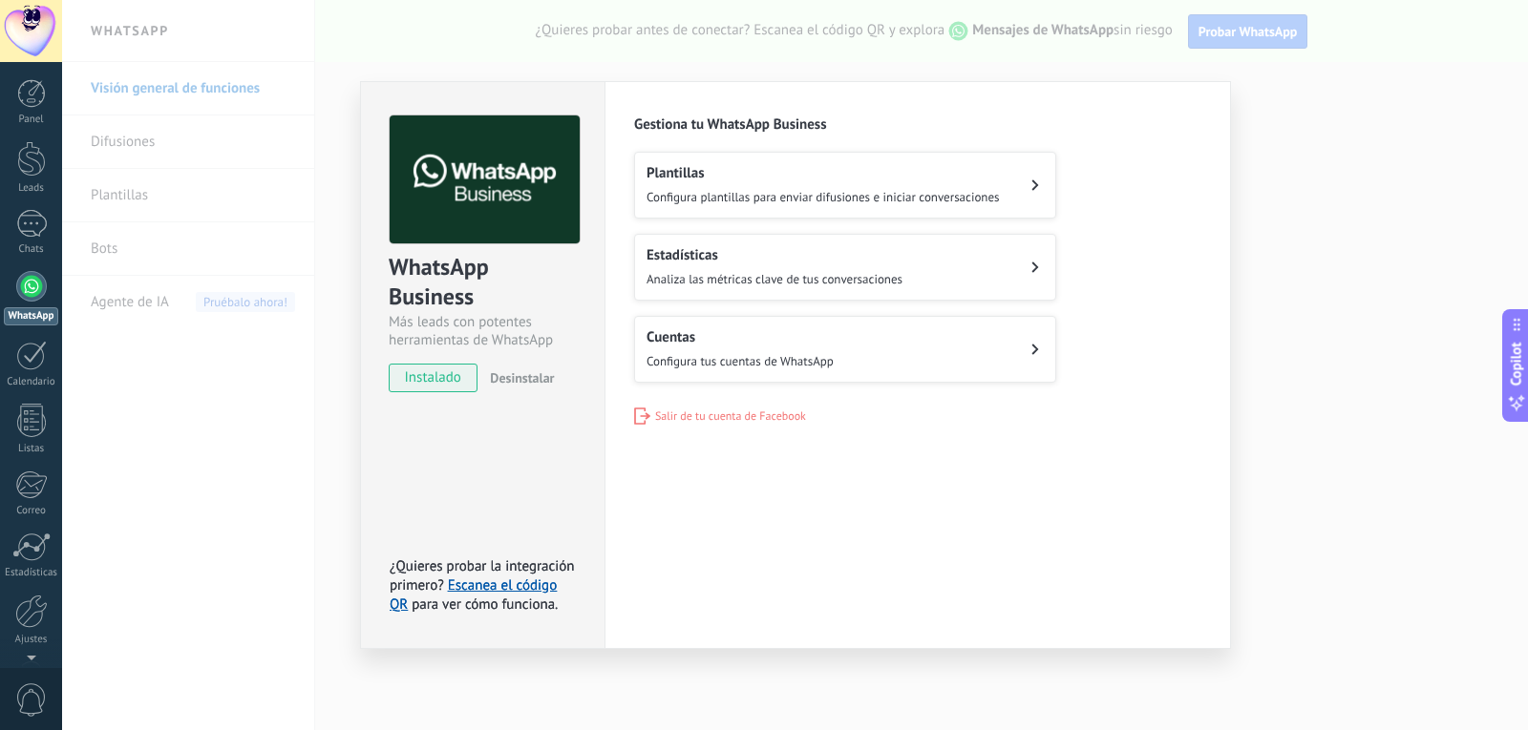
click at [793, 183] on div "Plantillas Configura plantillas para enviar difusiones e iniciar conversaciones" at bounding box center [822, 185] width 353 height 42
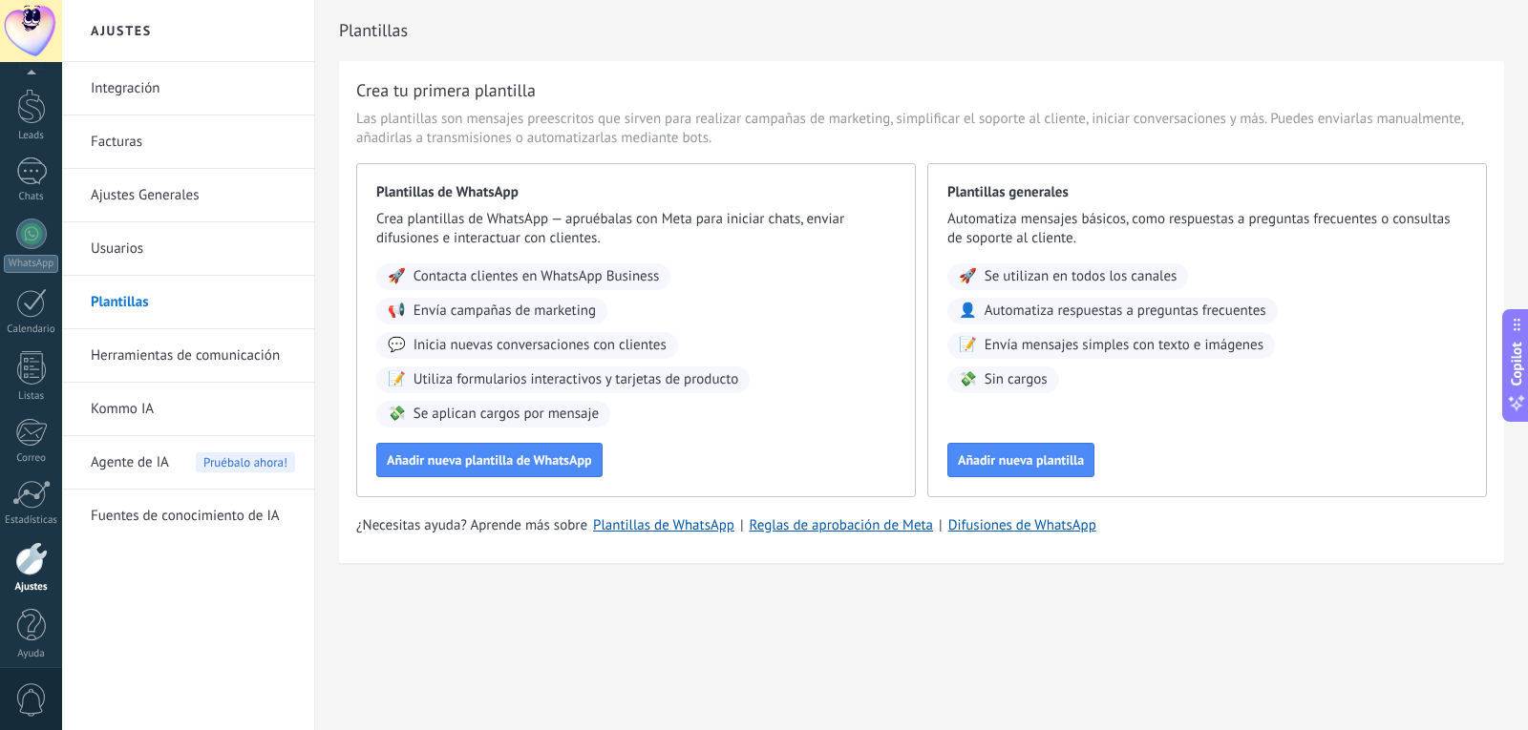
scroll to position [64, 0]
